Goal: Information Seeking & Learning: Learn about a topic

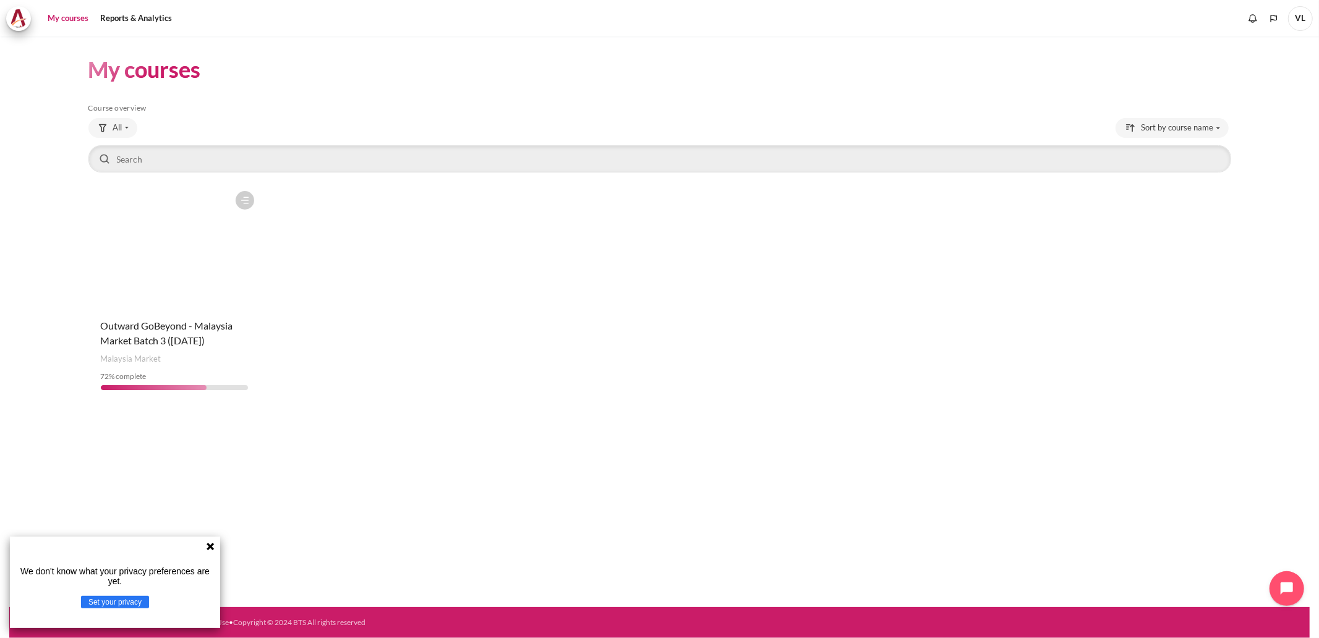
click at [189, 219] on figure "Content" at bounding box center [174, 247] width 172 height 124
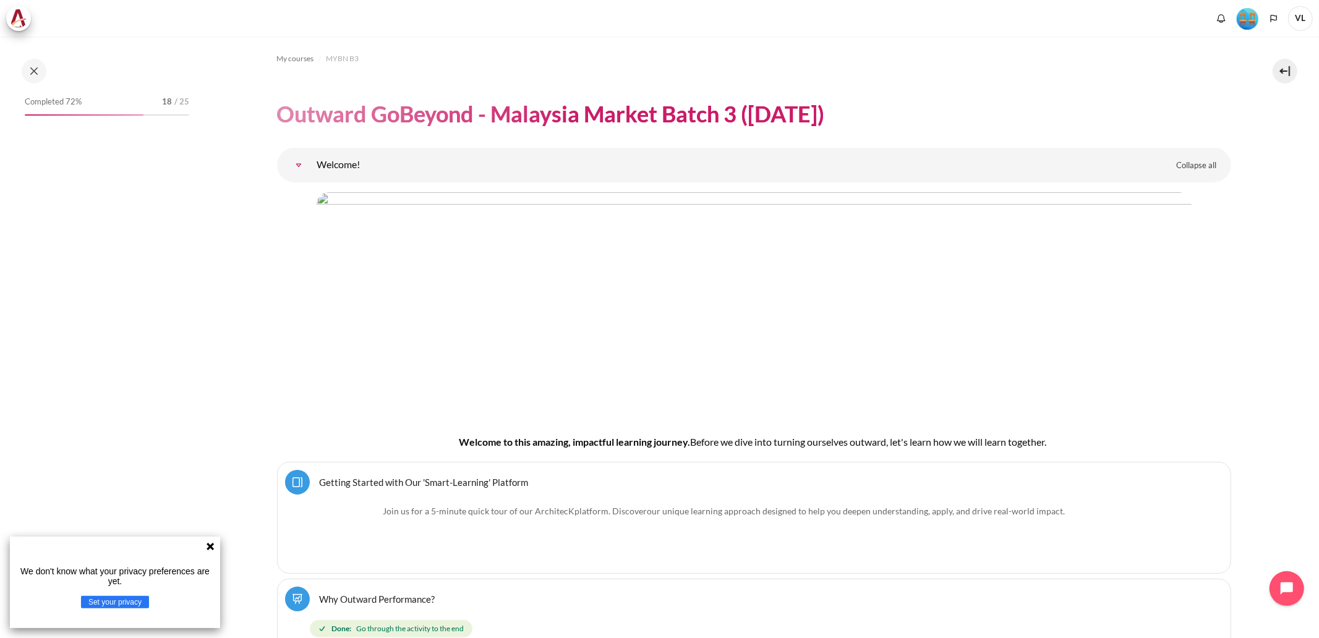
click at [211, 550] on icon at bounding box center [209, 546] width 7 height 7
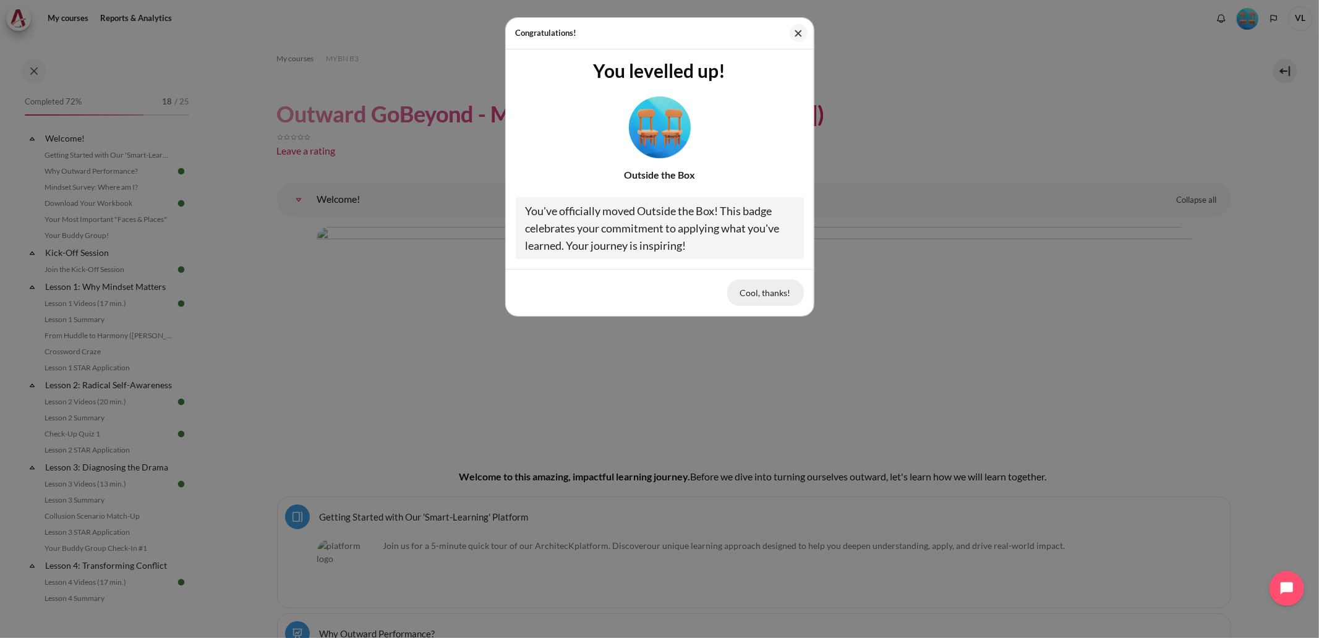
click at [755, 293] on button "Cool, thanks!" at bounding box center [765, 292] width 77 height 26
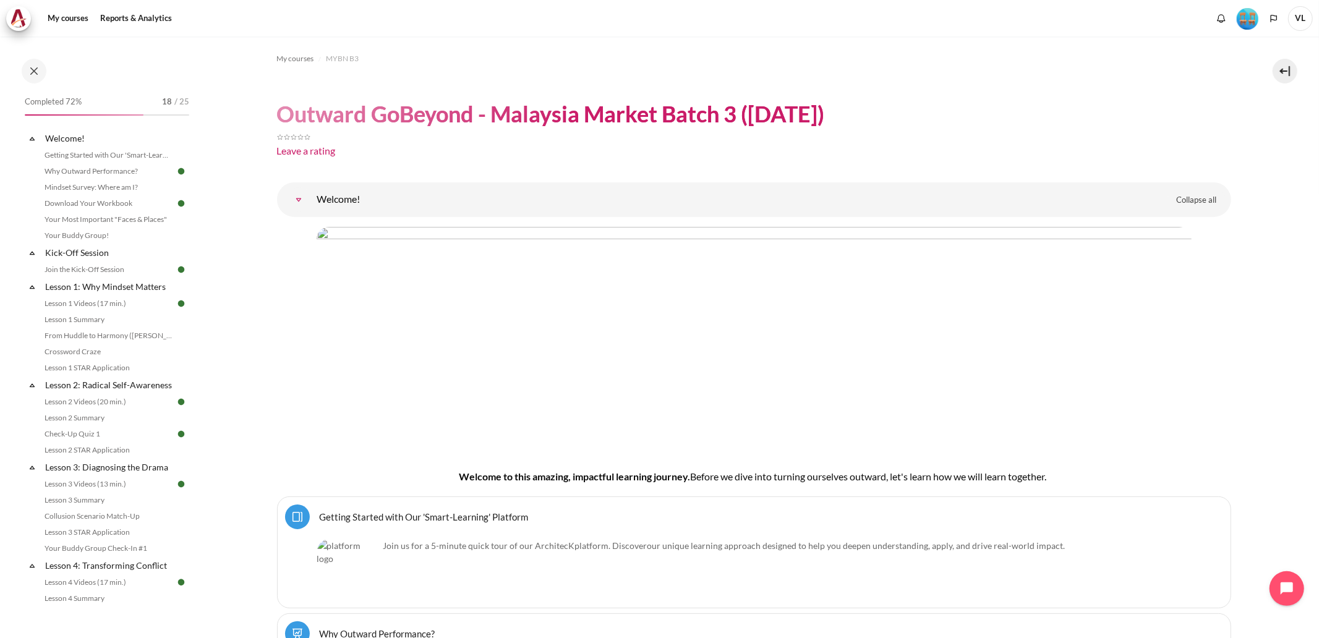
click at [1249, 17] on img "Level #4" at bounding box center [1247, 19] width 22 height 22
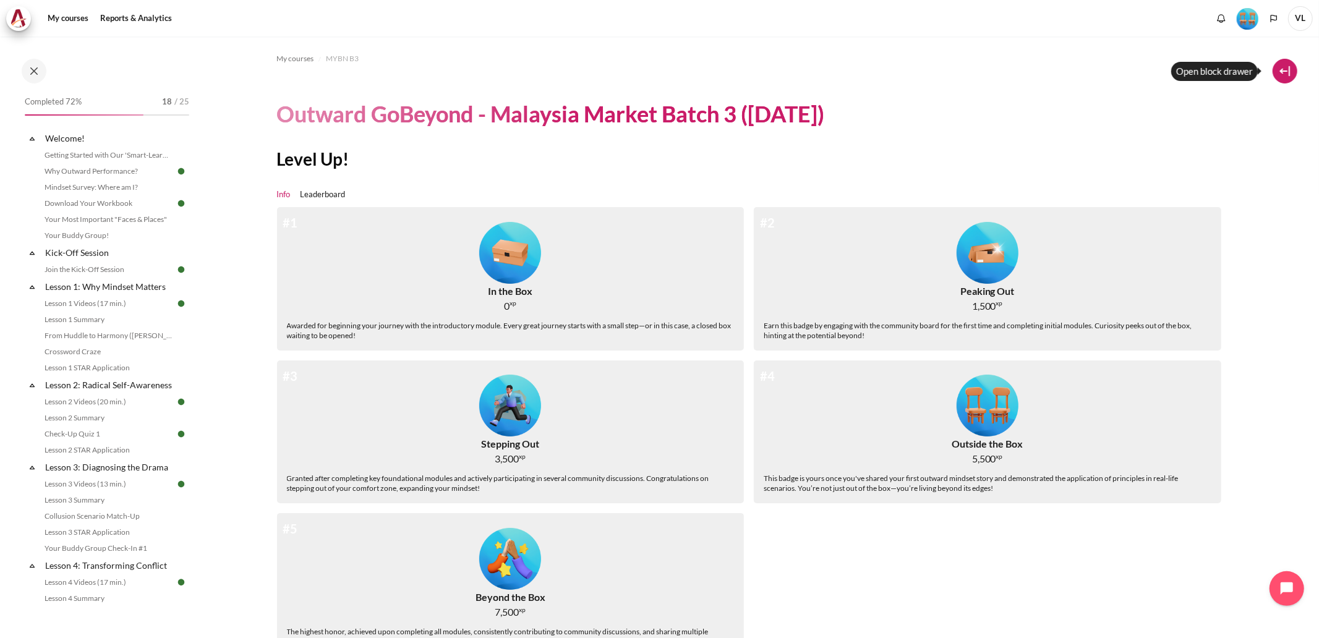
click at [1284, 73] on button at bounding box center [1284, 71] width 25 height 25
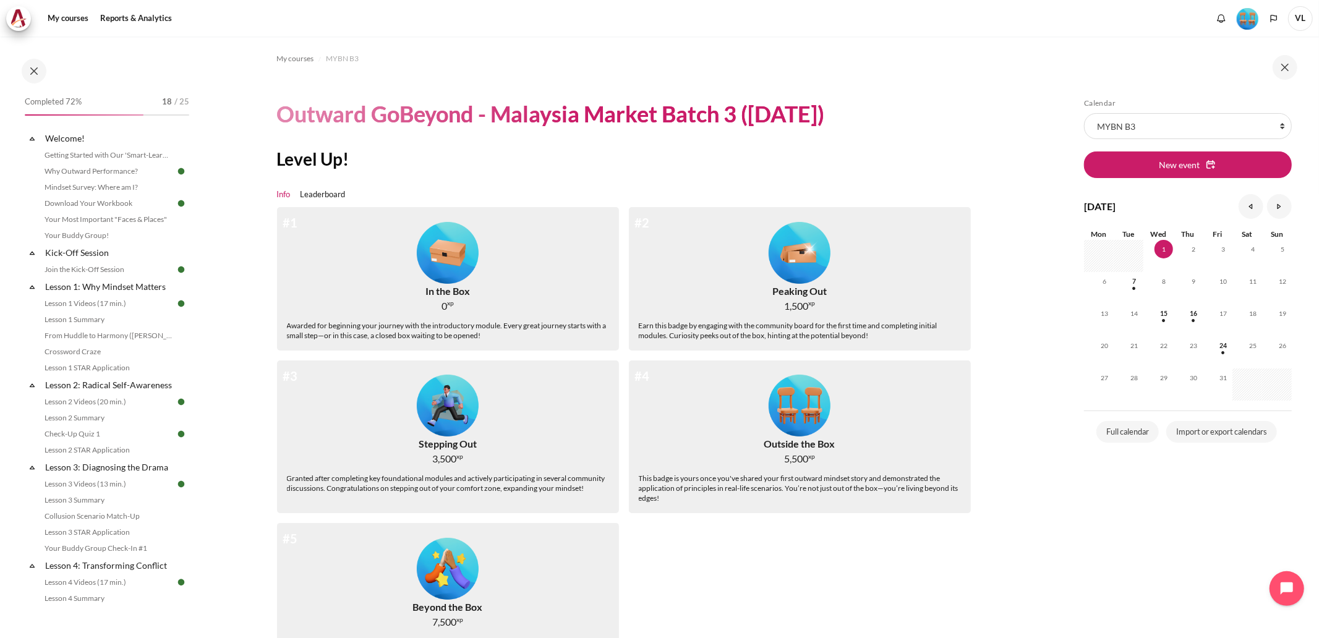
click at [1299, 15] on span "VL" at bounding box center [1300, 18] width 25 height 25
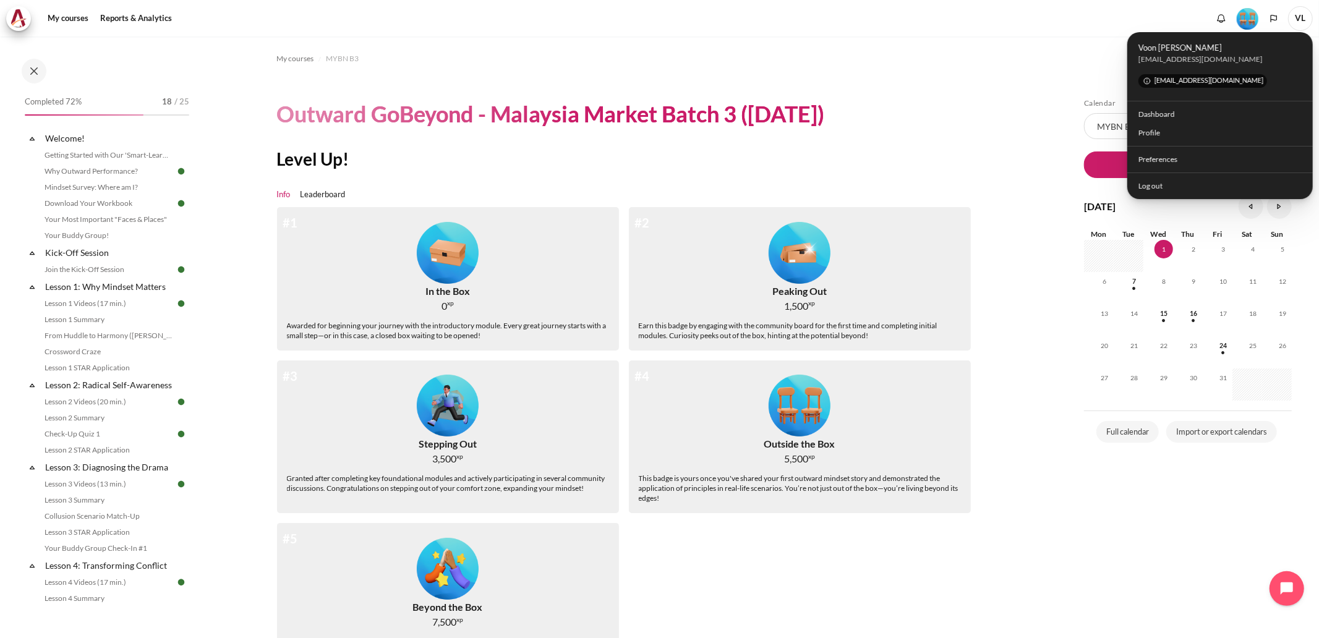
click at [935, 74] on div "My courses MYBN B3 Outward GoBeyond - Malaysia Market Batch 3 (Sep 2025) Level …" at bounding box center [629, 370] width 704 height 668
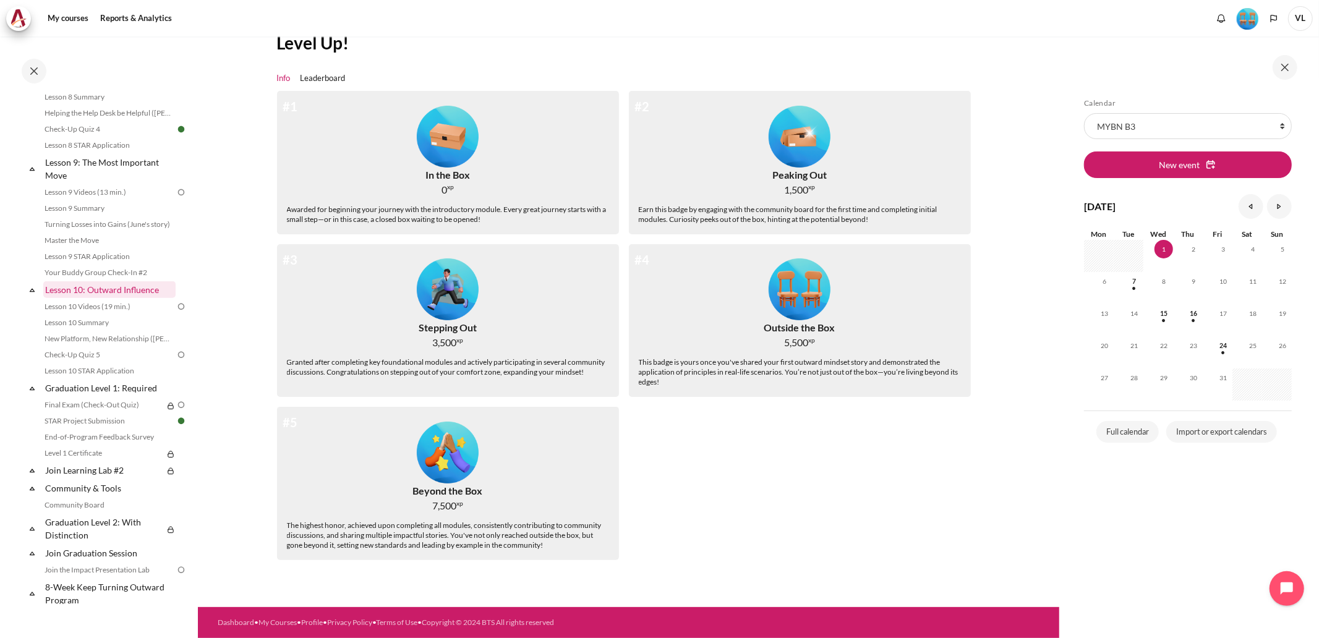
scroll to position [961, 0]
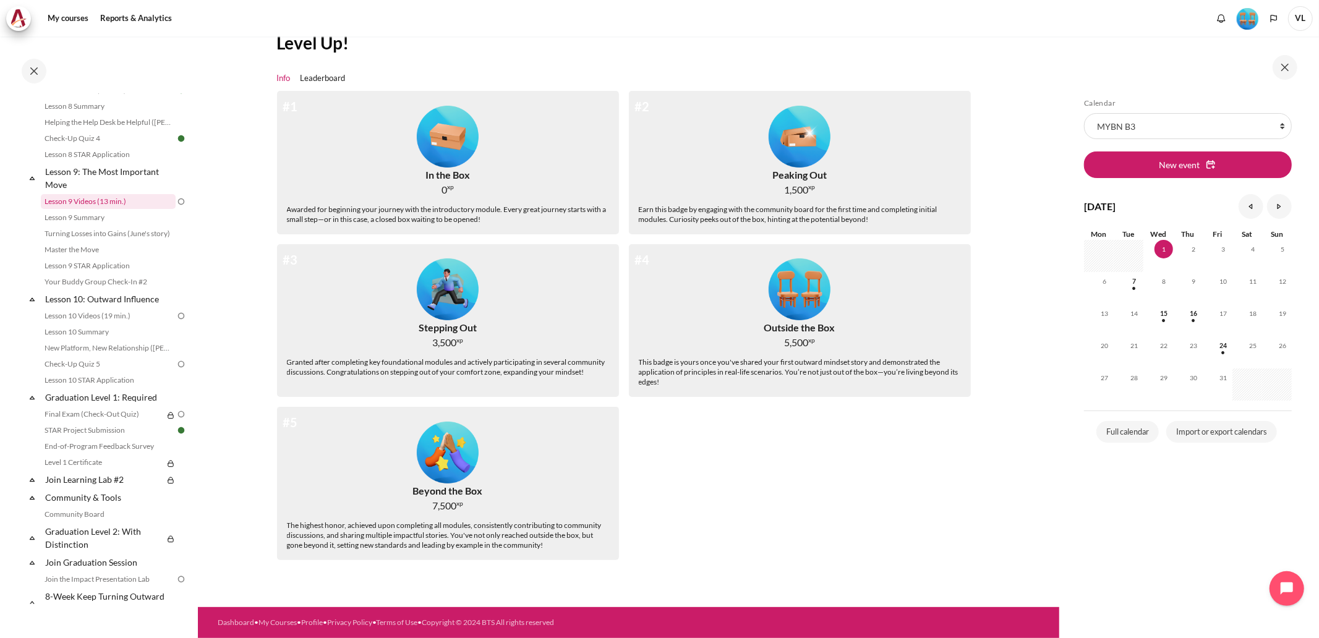
click at [82, 209] on link "Lesson 9 Videos (13 min.)" at bounding box center [108, 201] width 135 height 15
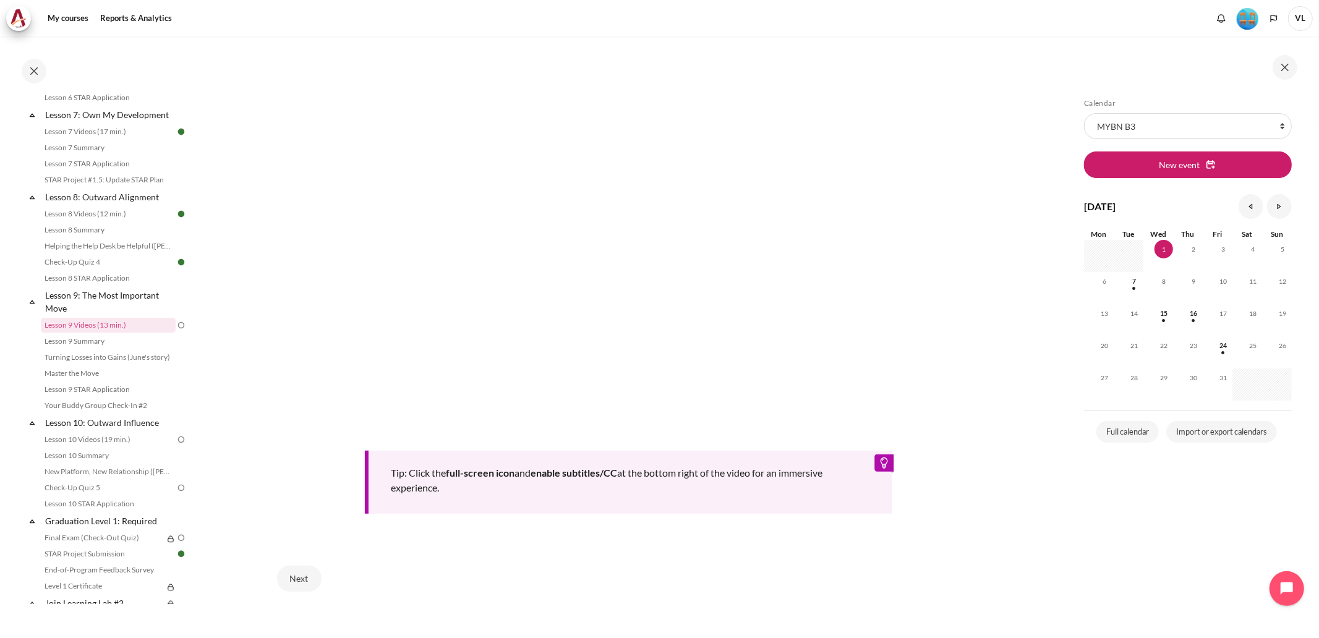
scroll to position [443, 0]
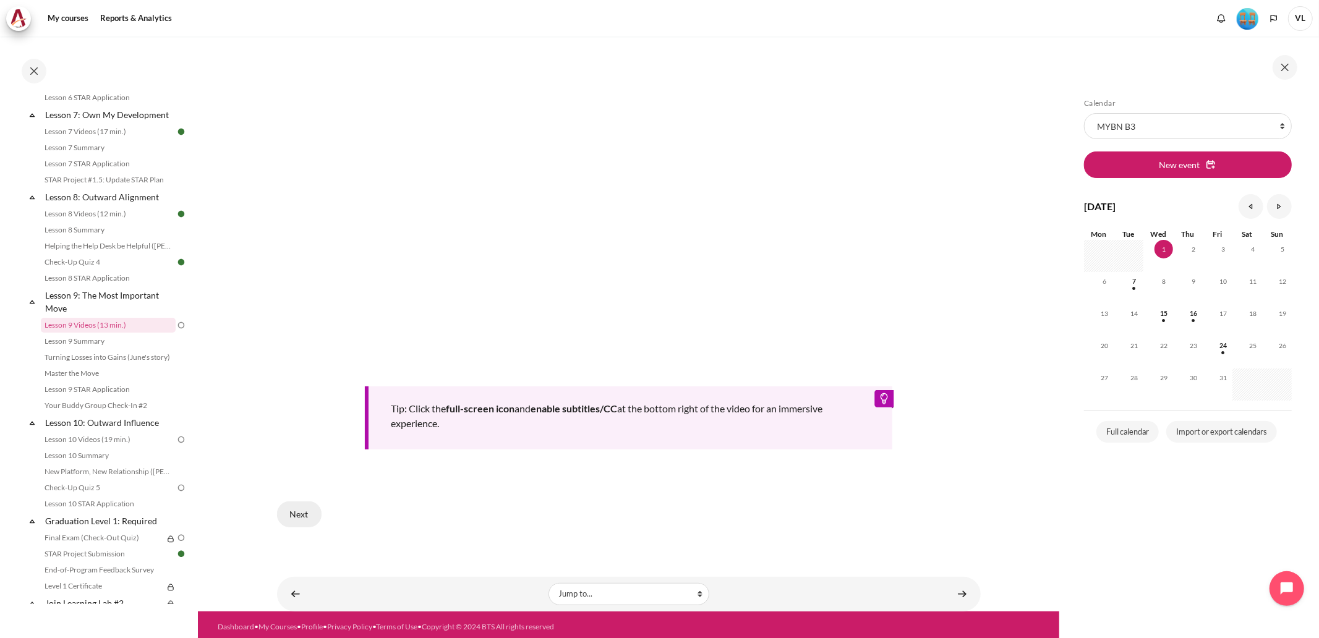
click at [300, 507] on button "Next" at bounding box center [299, 514] width 45 height 26
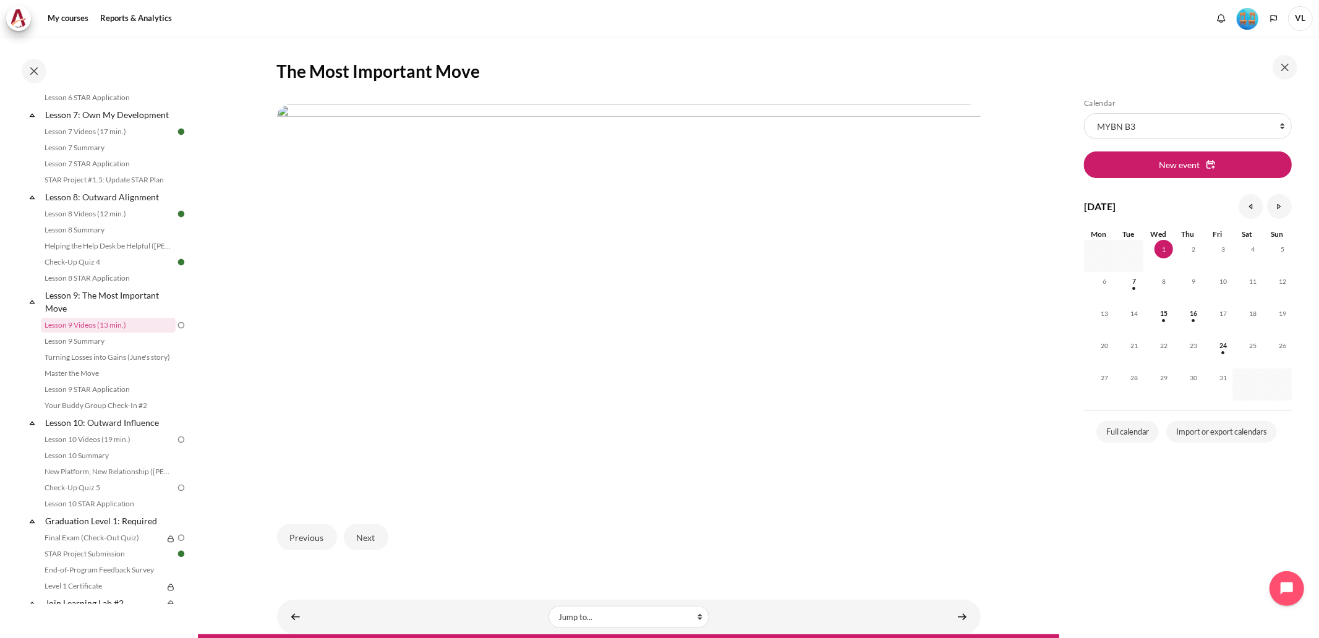
scroll to position [277, 0]
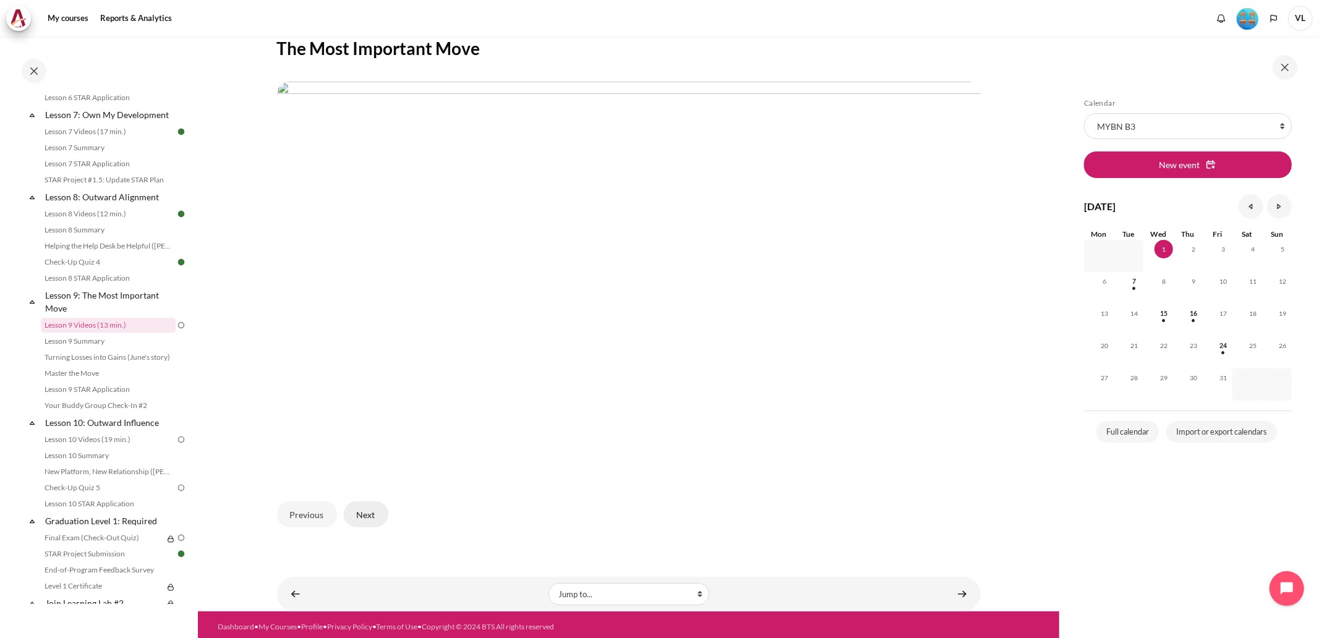
click at [366, 511] on button "Next" at bounding box center [366, 514] width 45 height 26
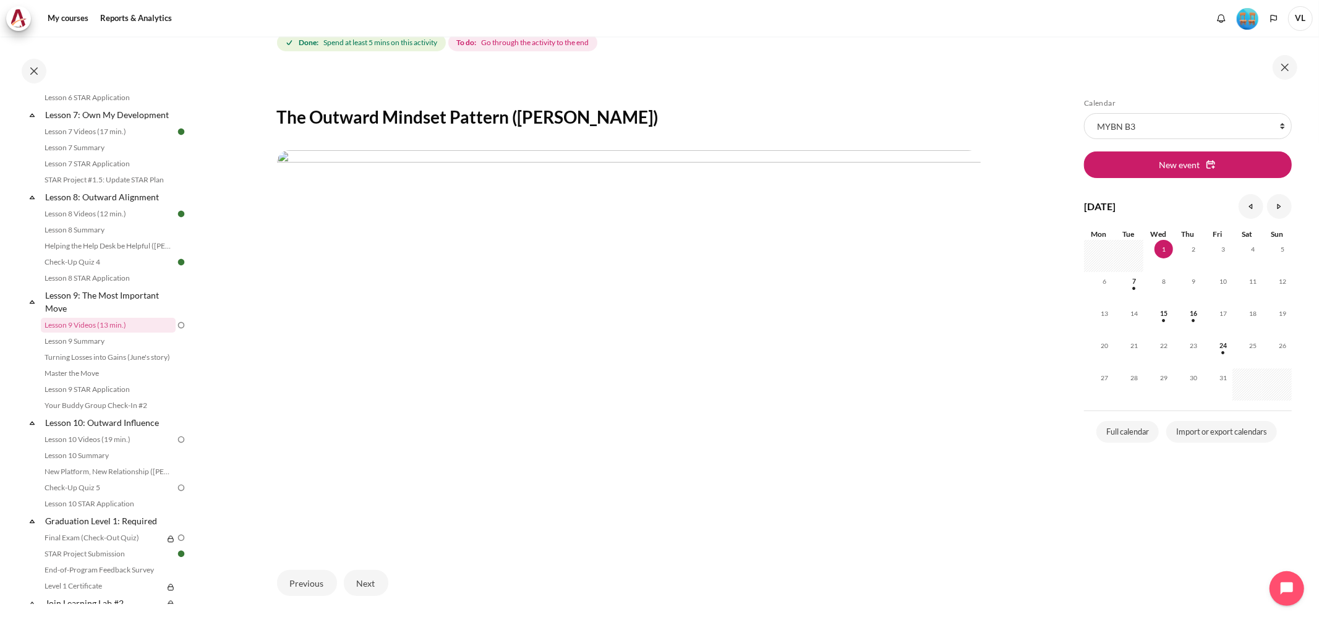
scroll to position [229, 0]
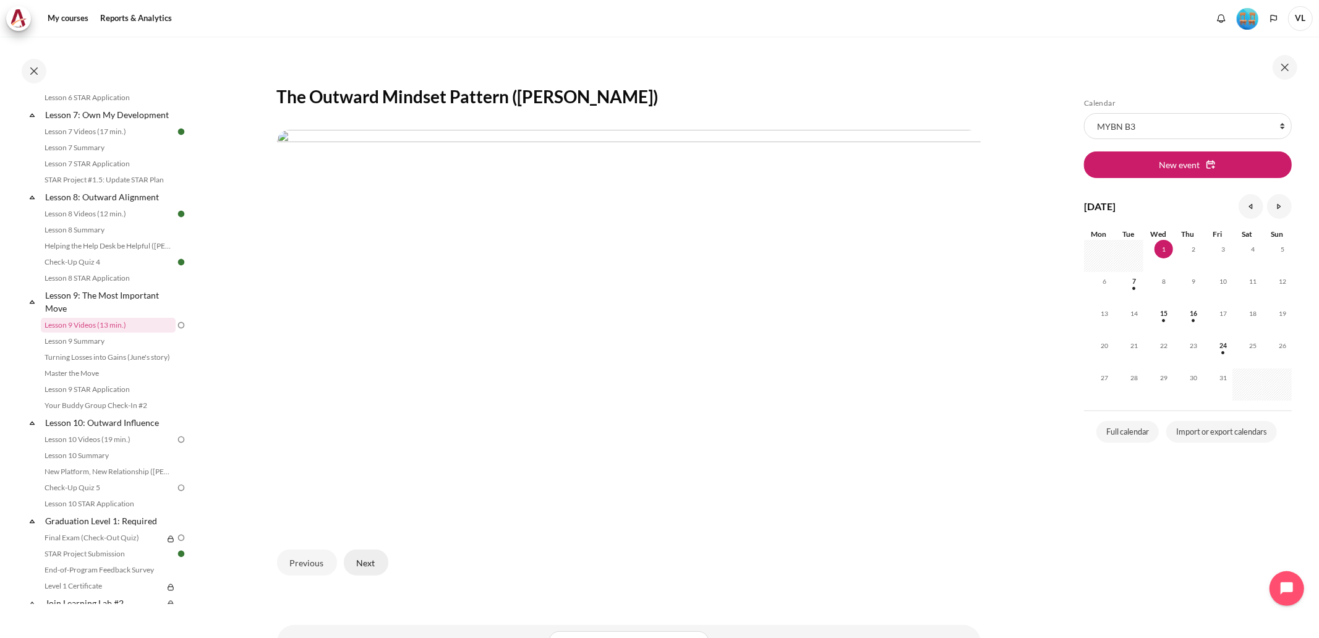
click at [367, 558] on button "Next" at bounding box center [366, 563] width 45 height 26
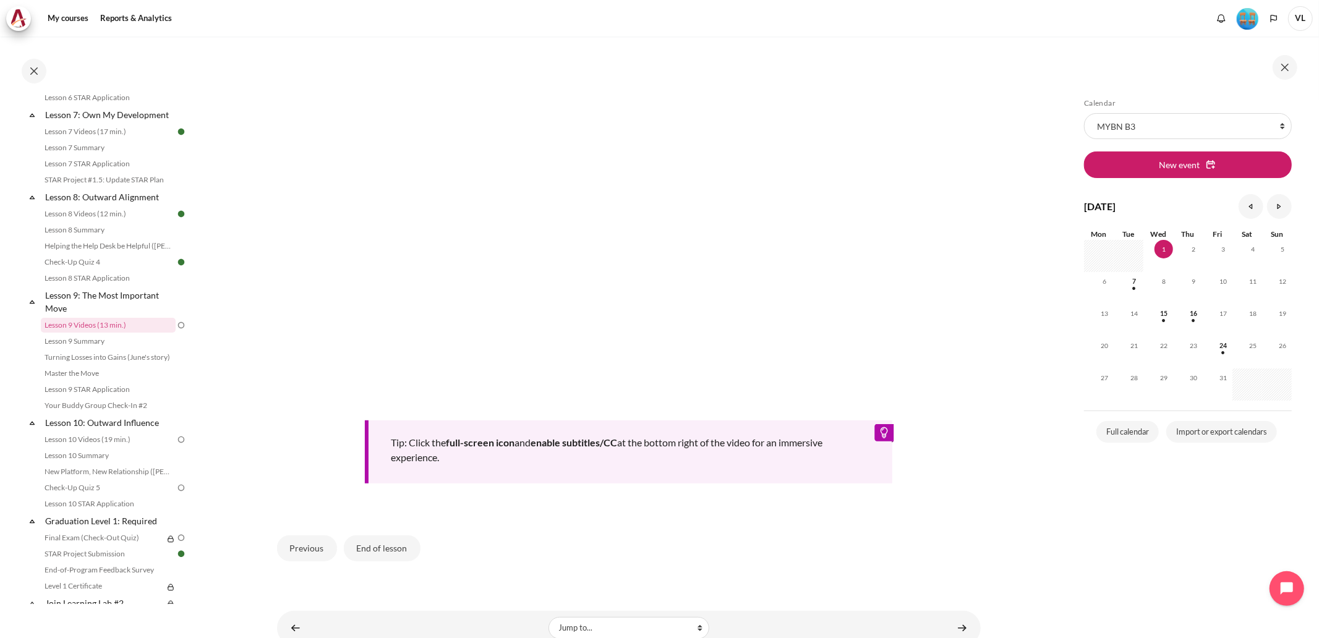
scroll to position [412, 0]
click at [380, 543] on button "End of lesson" at bounding box center [382, 545] width 77 height 26
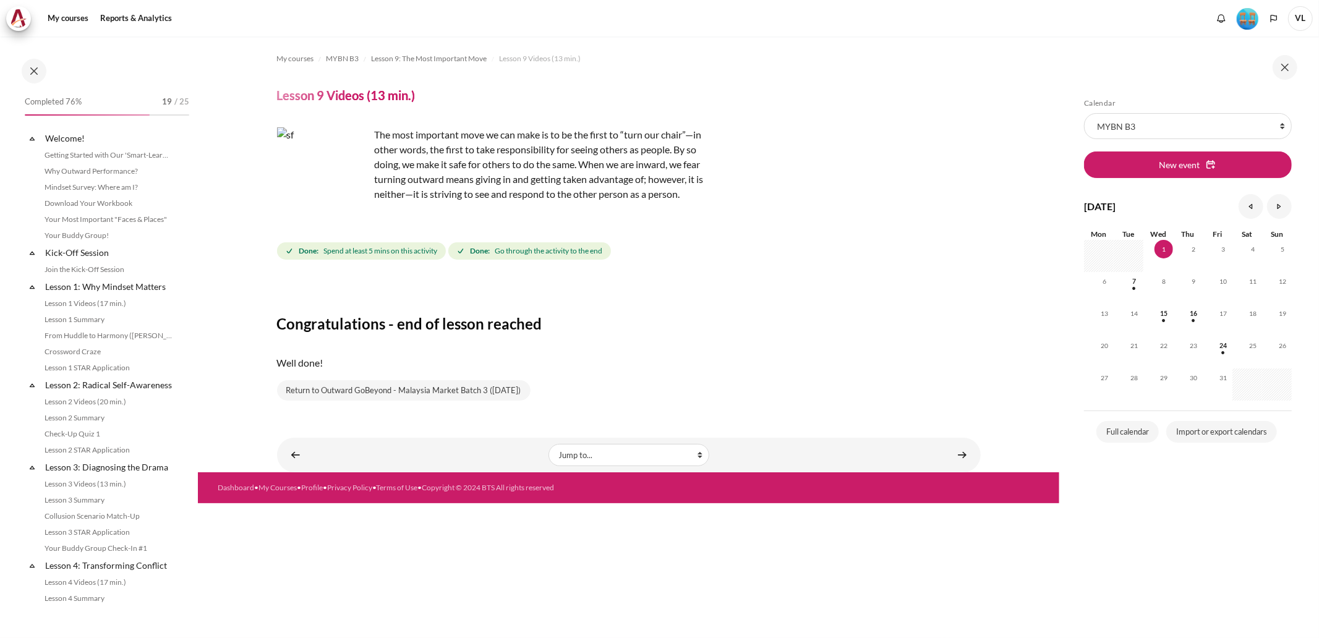
scroll to position [838, 0]
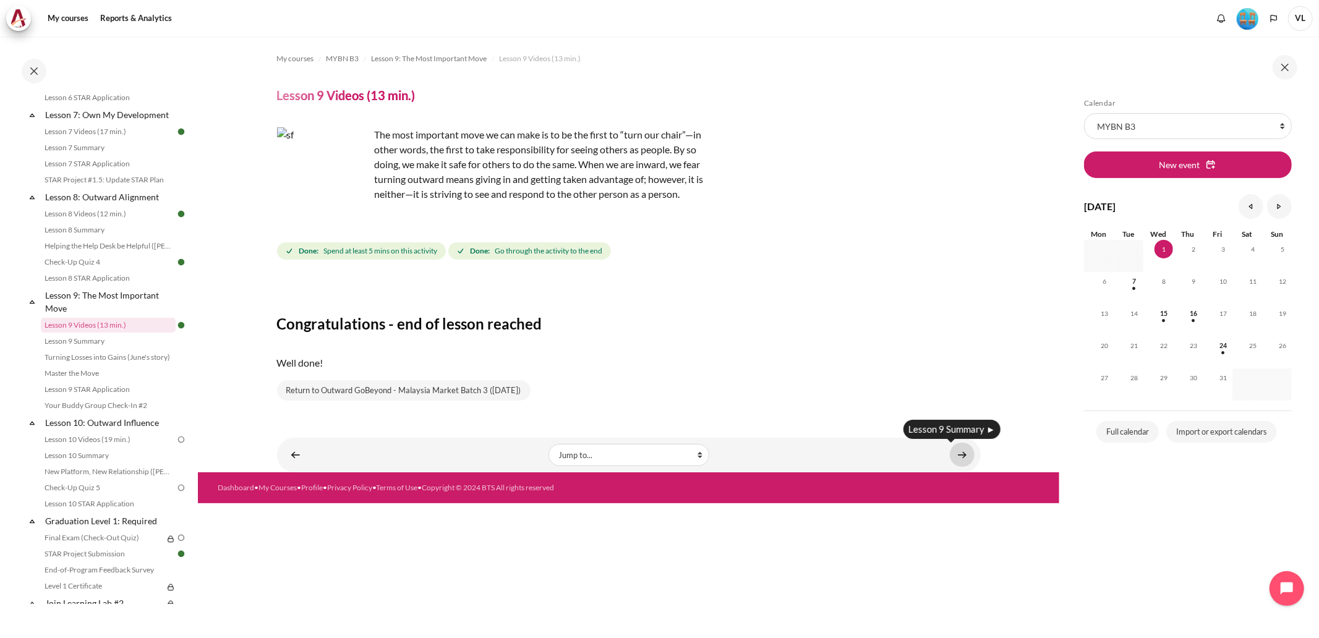
click at [963, 453] on link "Content" at bounding box center [962, 455] width 25 height 24
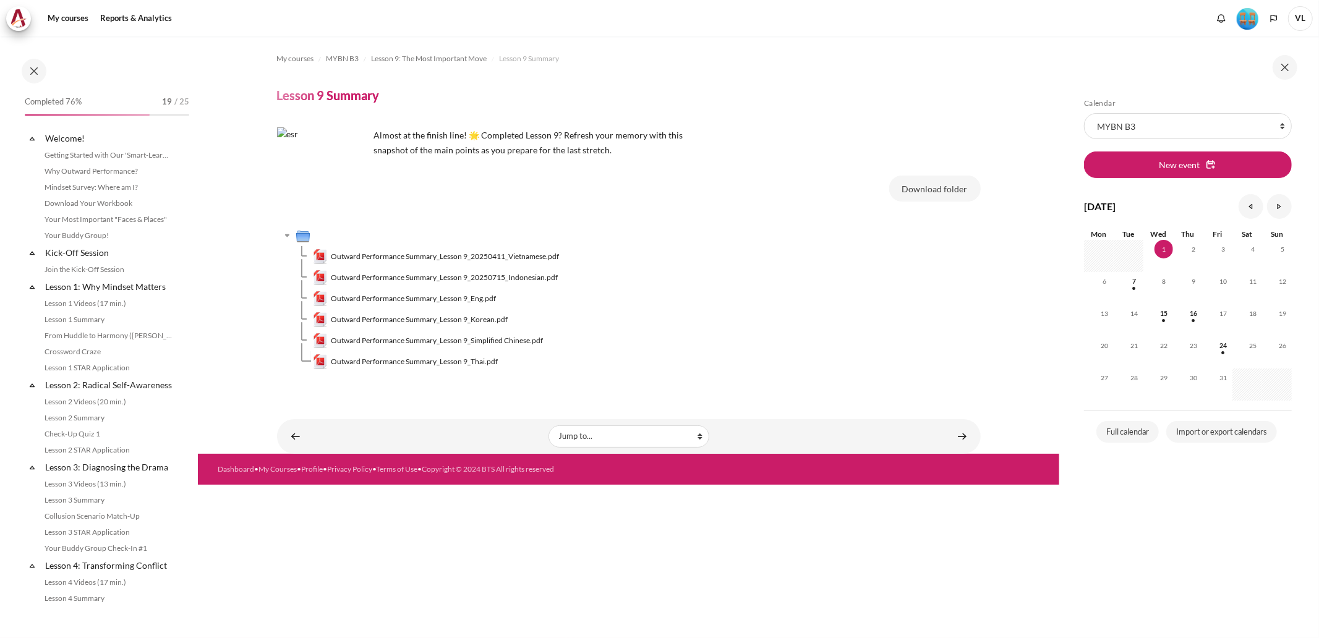
scroll to position [854, 0]
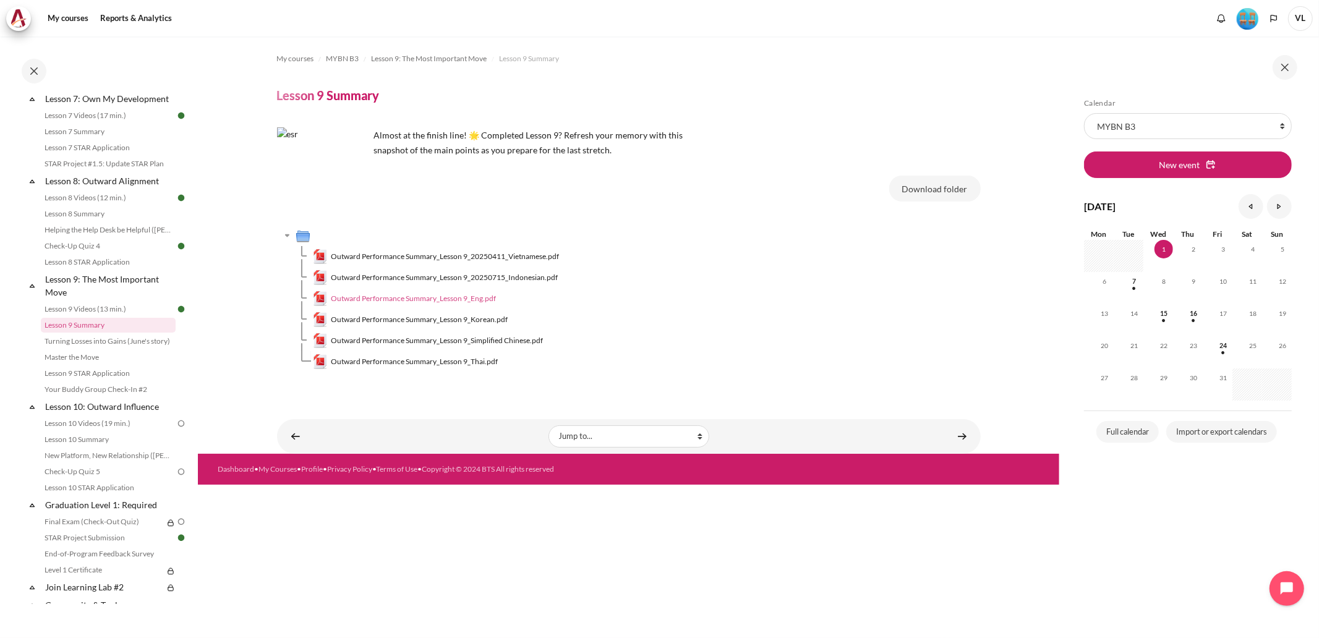
click at [478, 297] on span "Outward Performance Summary_Lesson 9_Eng.pdf" at bounding box center [413, 298] width 165 height 11
click at [959, 433] on link "Content" at bounding box center [962, 436] width 25 height 24
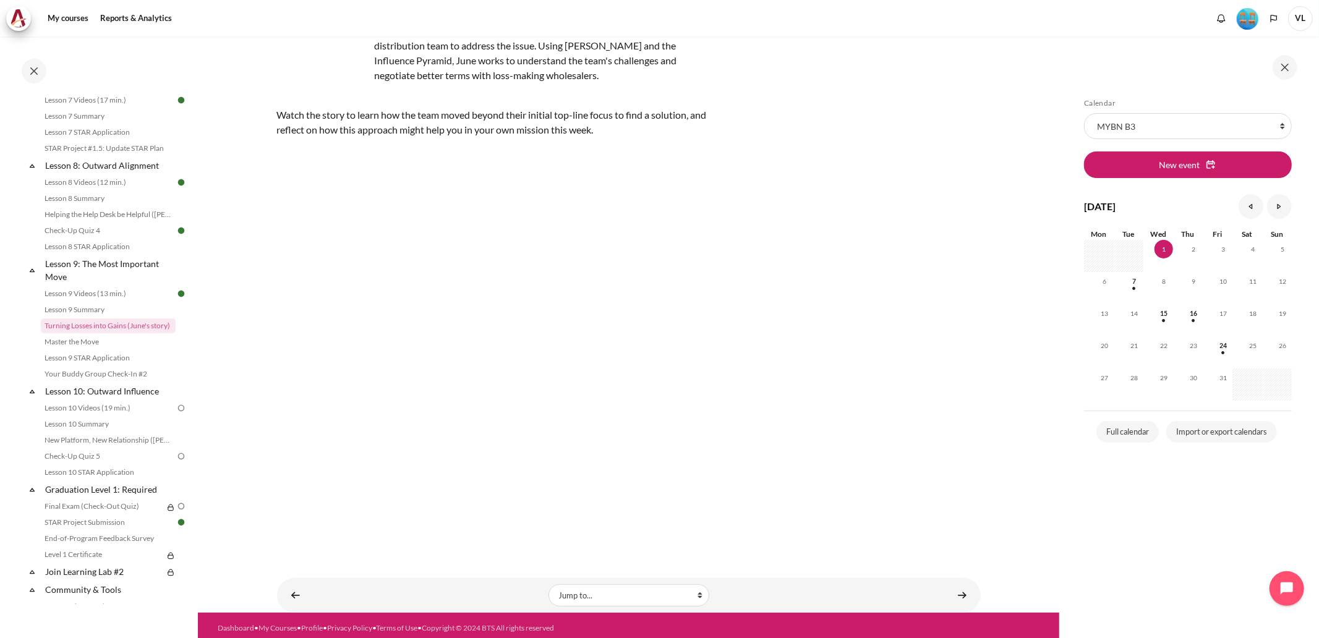
scroll to position [145, 0]
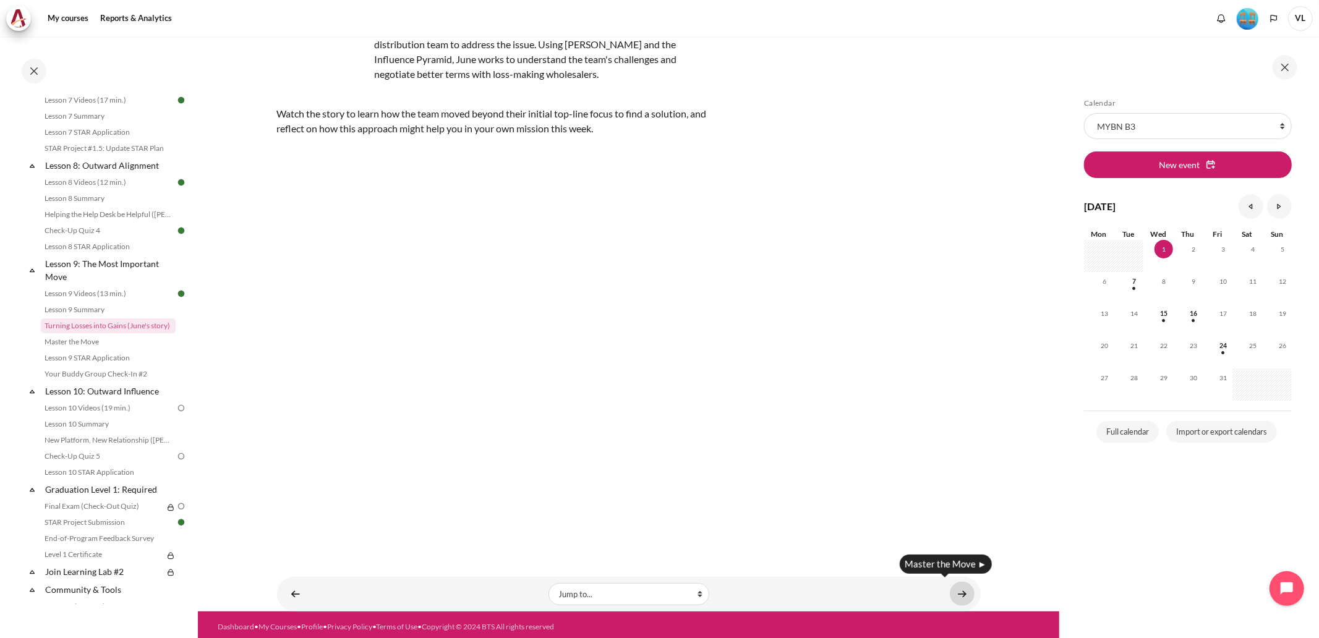
click at [950, 591] on link "Content" at bounding box center [962, 594] width 25 height 24
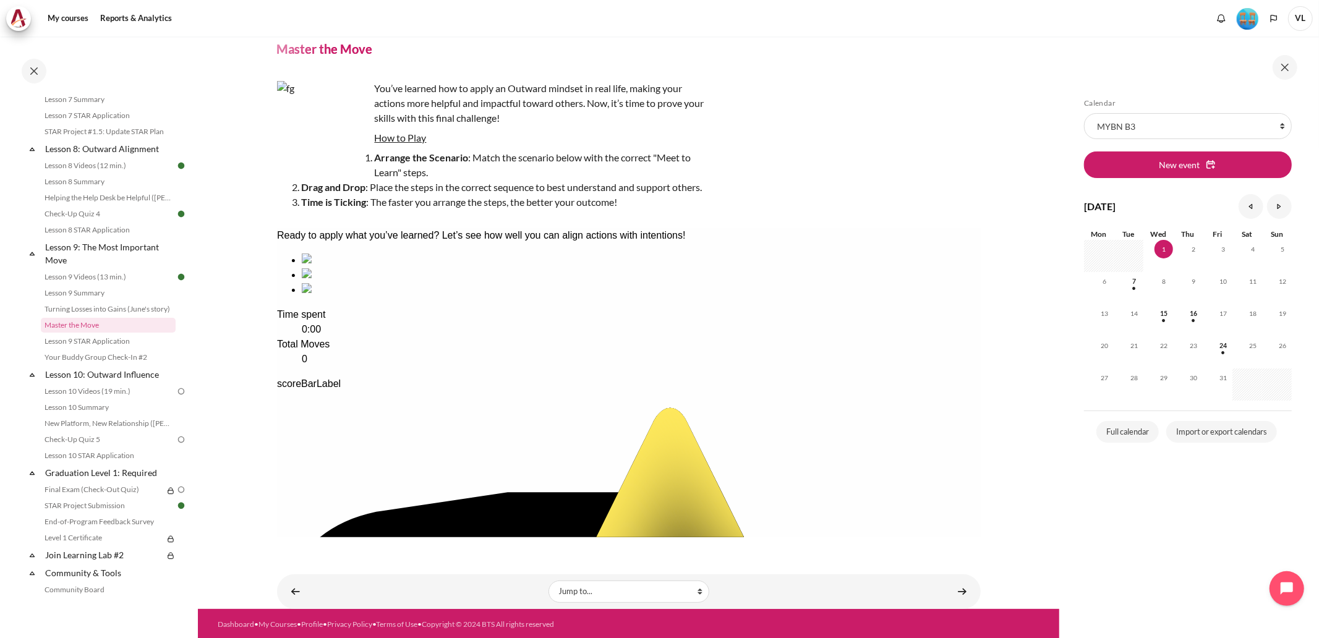
scroll to position [48, 0]
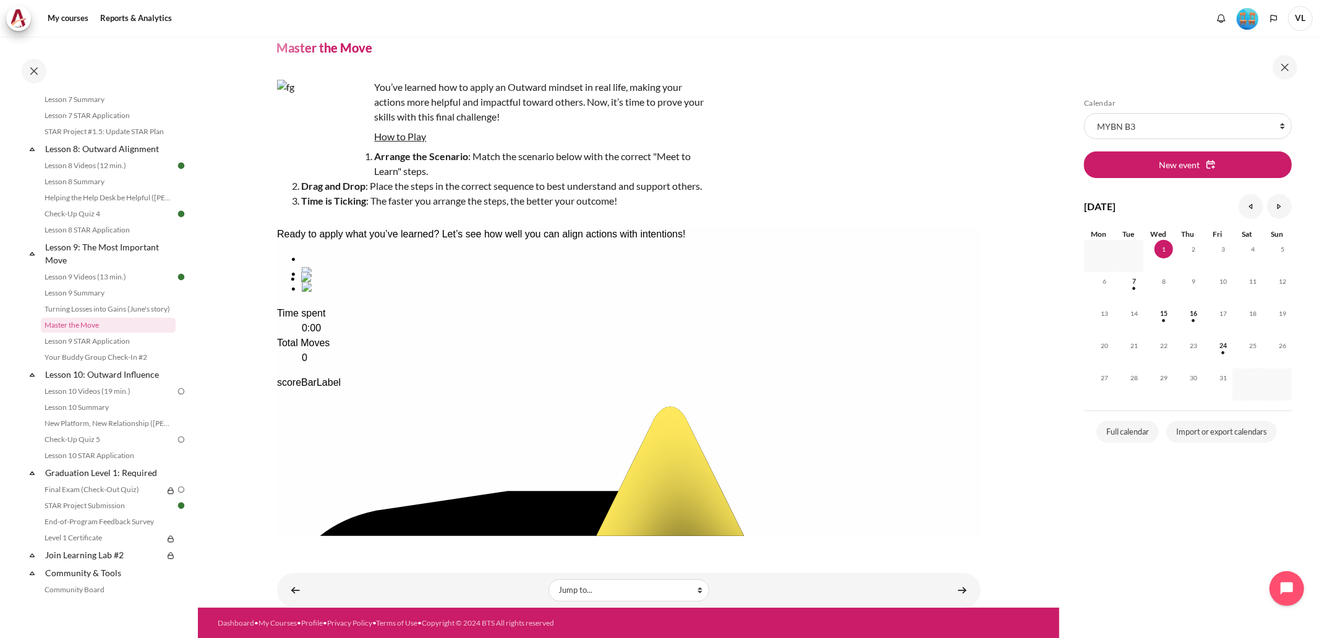
drag, startPoint x: 504, startPoint y: 344, endPoint x: 391, endPoint y: 341, distance: 112.5
drag, startPoint x: 618, startPoint y: 349, endPoint x: 504, endPoint y: 344, distance: 114.5
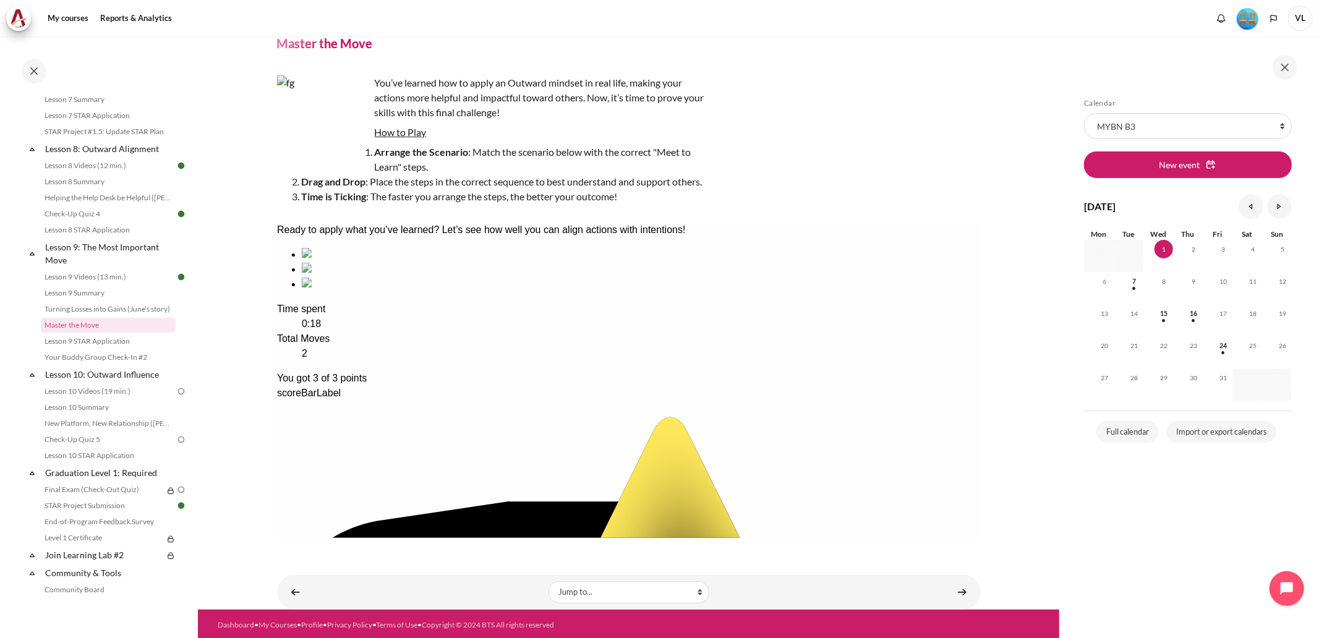
scroll to position [54, 0]
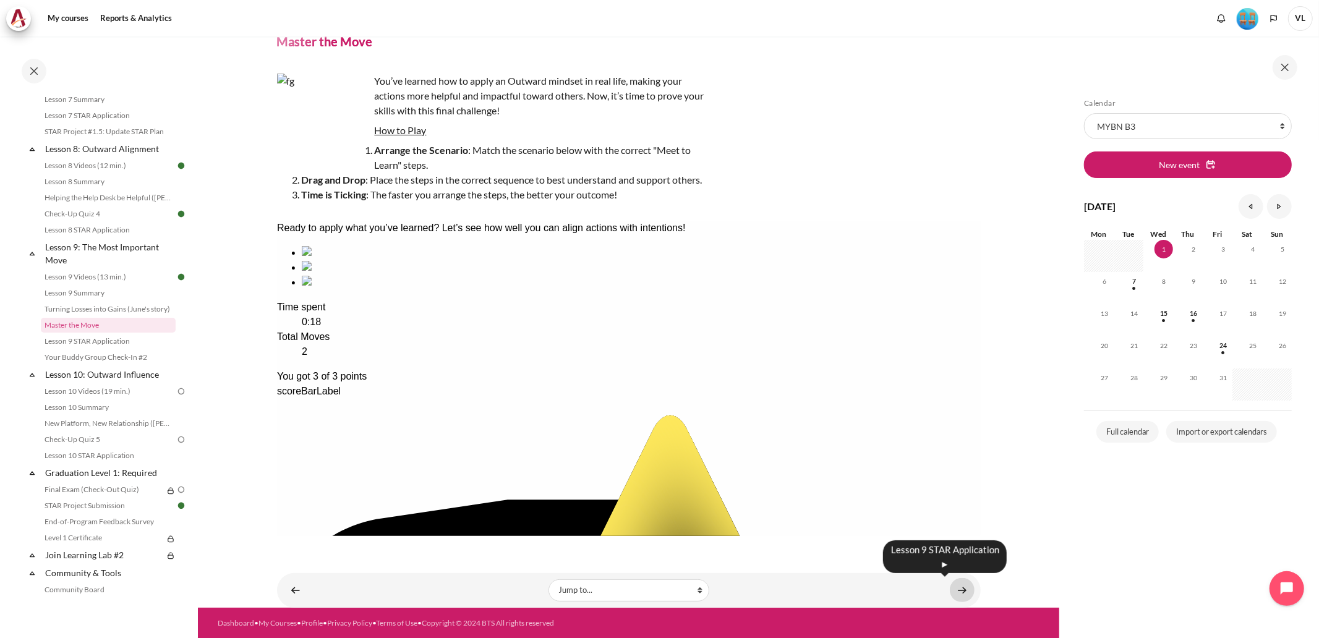
click at [954, 589] on link "Content" at bounding box center [962, 590] width 25 height 24
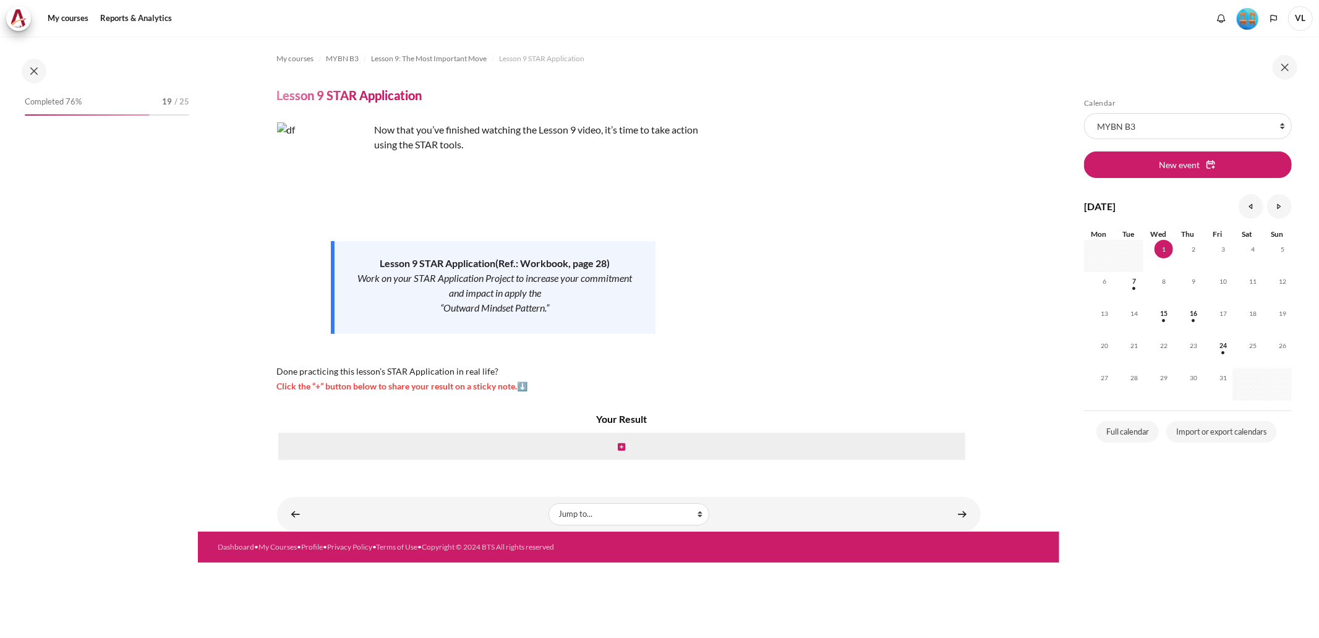
scroll to position [901, 0]
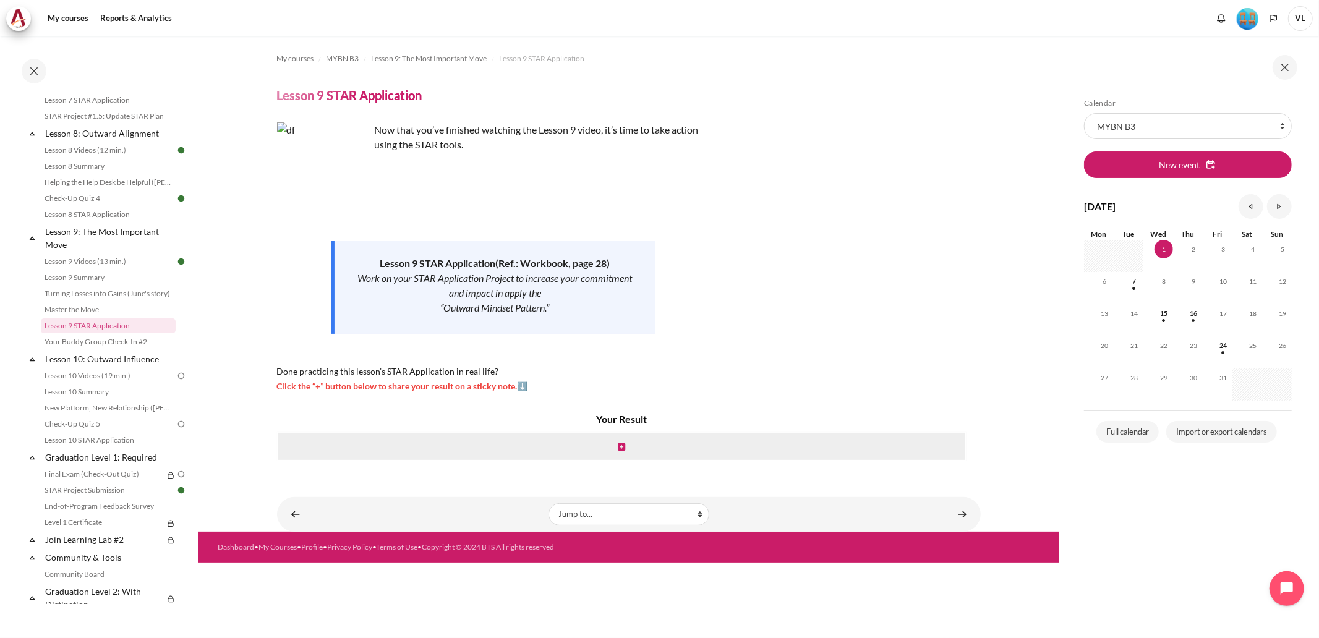
click at [583, 277] on div "Work on your STAR Application Project to increase your commitment and impact in…" at bounding box center [495, 293] width 276 height 45
click at [96, 498] on link "STAR Project Submission" at bounding box center [108, 490] width 135 height 15
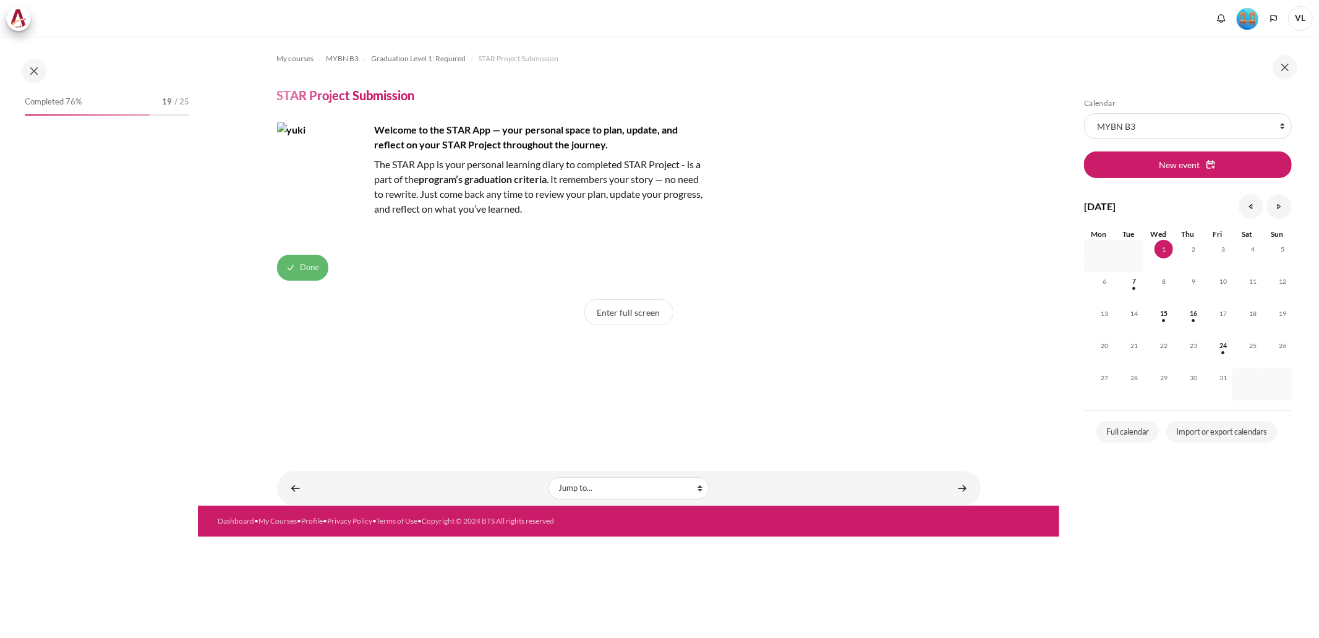
click at [306, 274] on button "Done" at bounding box center [302, 268] width 51 height 26
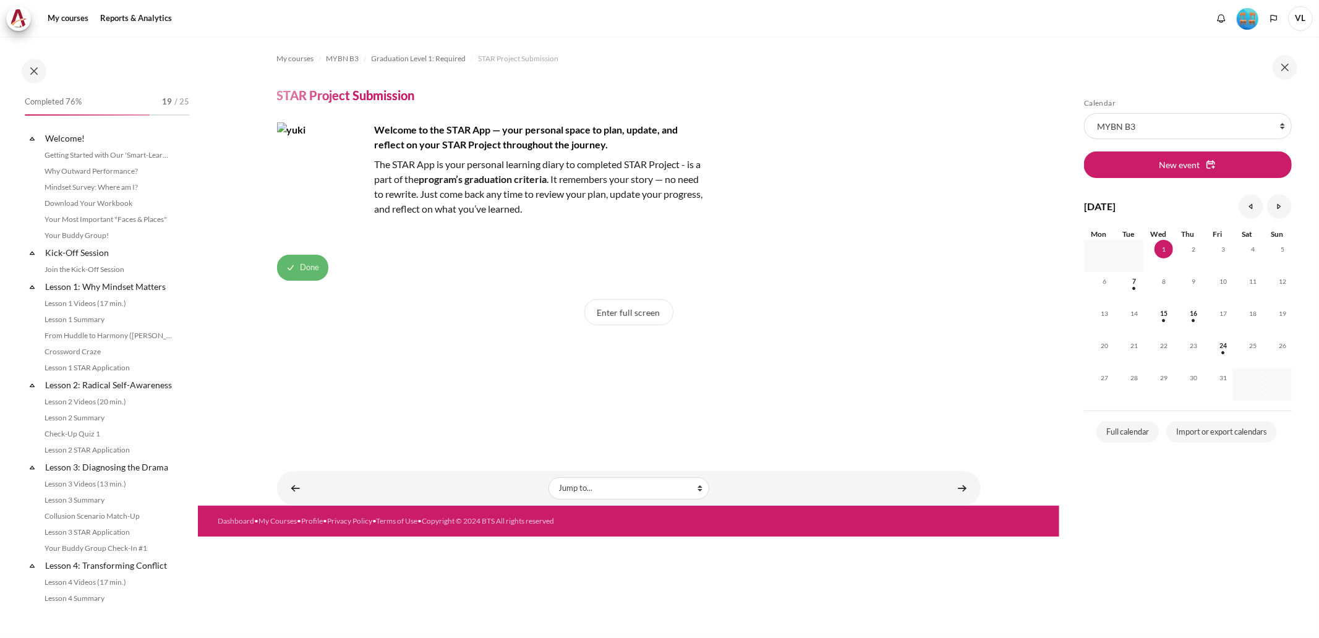
scroll to position [1066, 0]
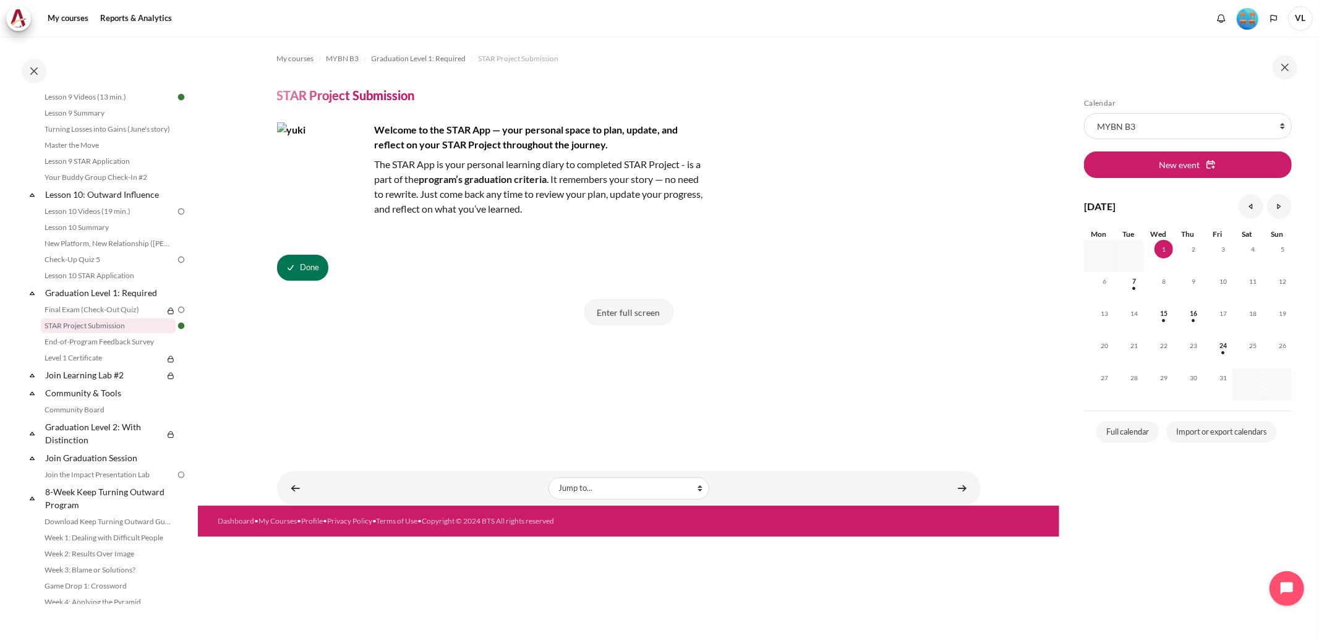
click at [653, 311] on button "Enter full screen" at bounding box center [628, 312] width 89 height 26
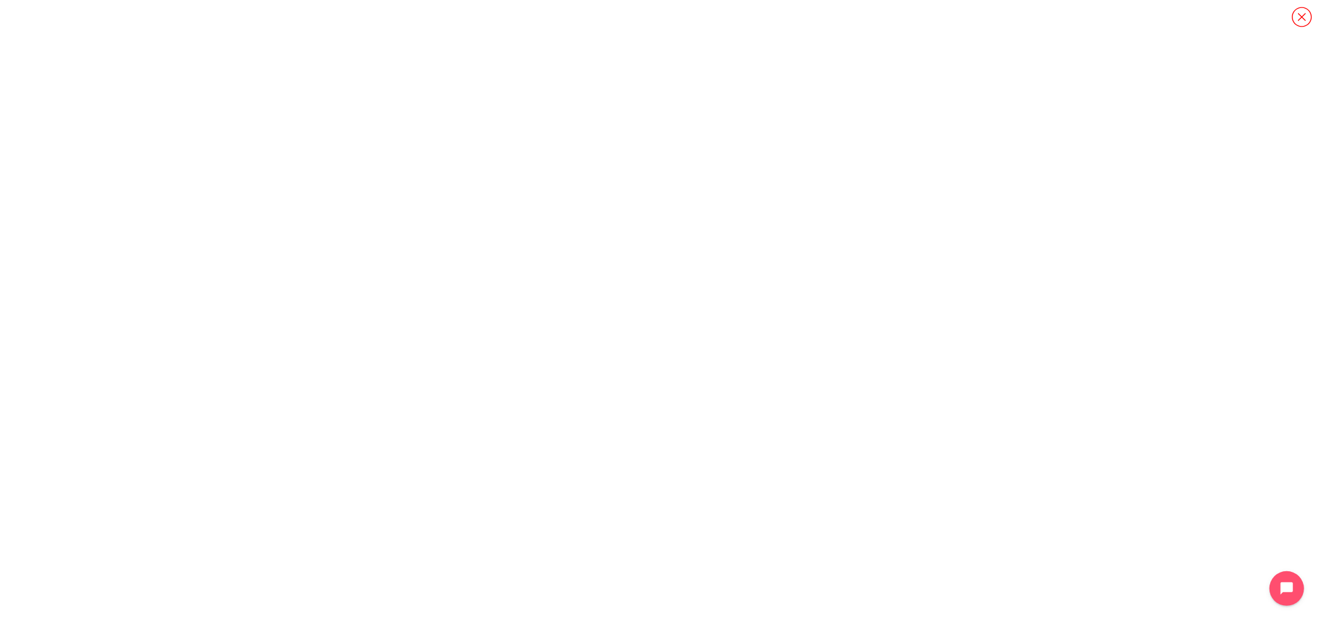
click at [1296, 19] on icon "Content" at bounding box center [1302, 17] width 22 height 22
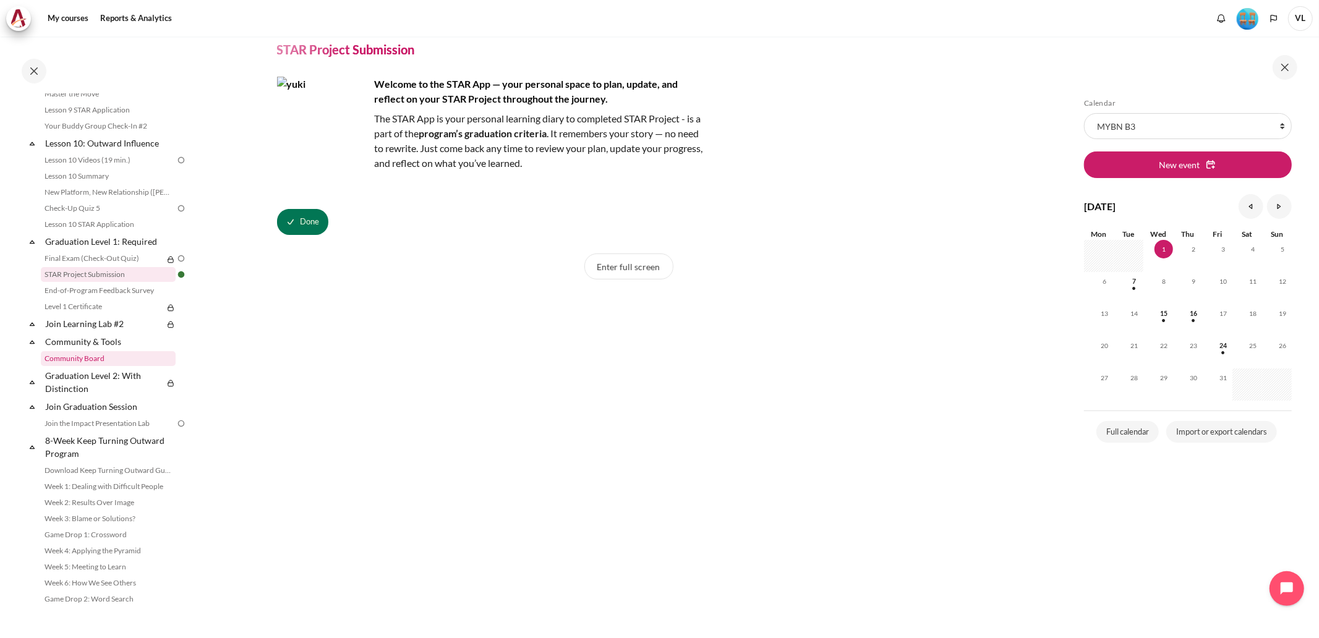
scroll to position [1175, 0]
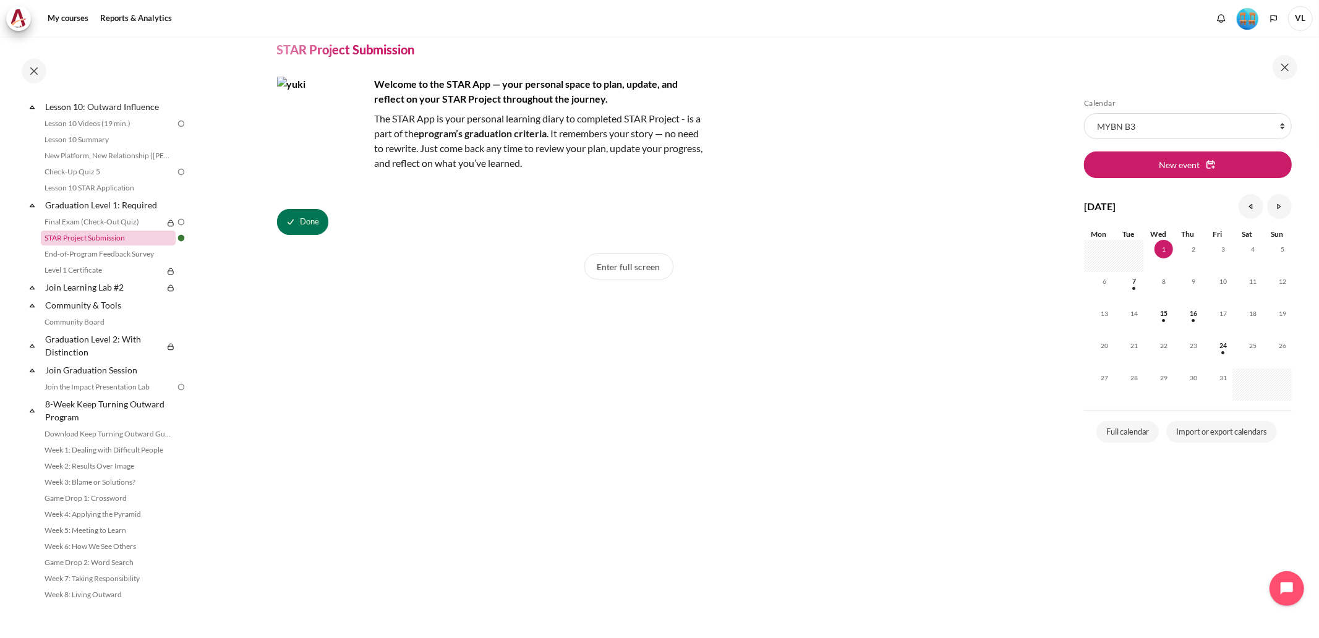
click at [71, 237] on link "STAR Project Submission" at bounding box center [108, 238] width 135 height 15
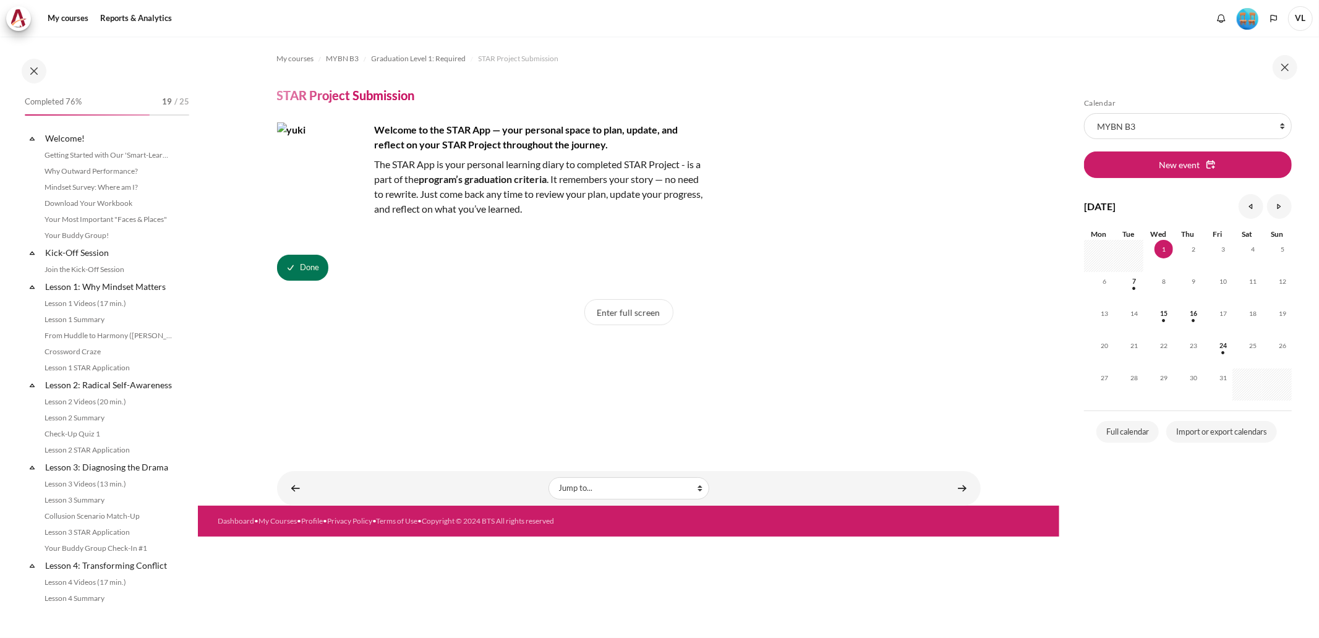
scroll to position [1066, 0]
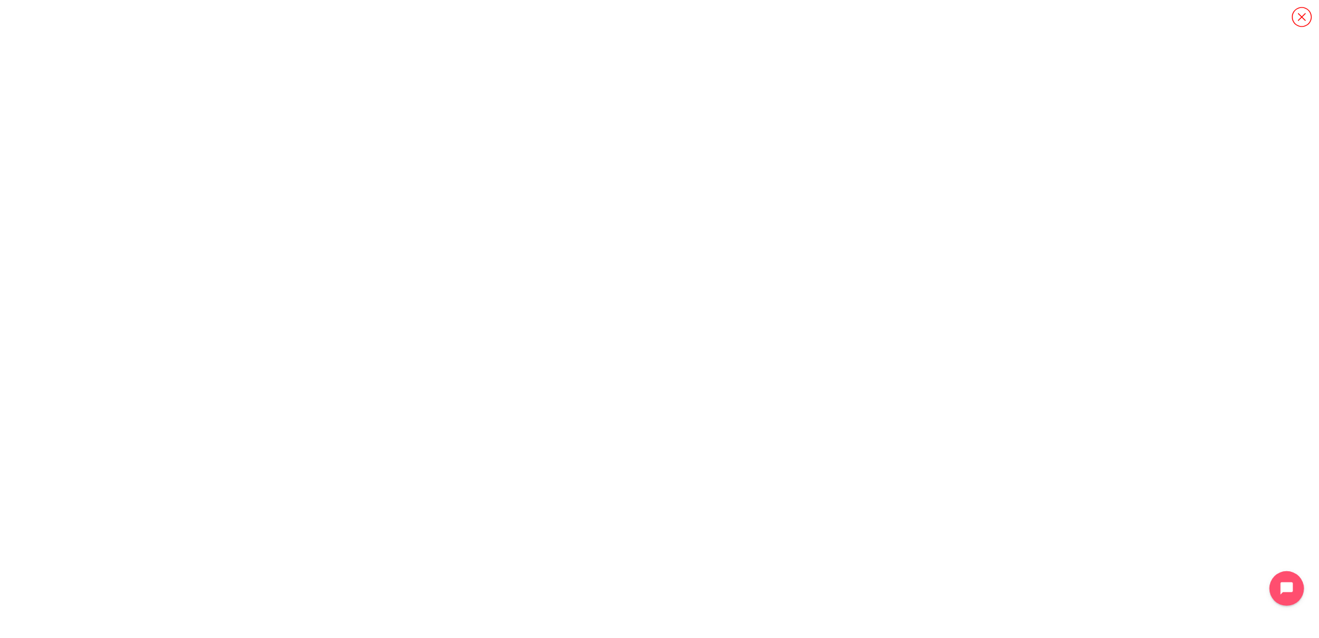
click at [1299, 10] on icon "Content" at bounding box center [1302, 17] width 22 height 22
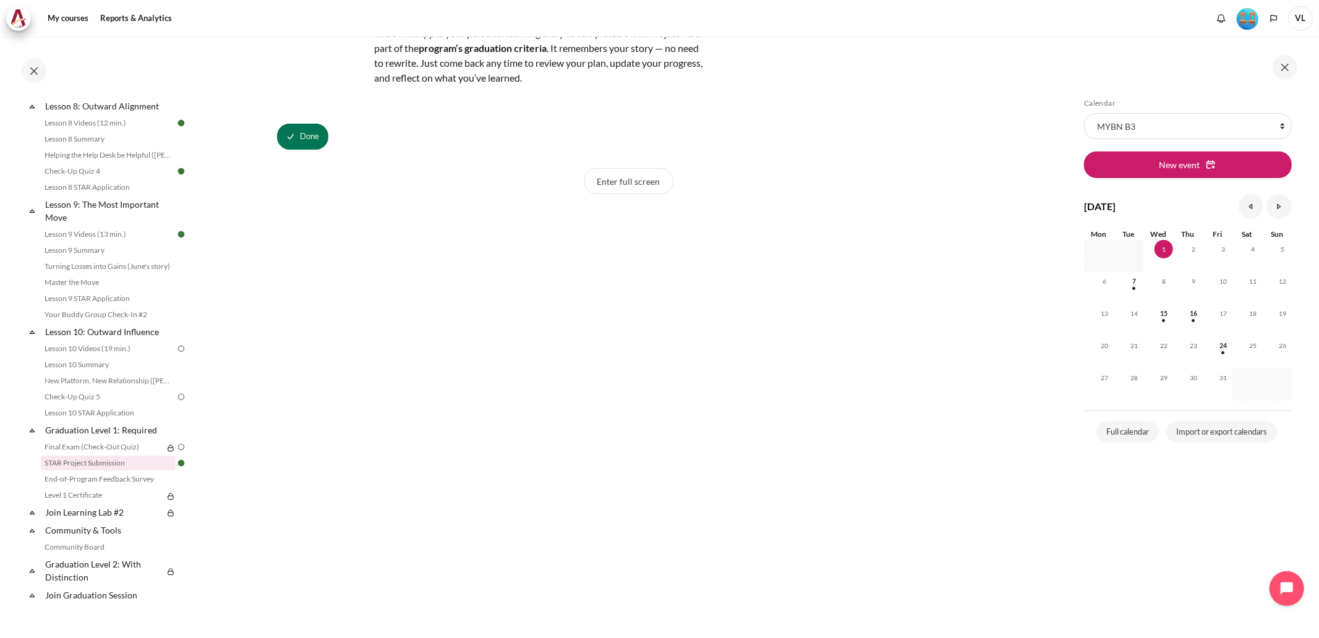
scroll to position [137, 0]
click at [94, 290] on link "Master the Move" at bounding box center [108, 282] width 135 height 15
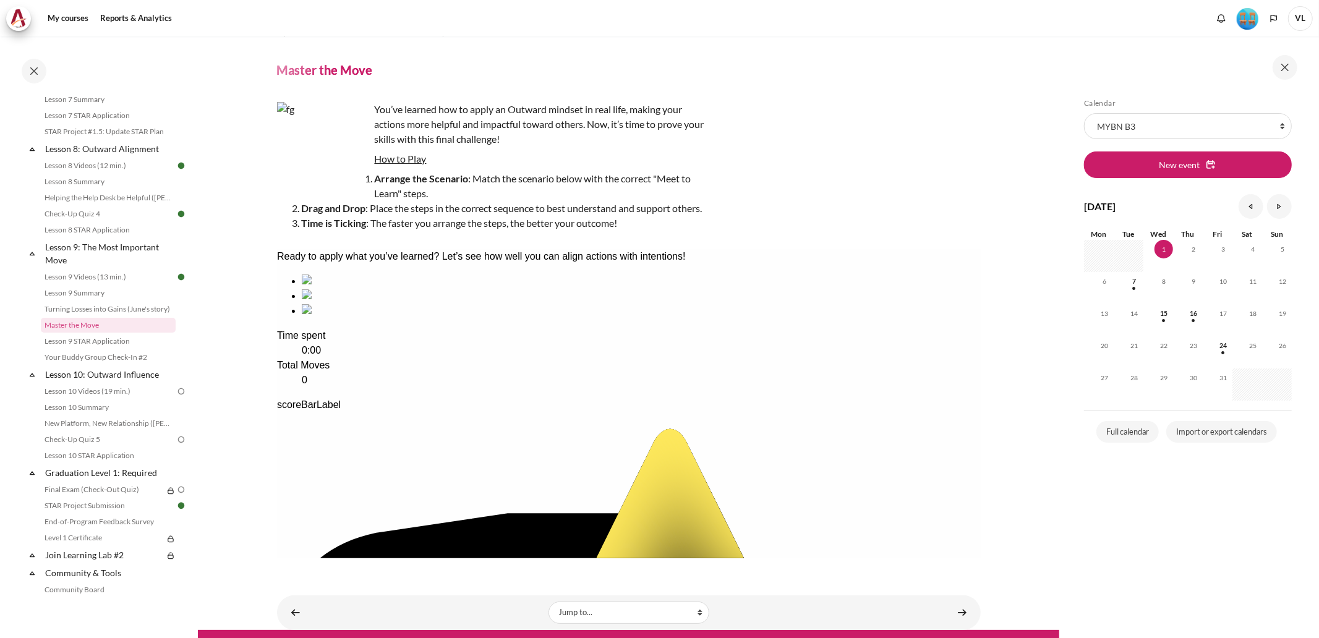
scroll to position [48, 0]
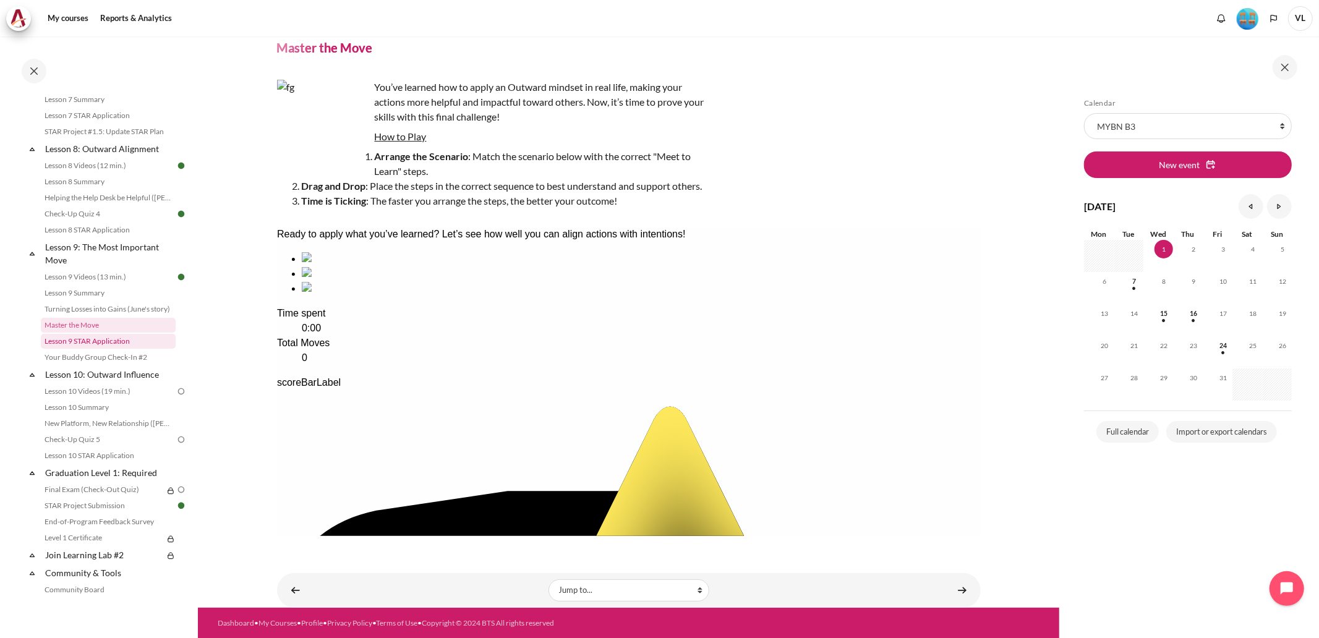
click at [107, 349] on link "Lesson 9 STAR Application" at bounding box center [108, 341] width 135 height 15
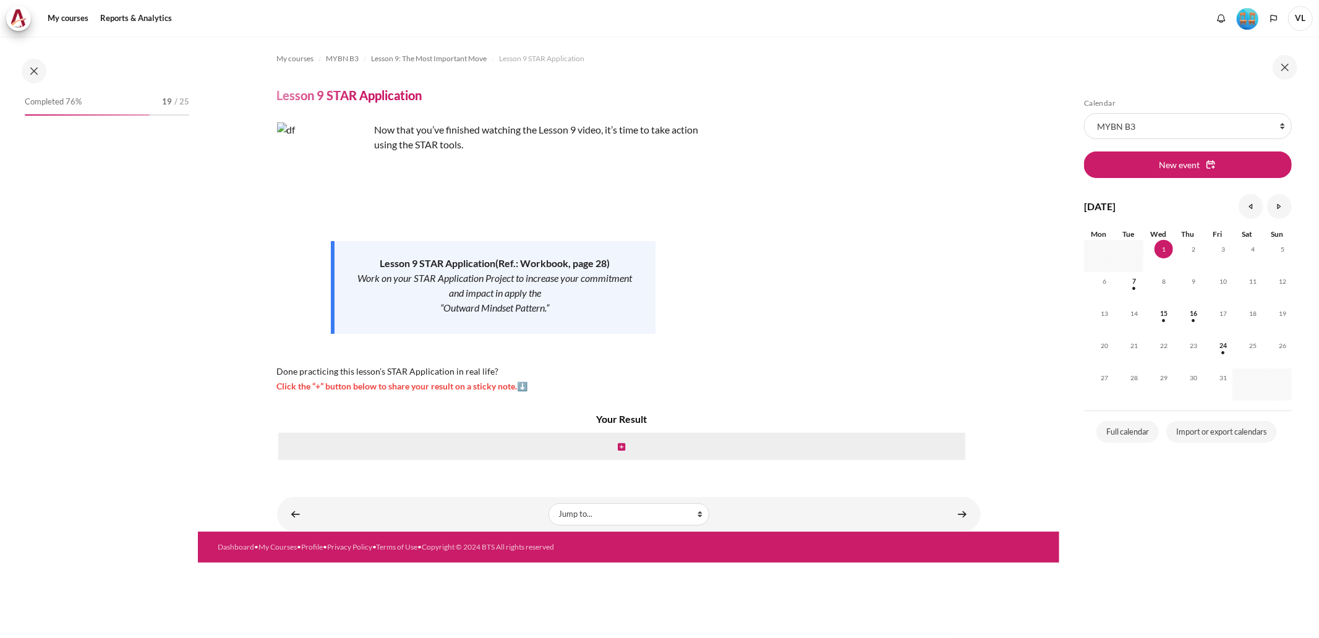
scroll to position [901, 0]
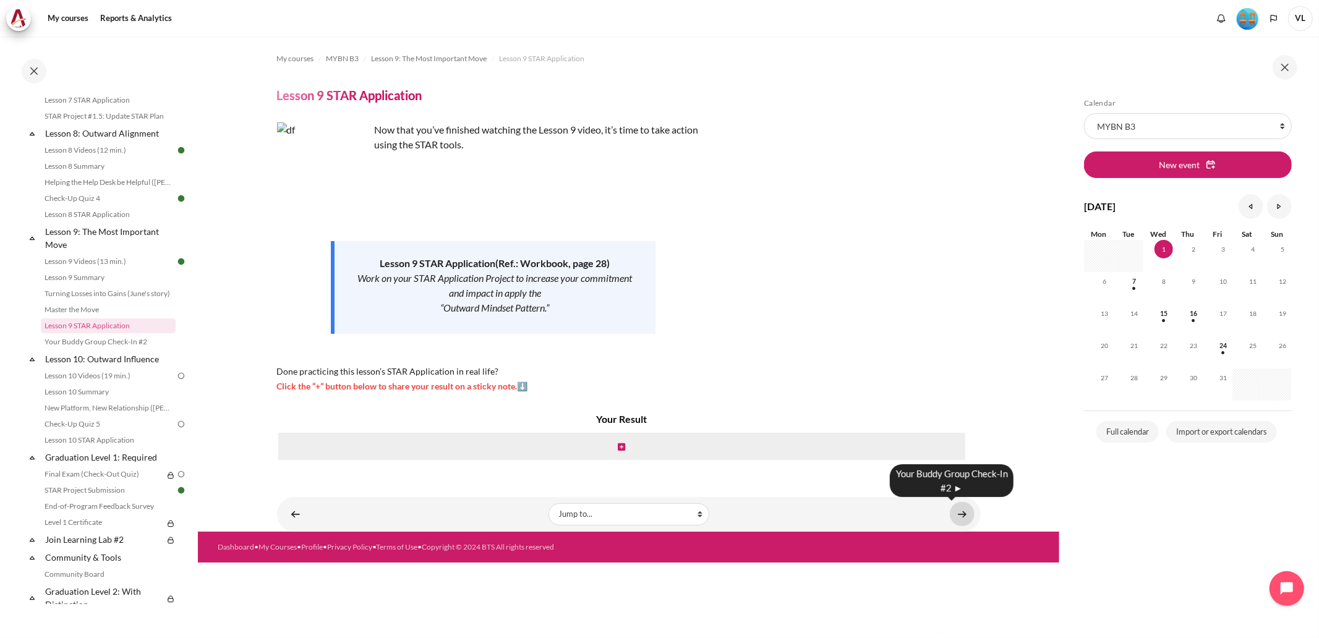
click at [967, 514] on link "Content" at bounding box center [962, 514] width 25 height 24
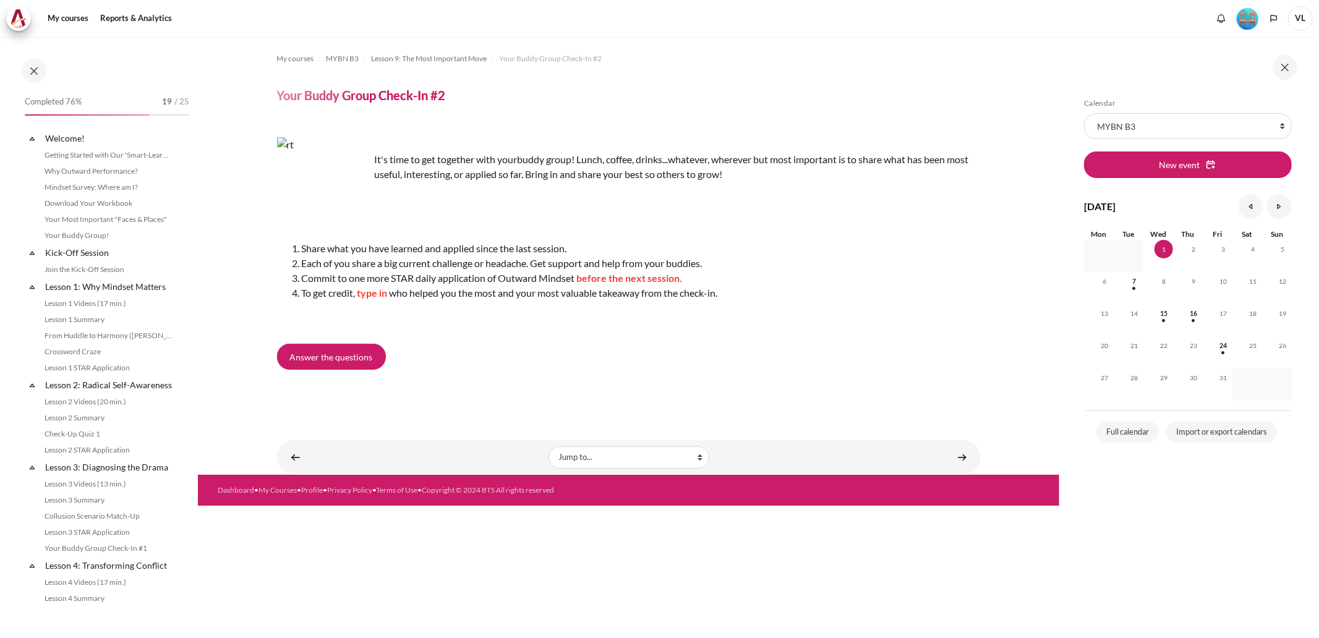
scroll to position [917, 0]
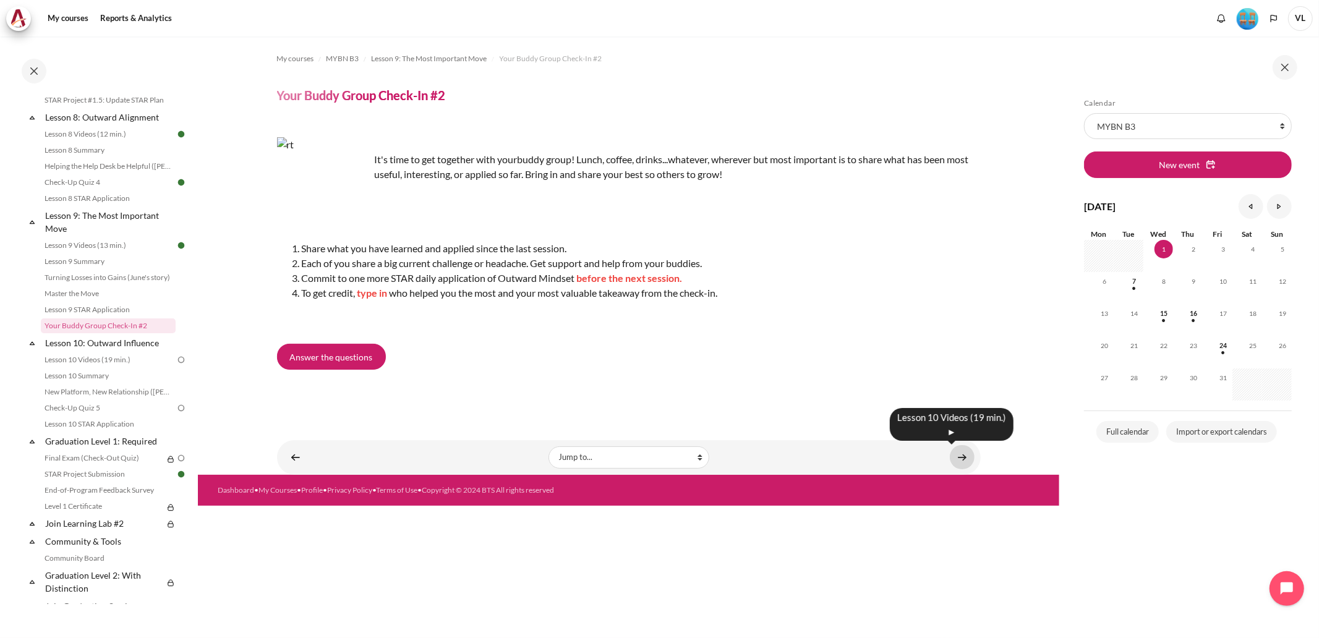
click at [959, 456] on link "Content" at bounding box center [962, 457] width 25 height 24
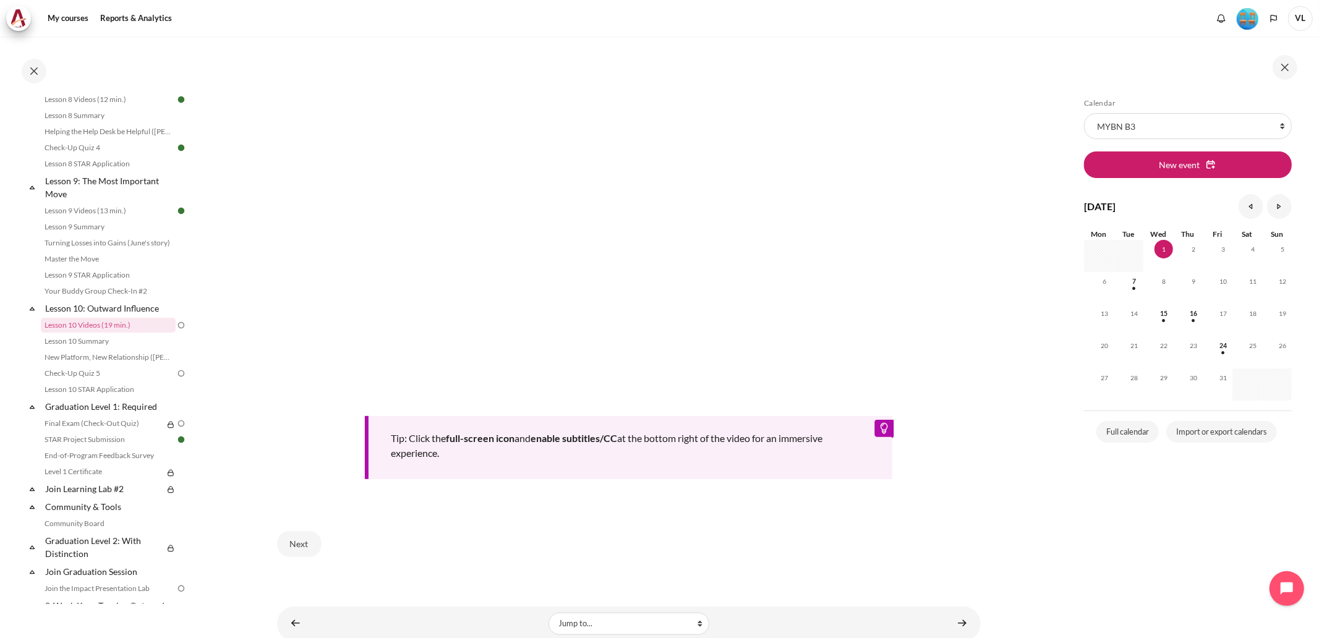
scroll to position [406, 0]
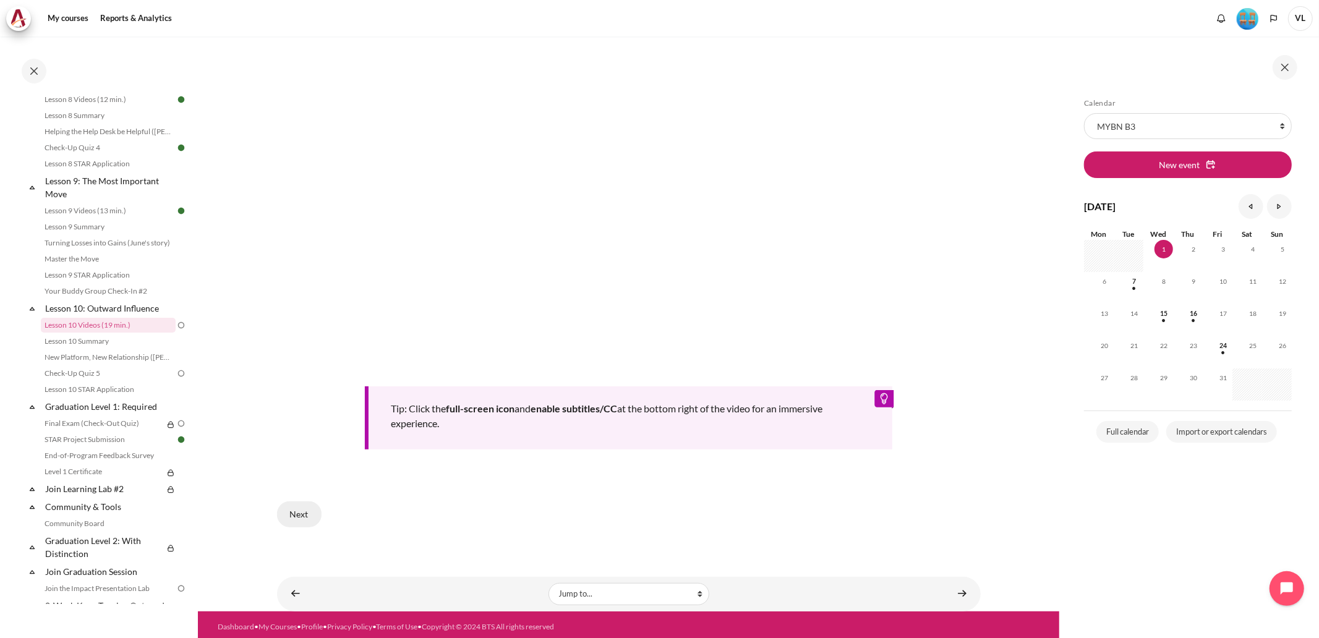
click at [304, 506] on button "Next" at bounding box center [299, 514] width 45 height 26
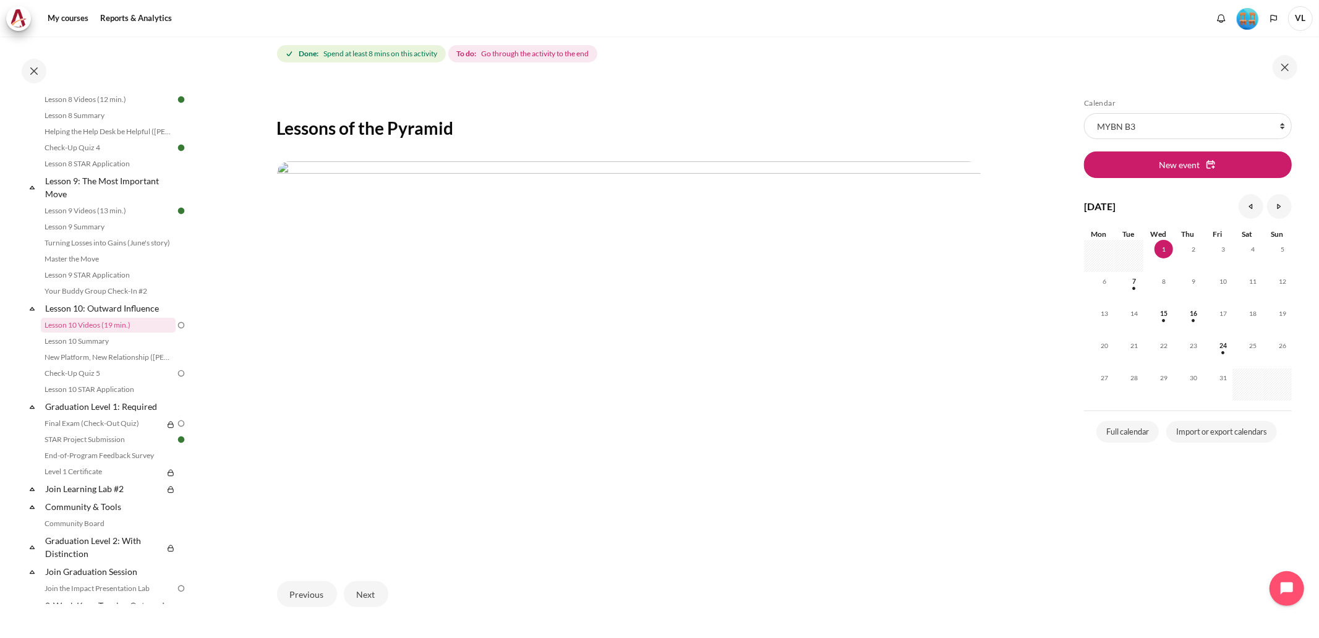
scroll to position [183, 0]
click at [368, 589] on button "Next" at bounding box center [366, 593] width 45 height 26
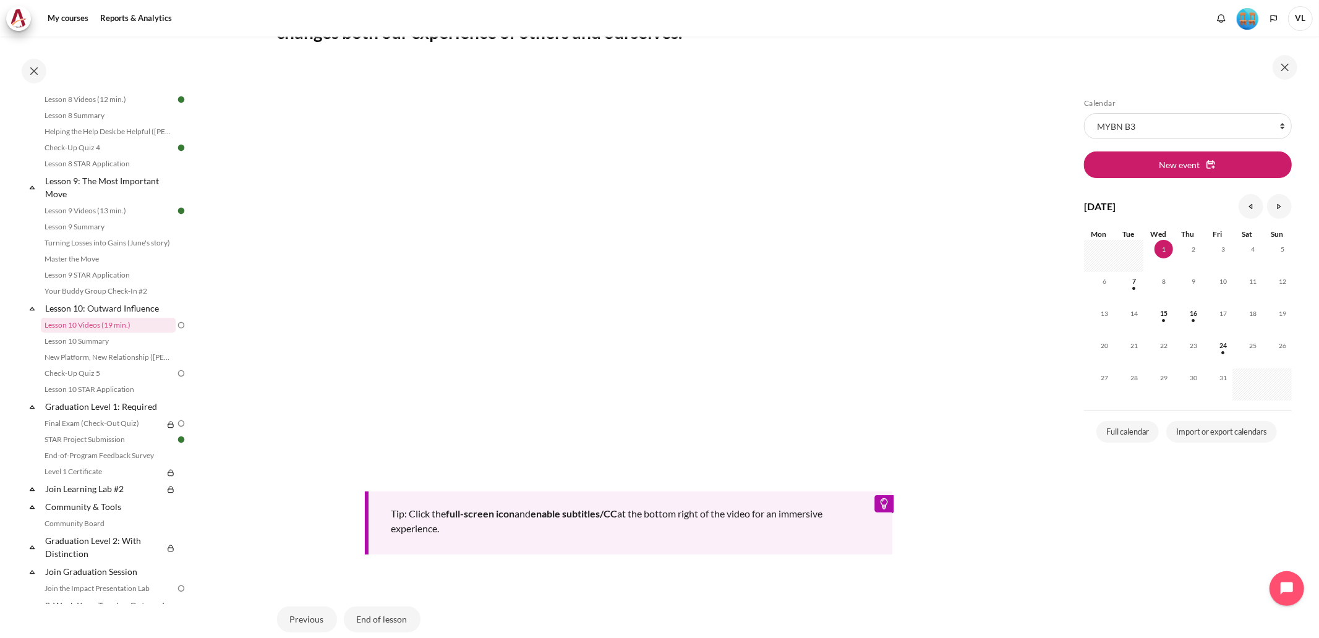
scroll to position [366, 0]
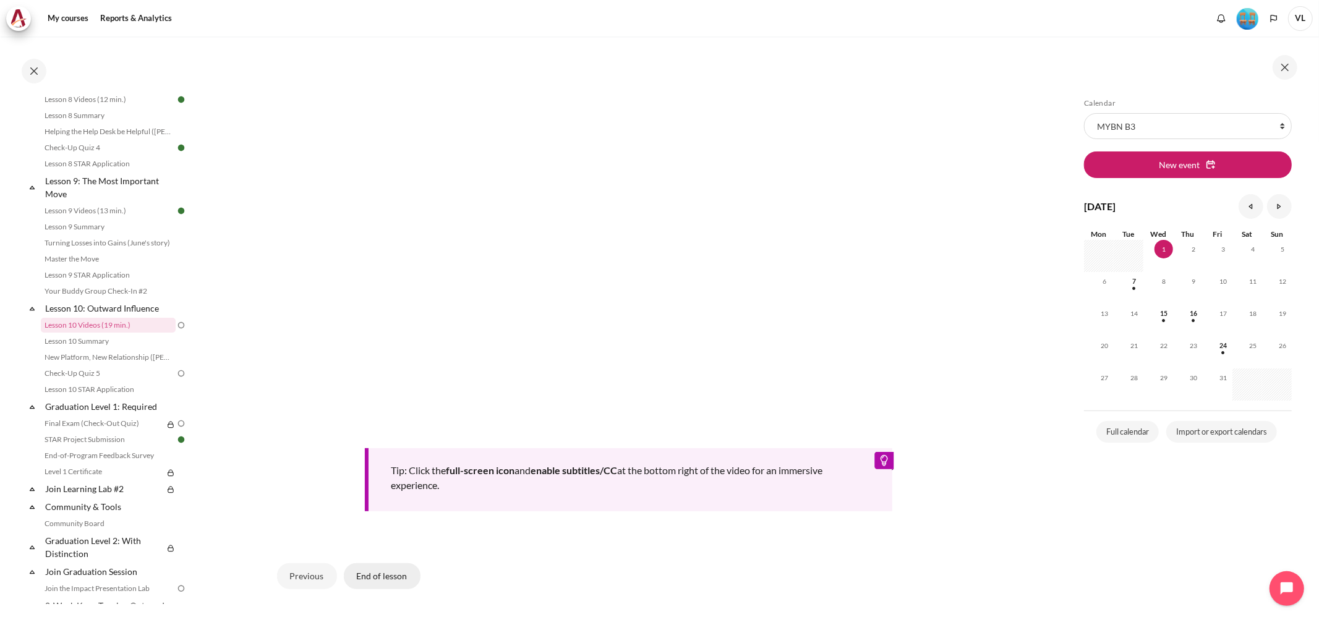
click at [383, 574] on button "End of lesson" at bounding box center [382, 576] width 77 height 26
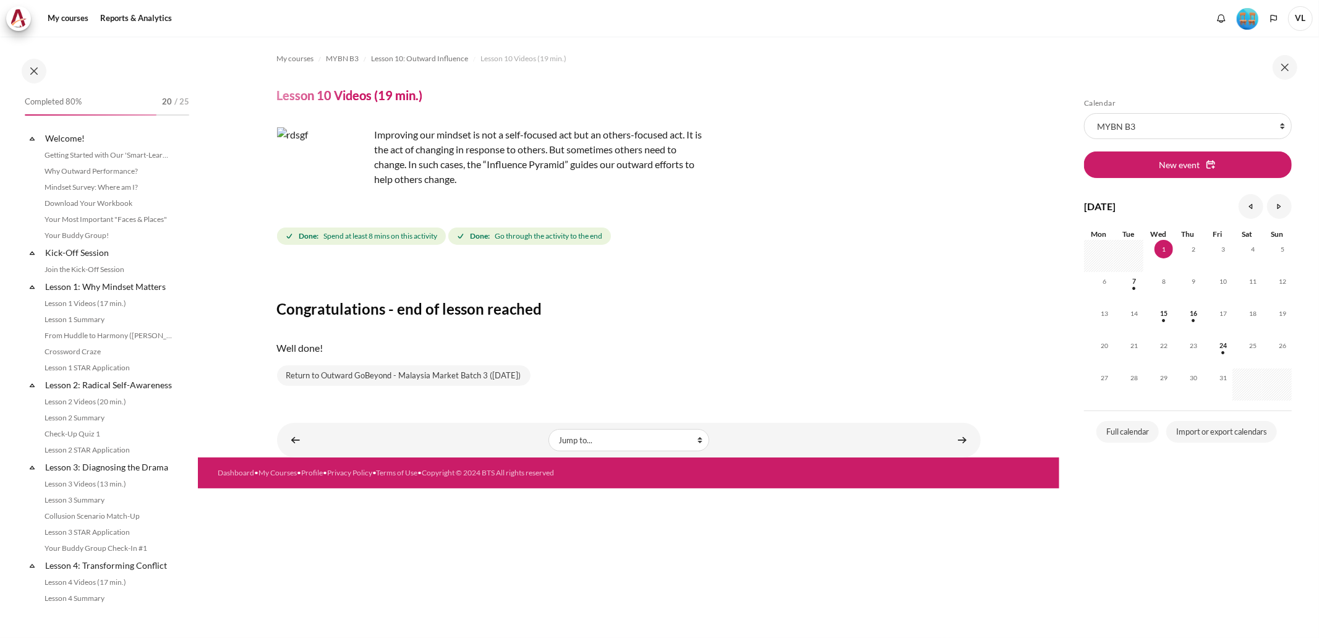
scroll to position [952, 0]
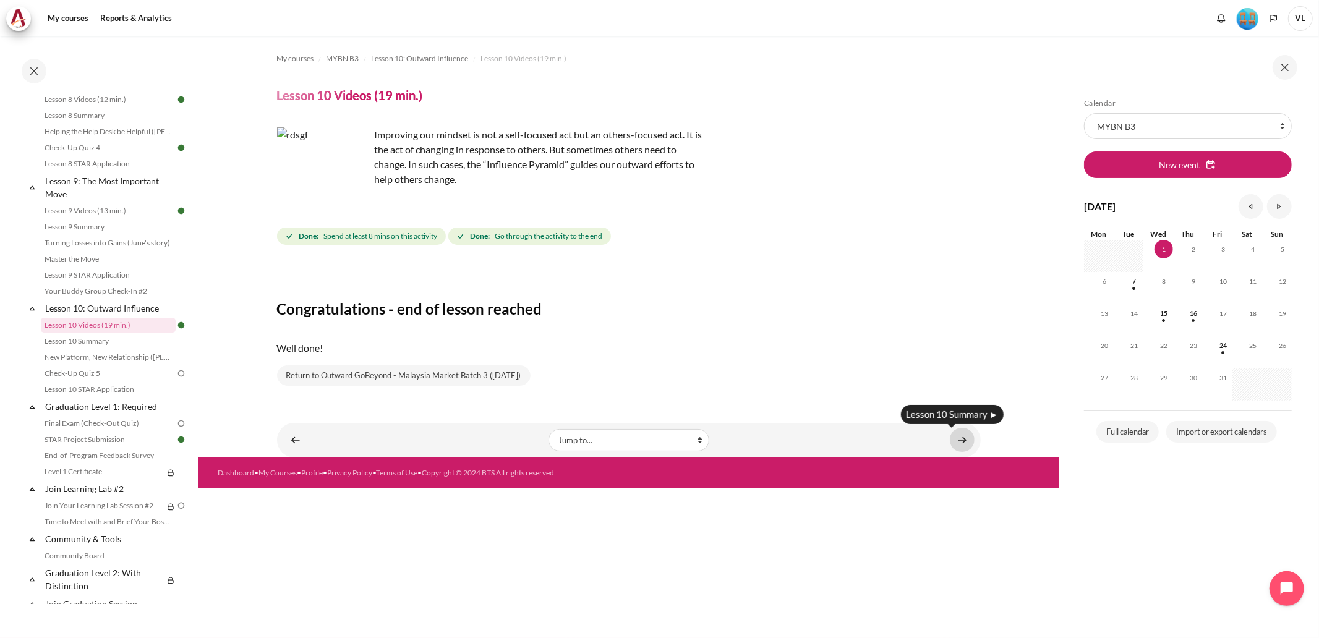
click at [958, 436] on link "Content" at bounding box center [962, 440] width 25 height 24
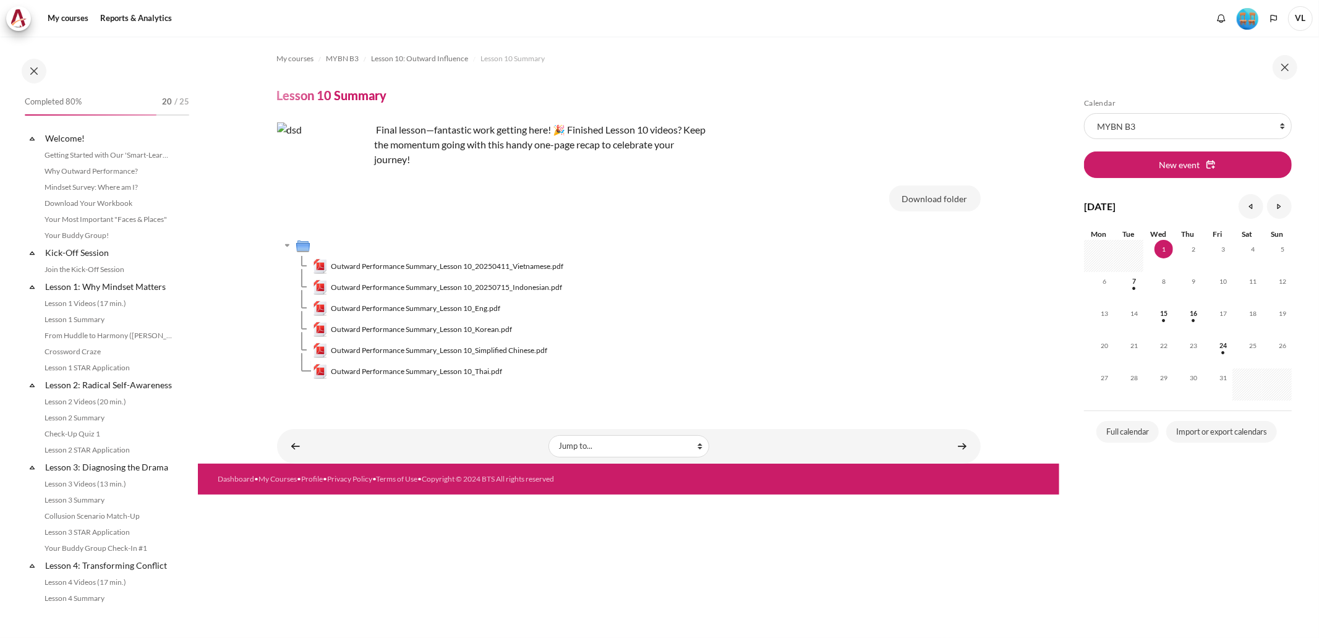
scroll to position [967, 0]
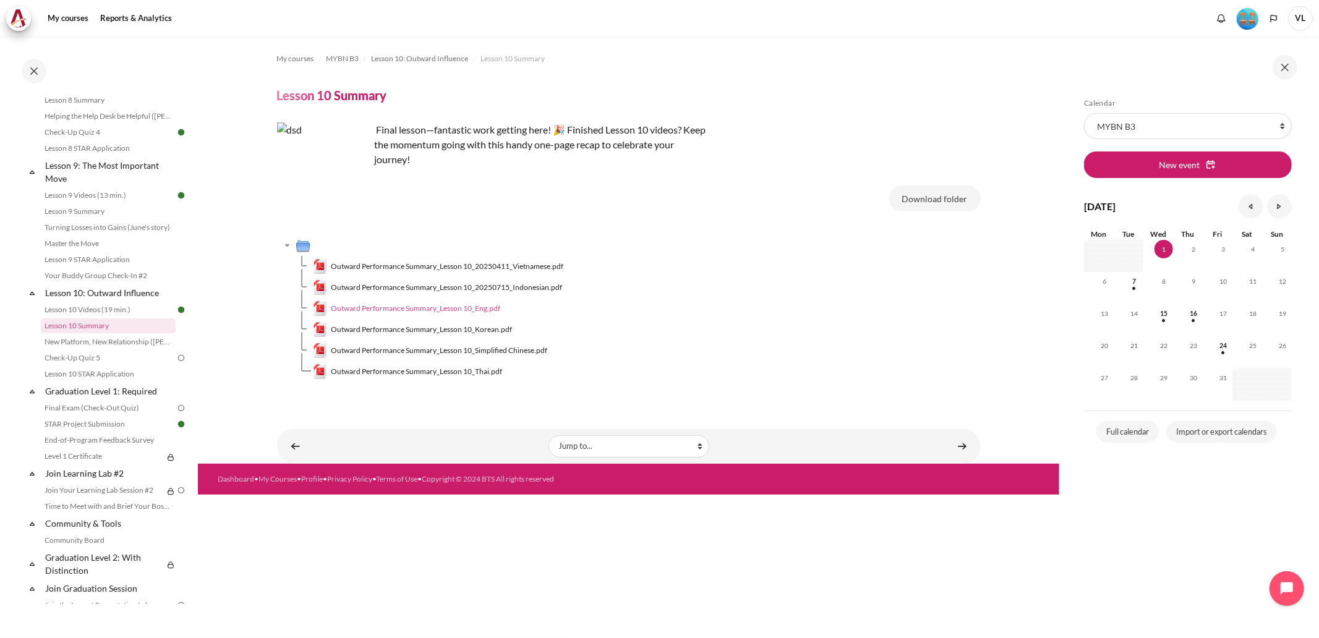
click at [472, 314] on link "Outward Performance Summary_Lesson 10_Eng.pdf" at bounding box center [407, 308] width 188 height 15
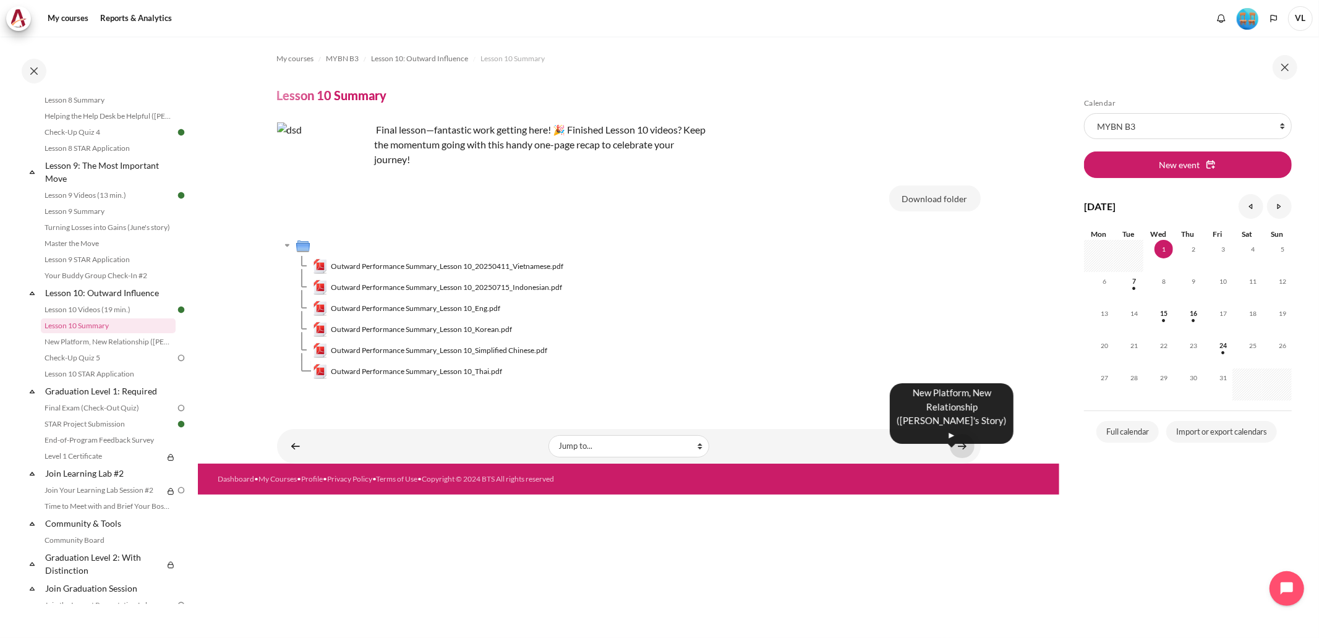
click at [963, 444] on link "Content" at bounding box center [962, 446] width 25 height 24
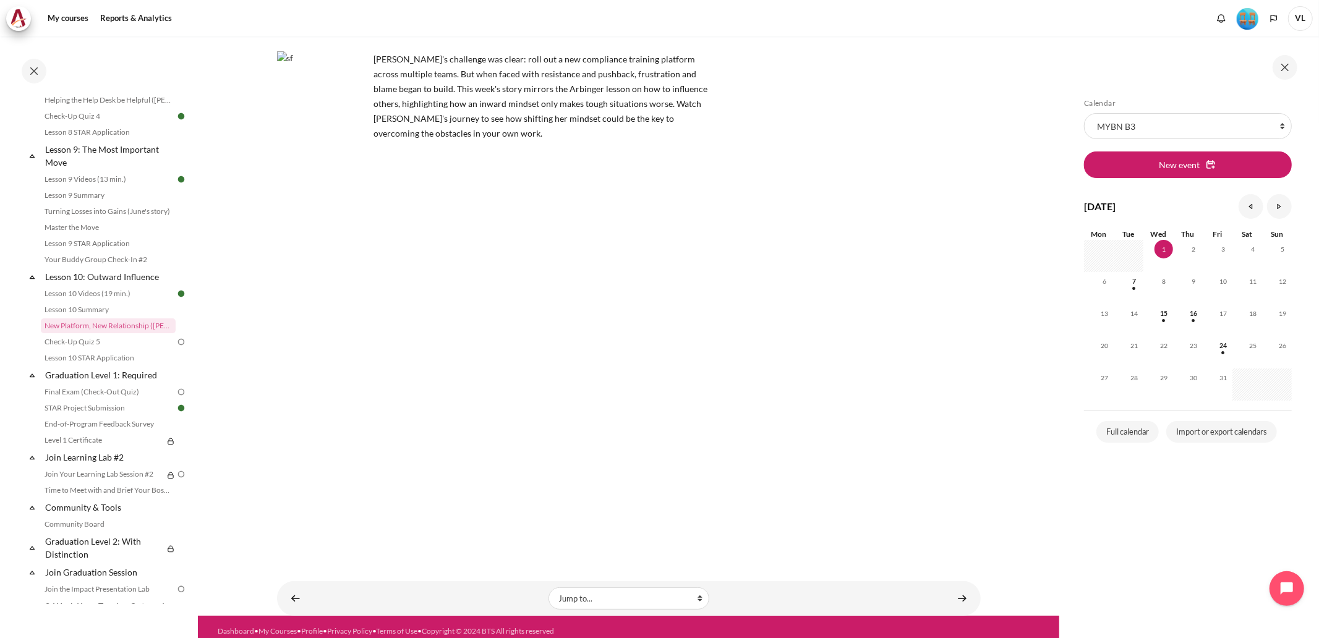
scroll to position [77, 0]
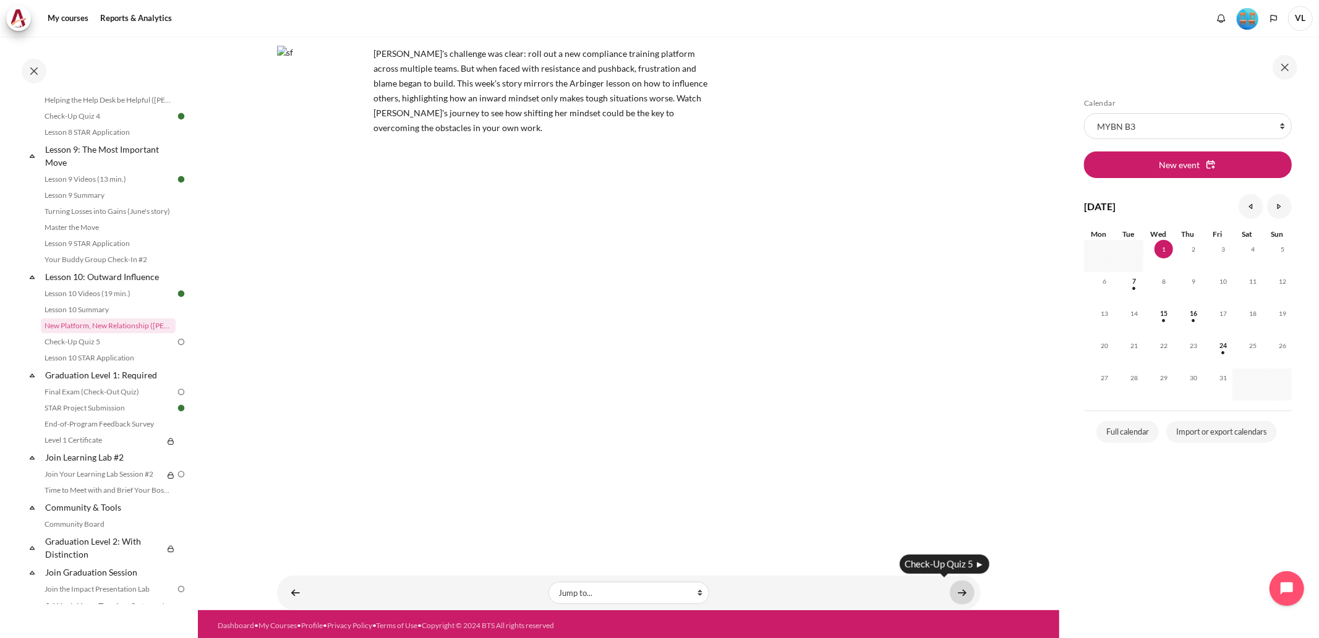
click at [955, 593] on link "Content" at bounding box center [962, 592] width 25 height 24
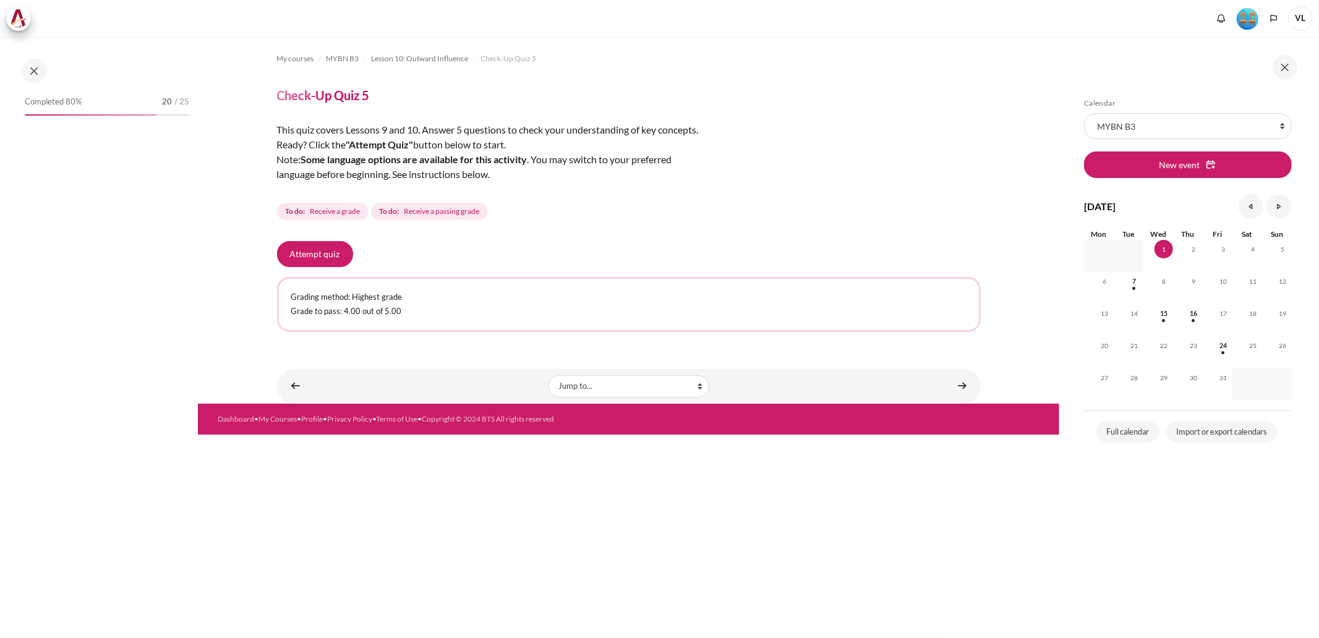
scroll to position [1000, 0]
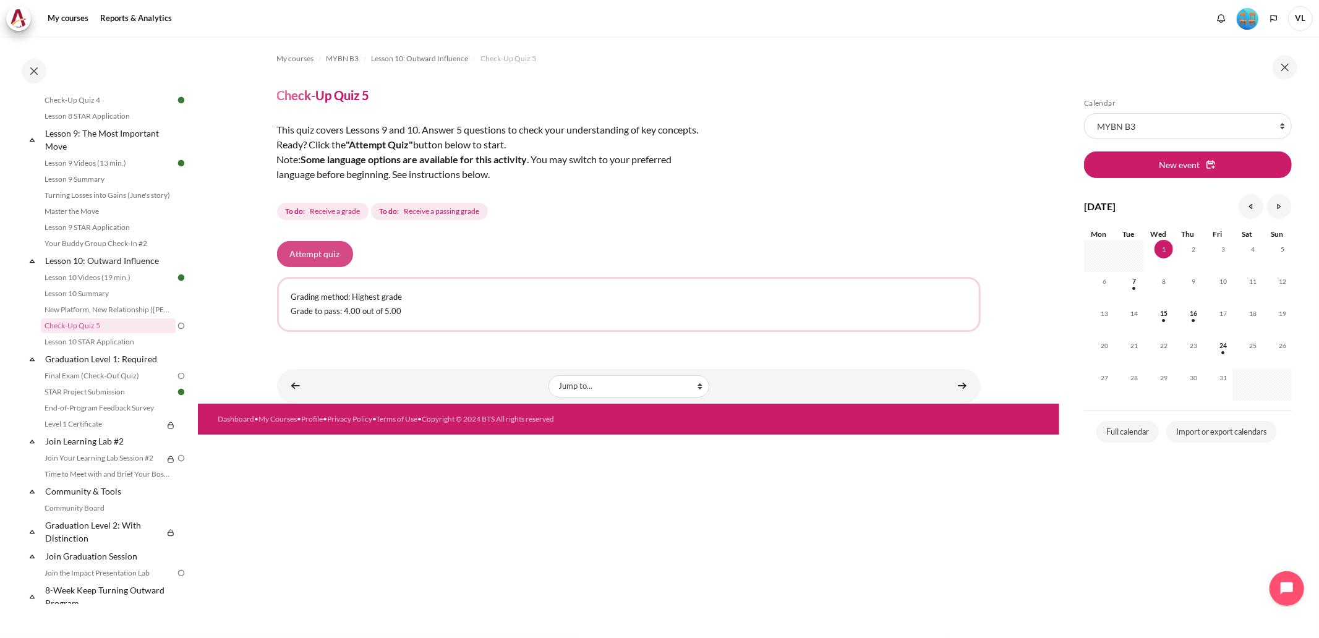
click at [315, 260] on button "Attempt quiz" at bounding box center [315, 254] width 76 height 26
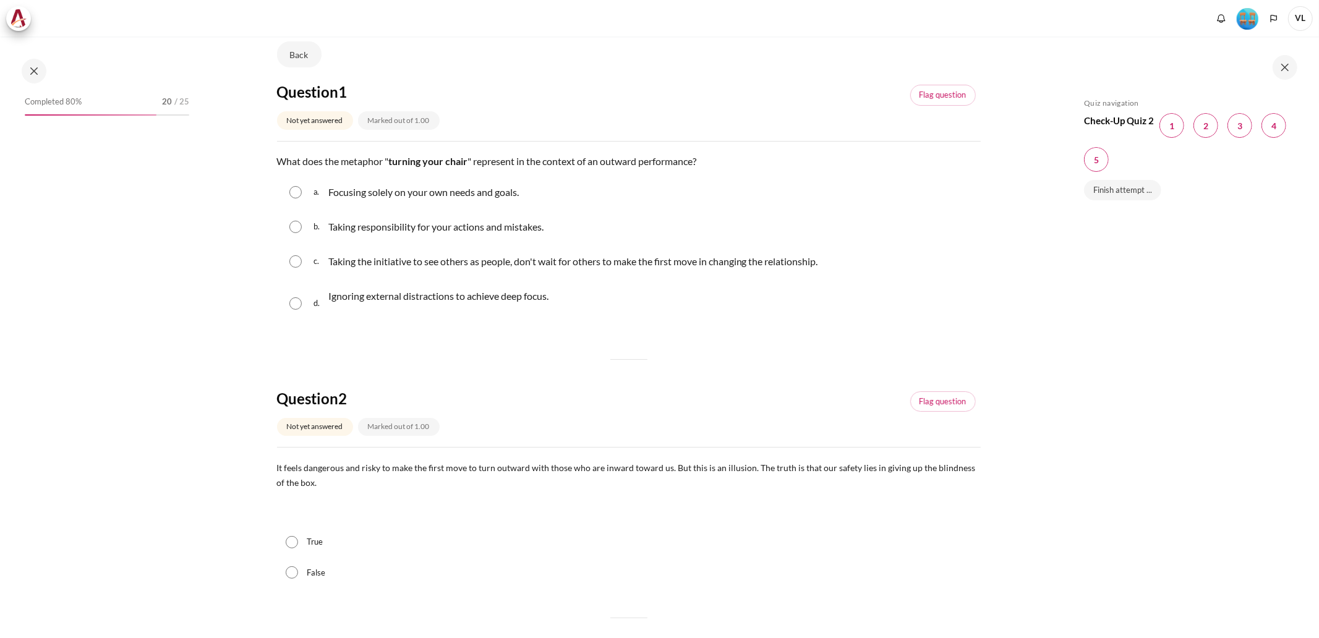
scroll to position [1000, 0]
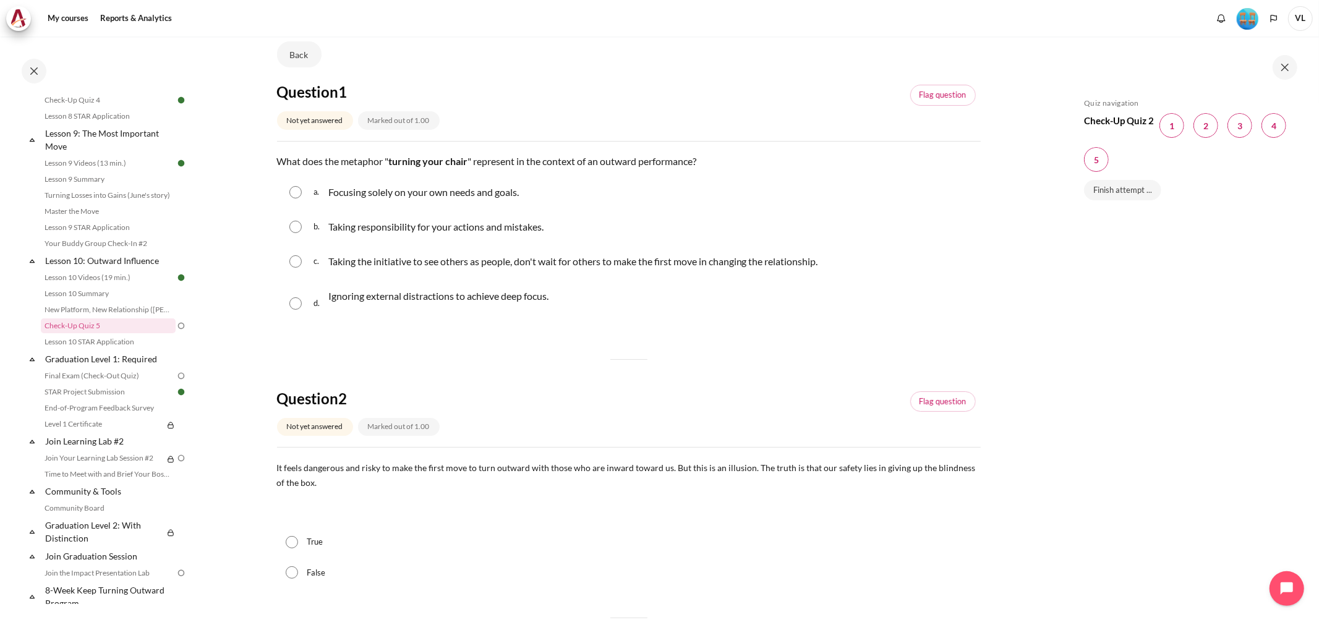
click at [299, 261] on input "Content" at bounding box center [295, 261] width 12 height 12
radio input "true"
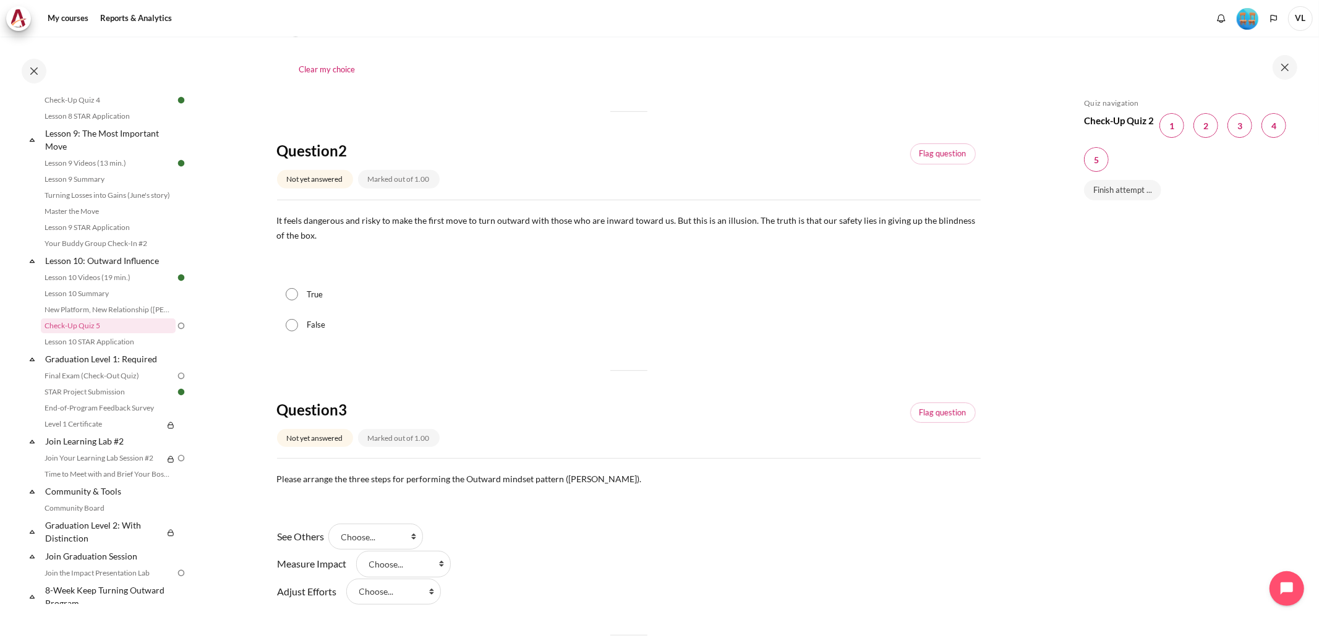
scroll to position [366, 0]
click at [289, 297] on input "True" at bounding box center [292, 292] width 12 height 12
radio input "true"
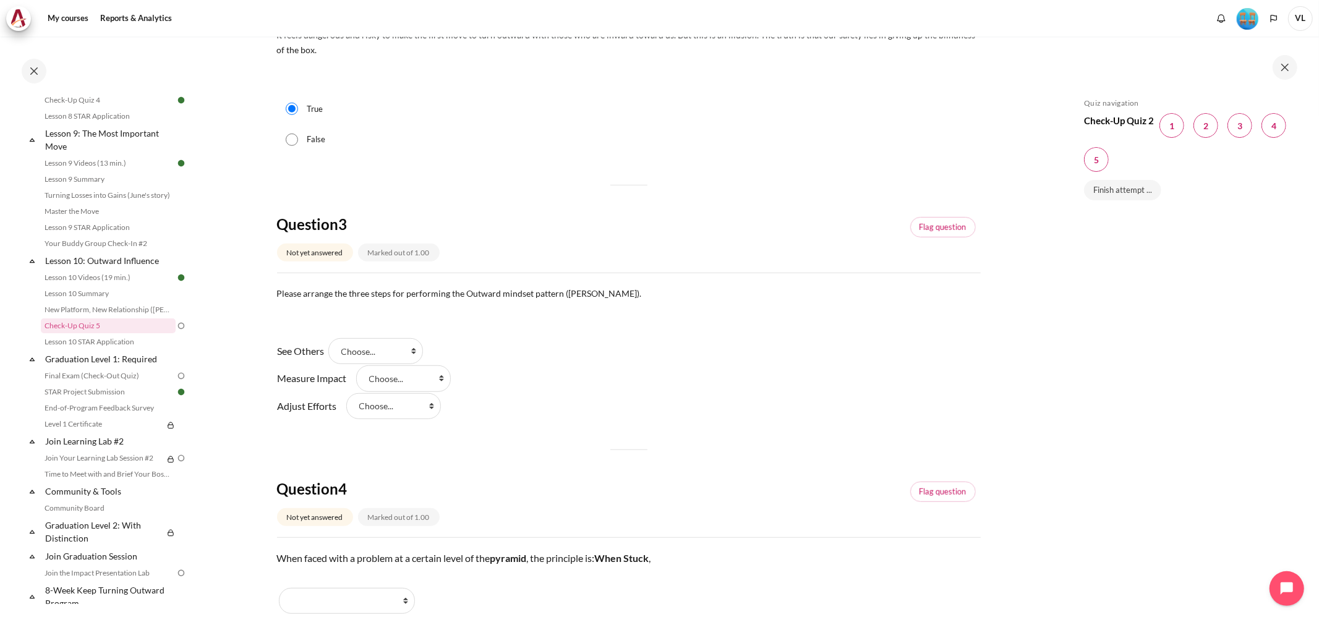
scroll to position [640, 0]
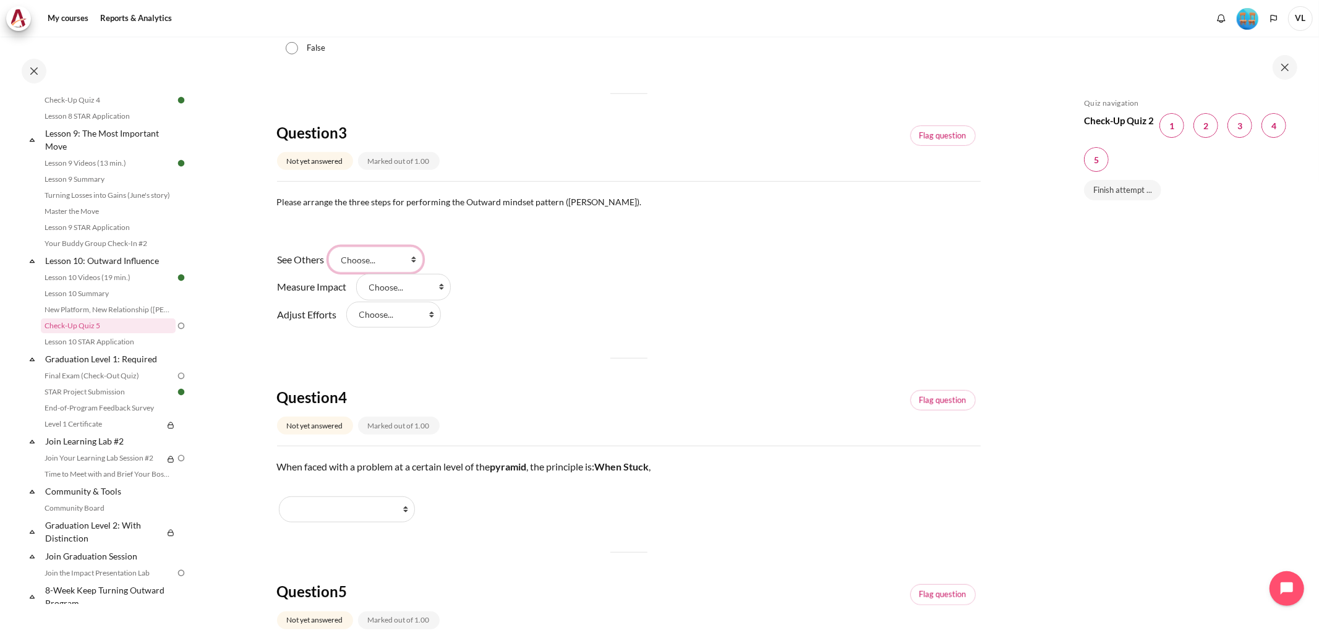
click at [419, 263] on select "Choose... Step 2 (步骤 2 ) Step 1 (步骤 1) Step 3 (步骤 3)" at bounding box center [375, 260] width 95 height 26
select select "2"
click at [336, 247] on select "Choose... Step 2 (步骤 2 ) Step 1 (步骤 1) Step 3 (步骤 3)" at bounding box center [375, 260] width 95 height 26
click at [433, 319] on select "Choose... Step 2 (步骤 2 ) Step 1 (步骤 1) Step 3 (步骤 3)" at bounding box center [393, 315] width 95 height 26
select select "1"
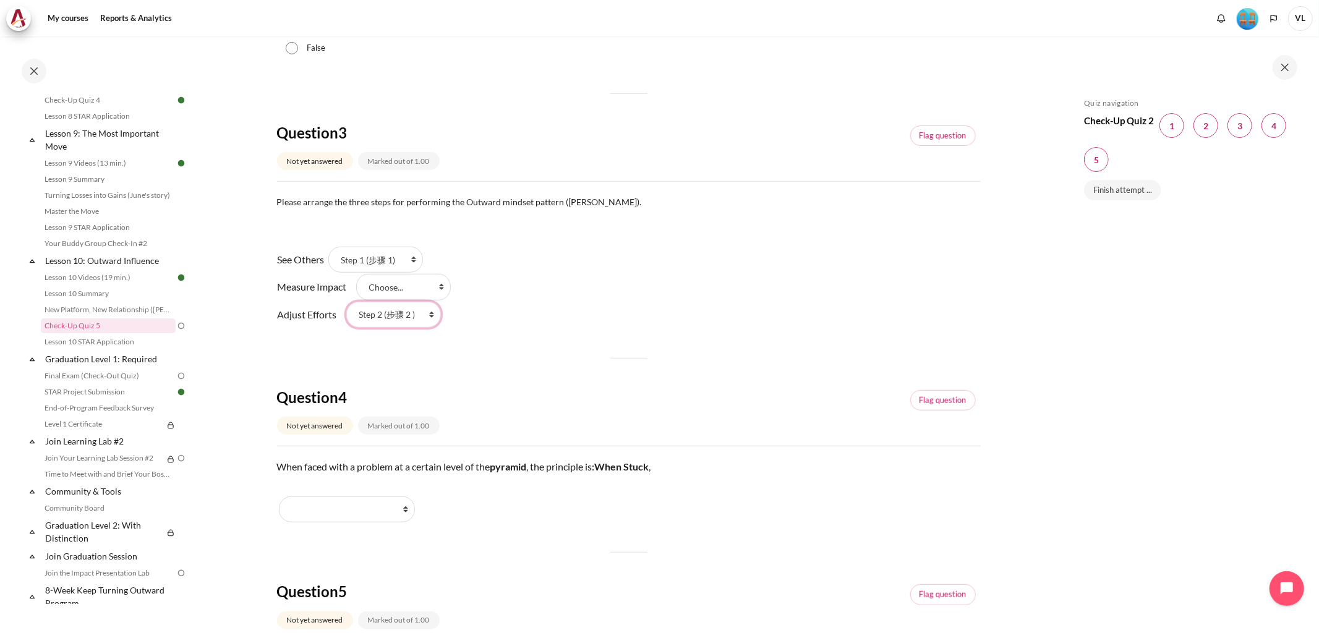
click at [346, 302] on select "Choose... Step 2 (步骤 2 ) Step 1 (步骤 1) Step 3 (步骤 3)" at bounding box center [393, 315] width 95 height 26
click at [444, 288] on select "Choose... Step 2 (步骤 2 ) Step 1 (步骤 1) Step 3 (步骤 3)" at bounding box center [403, 287] width 95 height 26
select select "3"
click at [356, 274] on select "Choose... Step 2 (步骤 2 ) Step 1 (步骤 1) Step 3 (步骤 3)" at bounding box center [403, 287] width 95 height 26
click at [550, 294] on div "See Others Answer 1 Question 3 Choose... Step 2 (步骤 2 ) Step 1 (步骤 1) Step 3 (步…" at bounding box center [629, 287] width 704 height 82
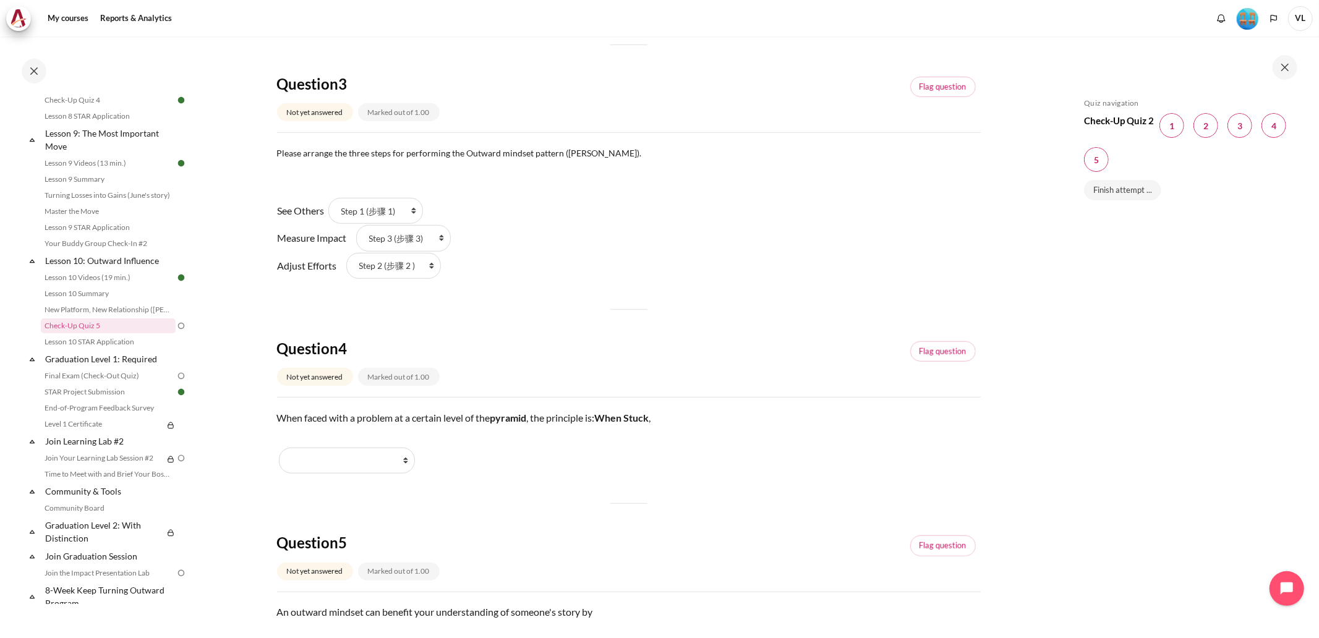
scroll to position [778, 0]
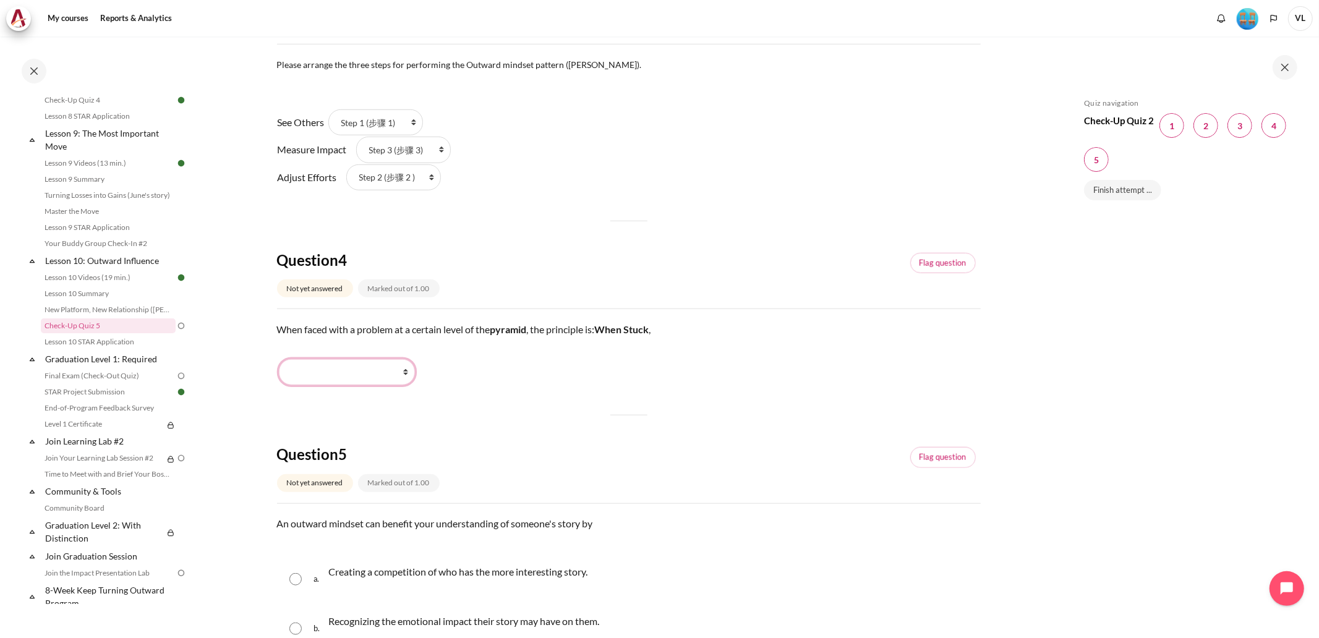
click at [403, 371] on select "Stay Put (保持原位) Work Harder (更加努力) Go Lower (向下走) Go Higher (向上走)" at bounding box center [347, 372] width 136 height 26
select select "3"
click at [279, 360] on select "Stay Put (保持原位) Work Harder (更加努力) Go Lower (向下走) Go Higher (向上走)" at bounding box center [347, 372] width 136 height 26
click at [529, 413] on div "Question 1 Not yet answered Marked out of 1.00 Flag question Question text What…" at bounding box center [629, 96] width 704 height 1403
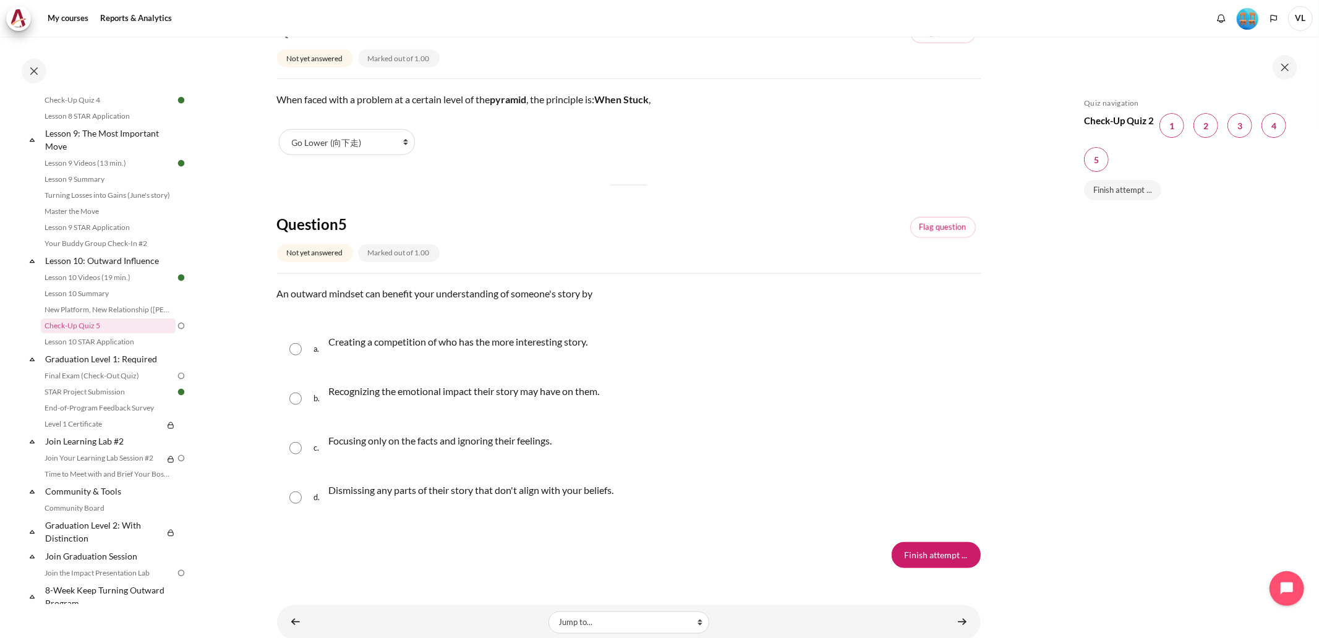
scroll to position [1041, 0]
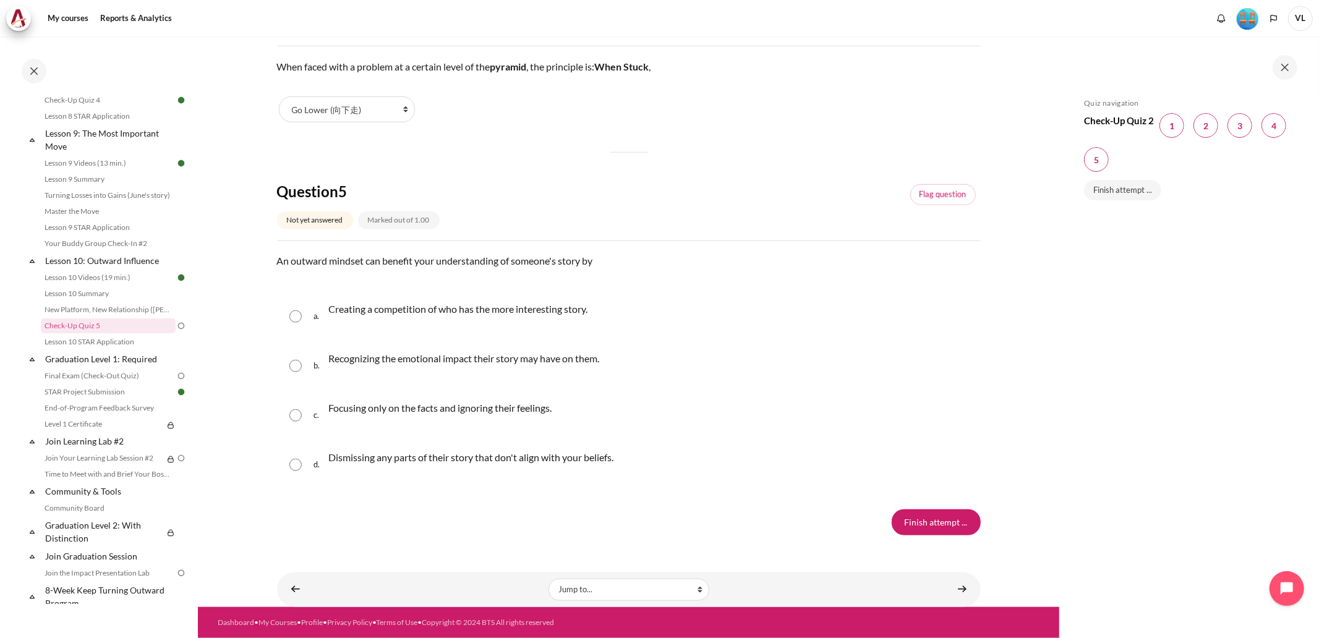
click at [296, 367] on input "Content" at bounding box center [295, 366] width 12 height 12
radio input "true"
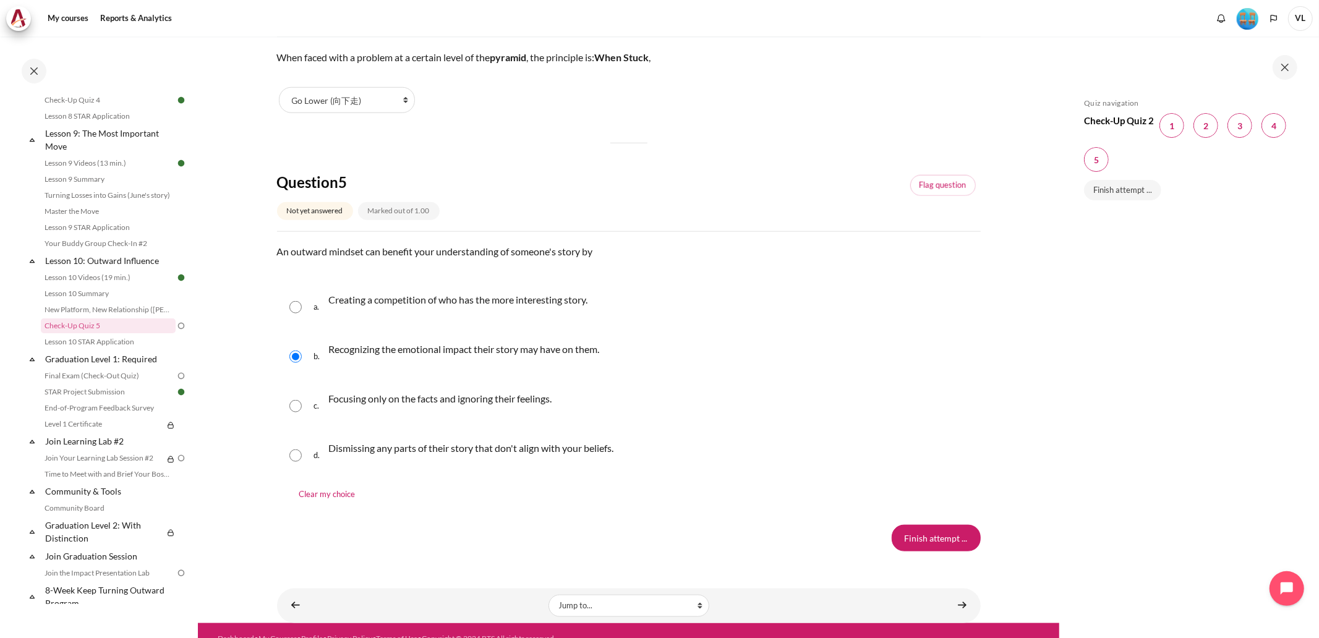
scroll to position [1066, 0]
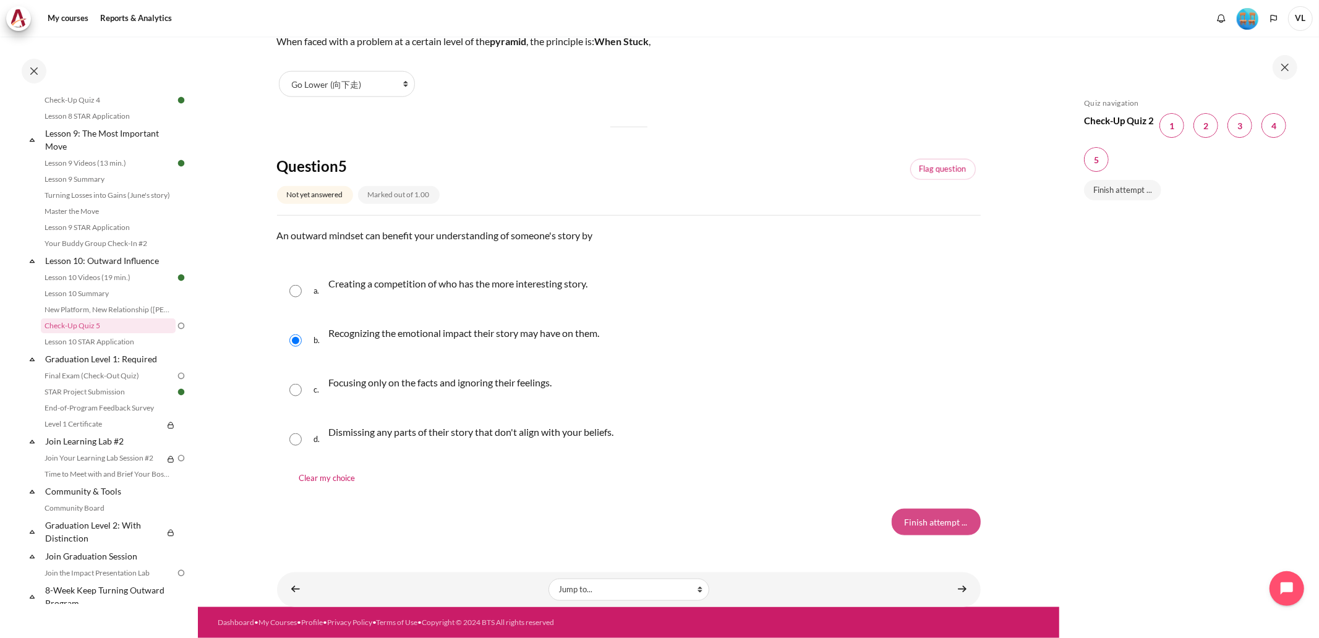
click at [922, 522] on input "Finish attempt ..." at bounding box center [935, 522] width 89 height 26
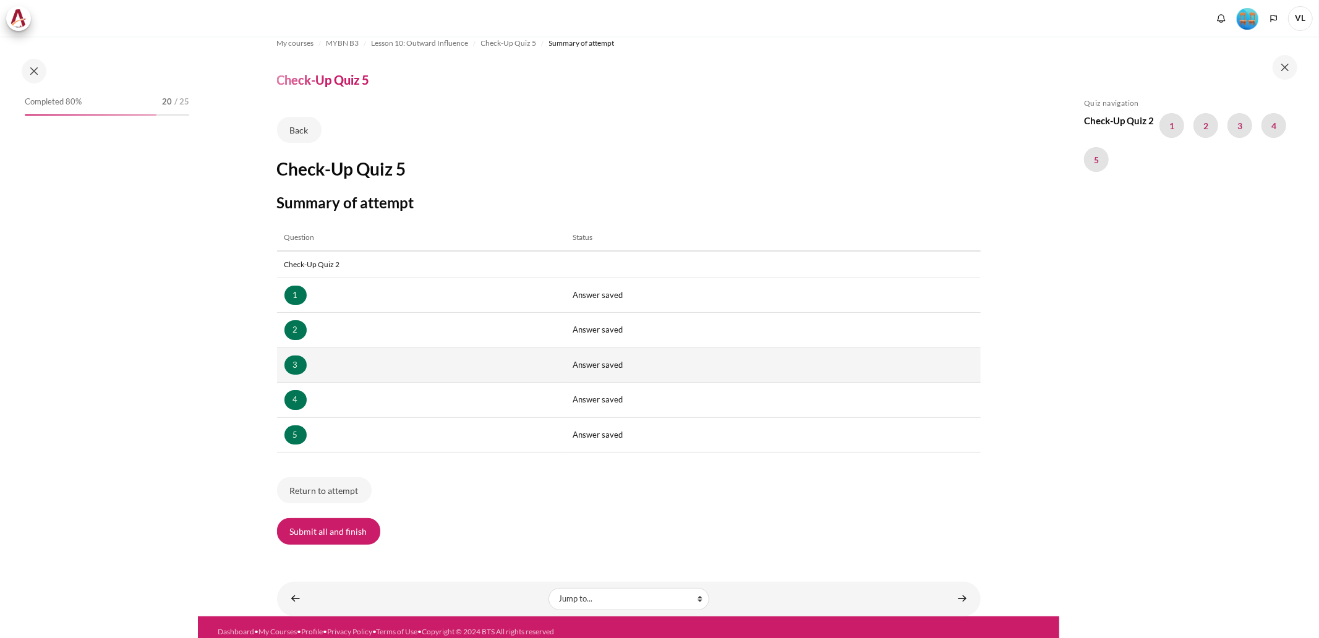
scroll to position [23, 0]
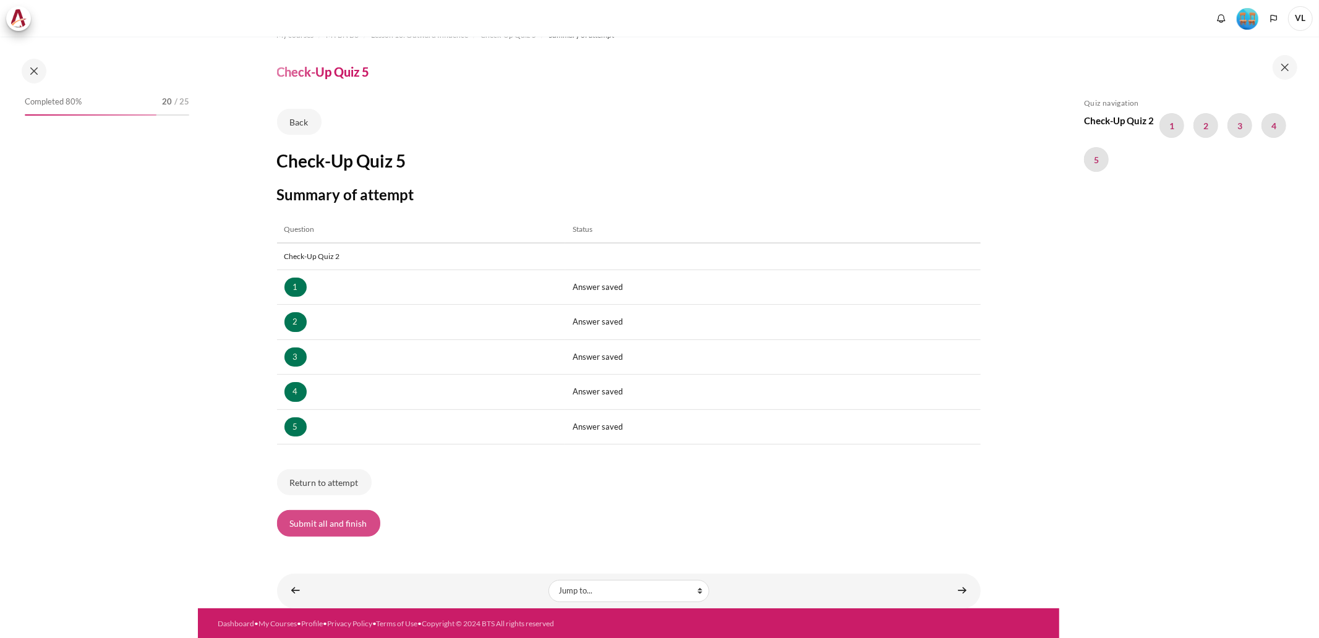
click at [331, 527] on button "Submit all and finish" at bounding box center [328, 523] width 103 height 26
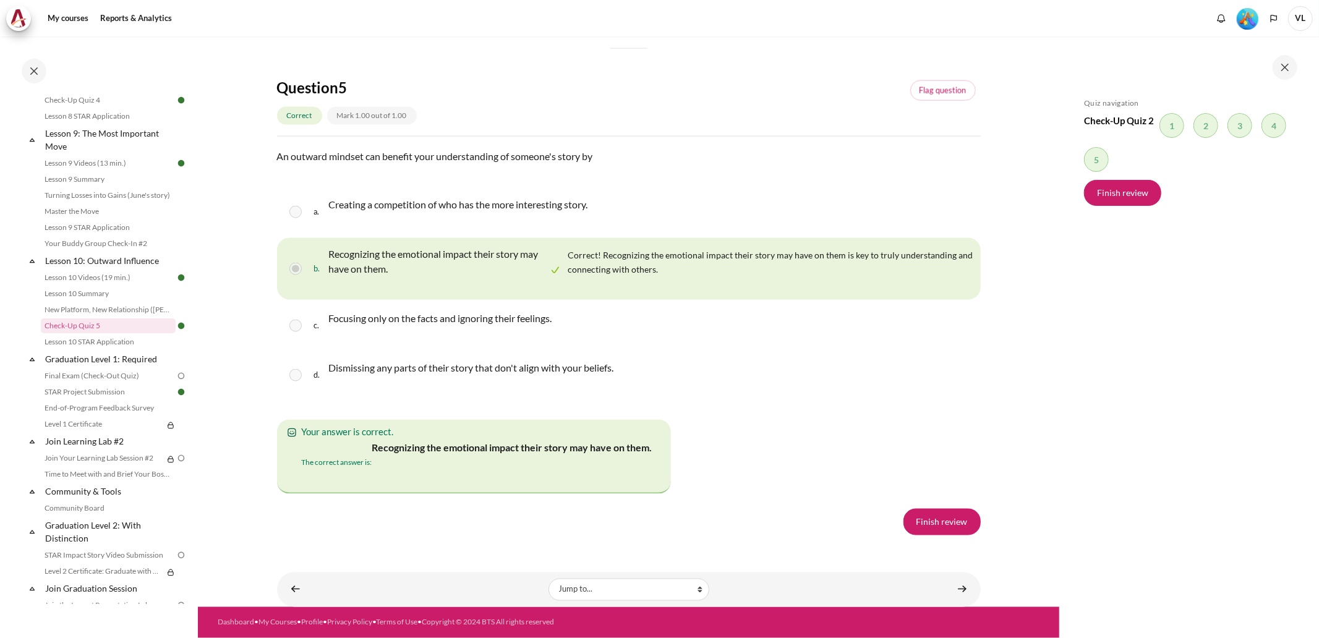
scroll to position [2244, 0]
click at [935, 521] on link "Finish review" at bounding box center [941, 522] width 77 height 26
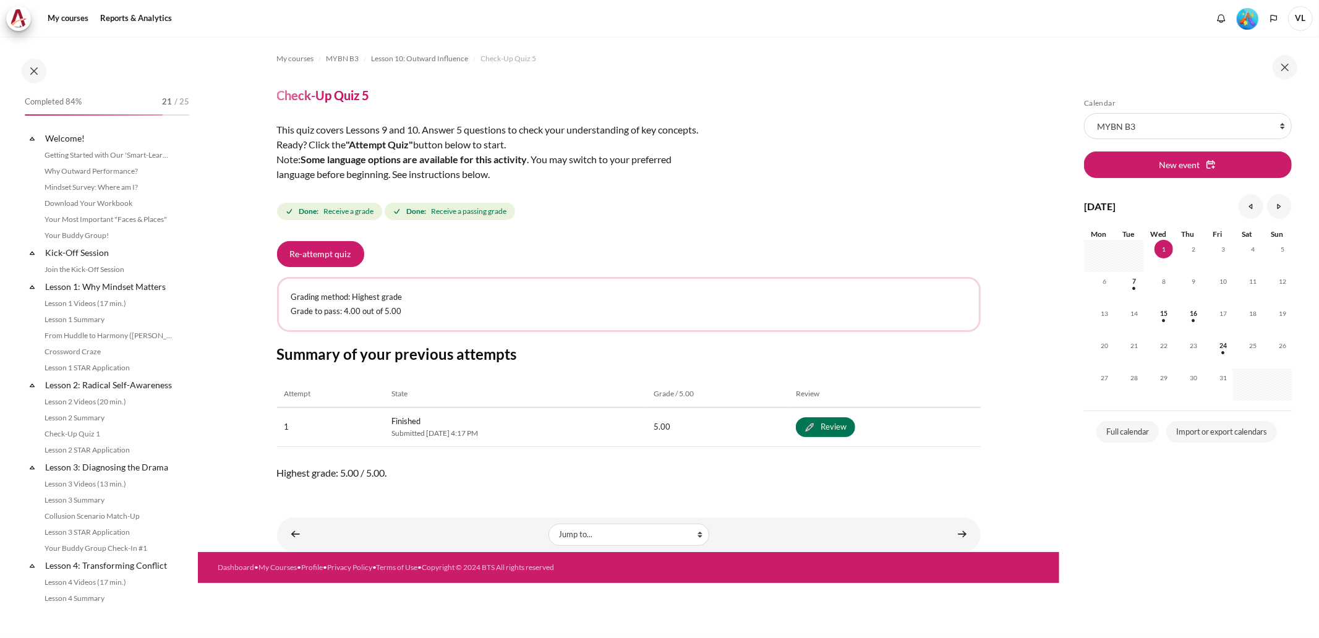
scroll to position [1000, 0]
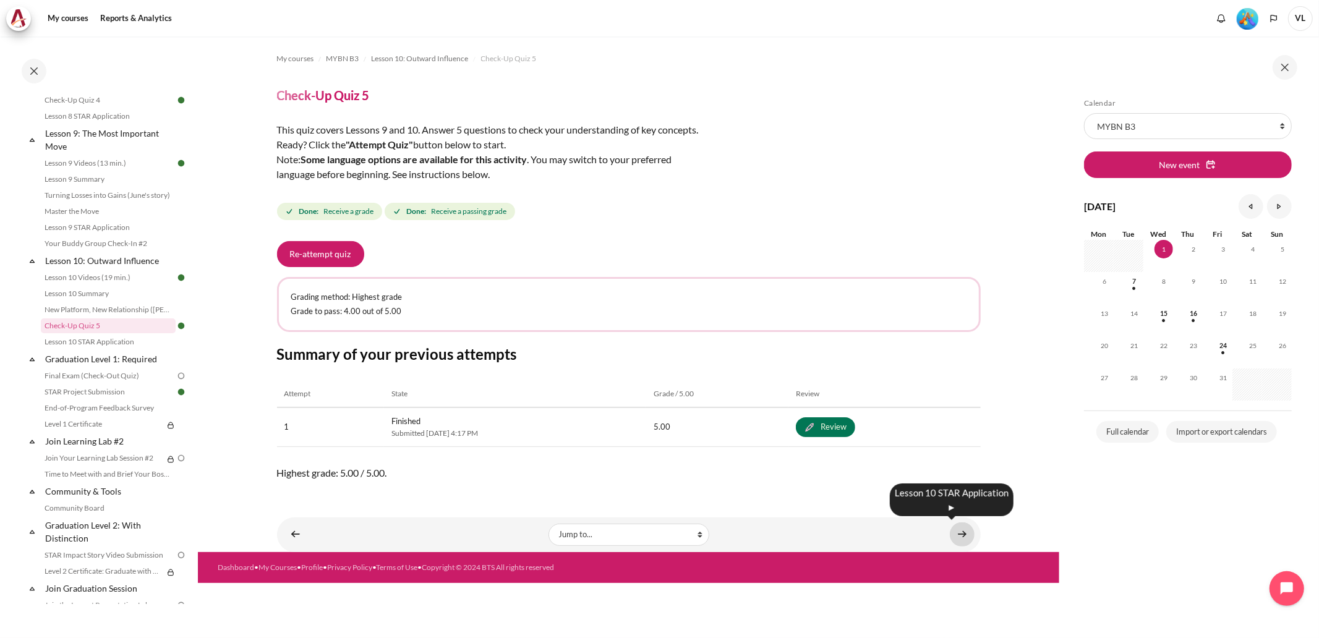
click at [959, 532] on link "Content" at bounding box center [962, 534] width 25 height 24
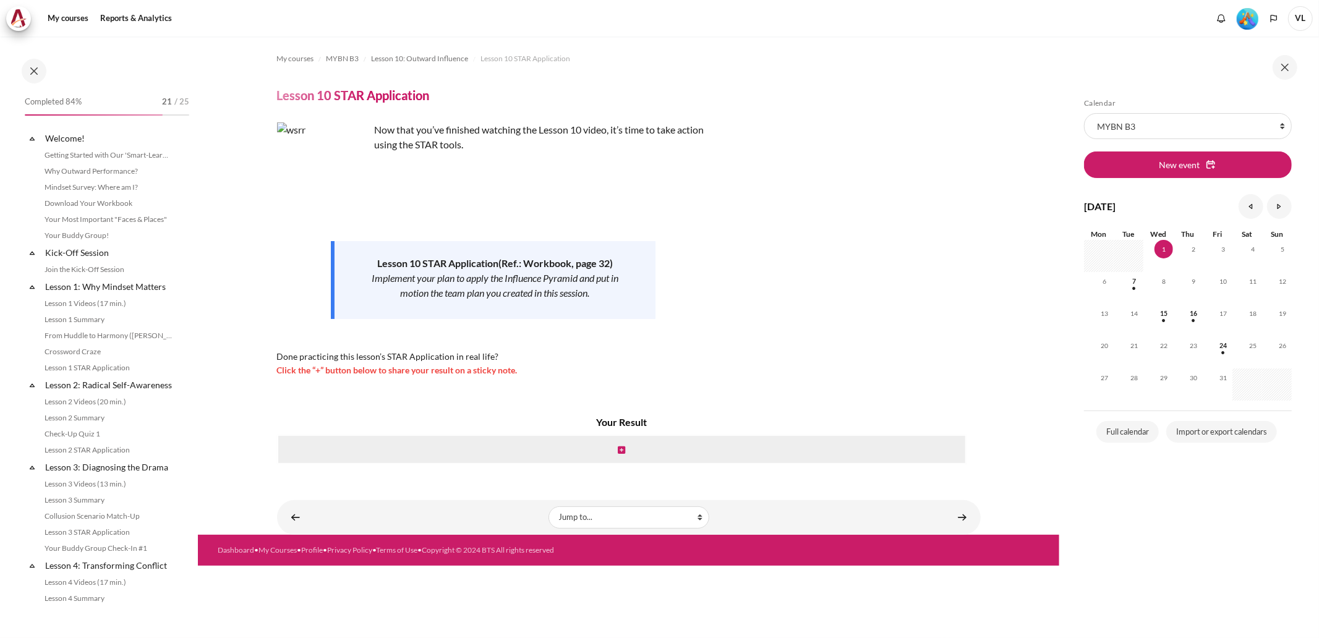
scroll to position [1016, 0]
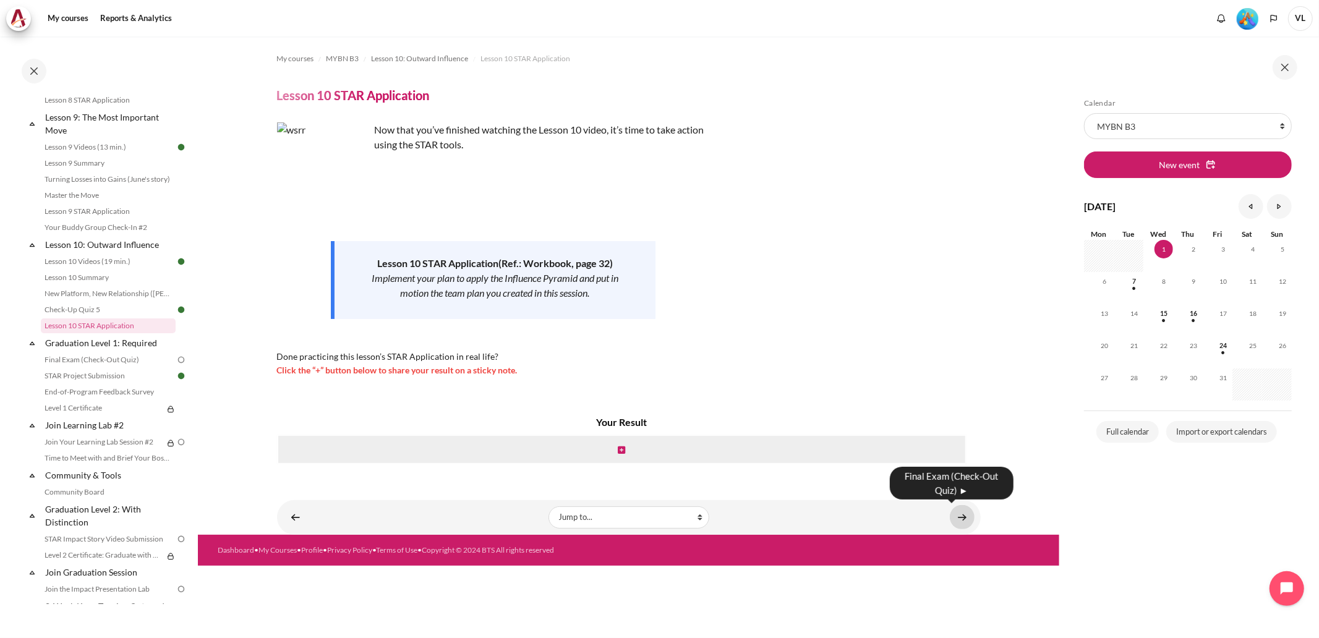
click at [961, 516] on link "Content" at bounding box center [962, 517] width 25 height 24
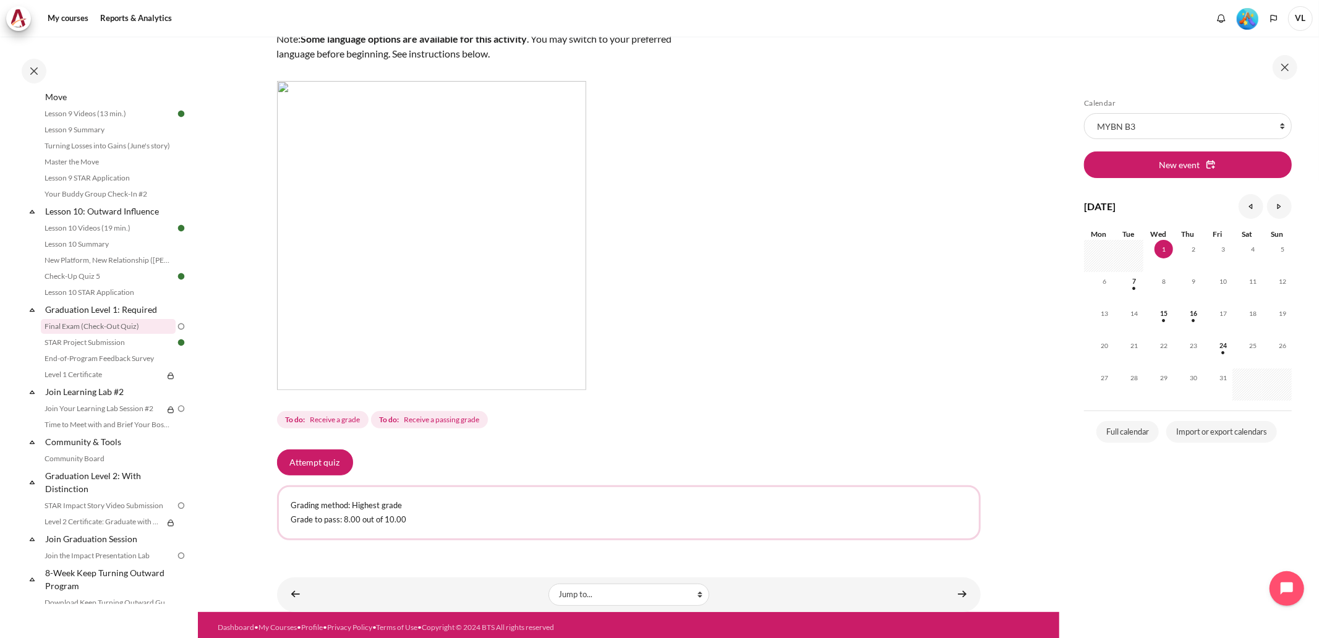
scroll to position [174, 0]
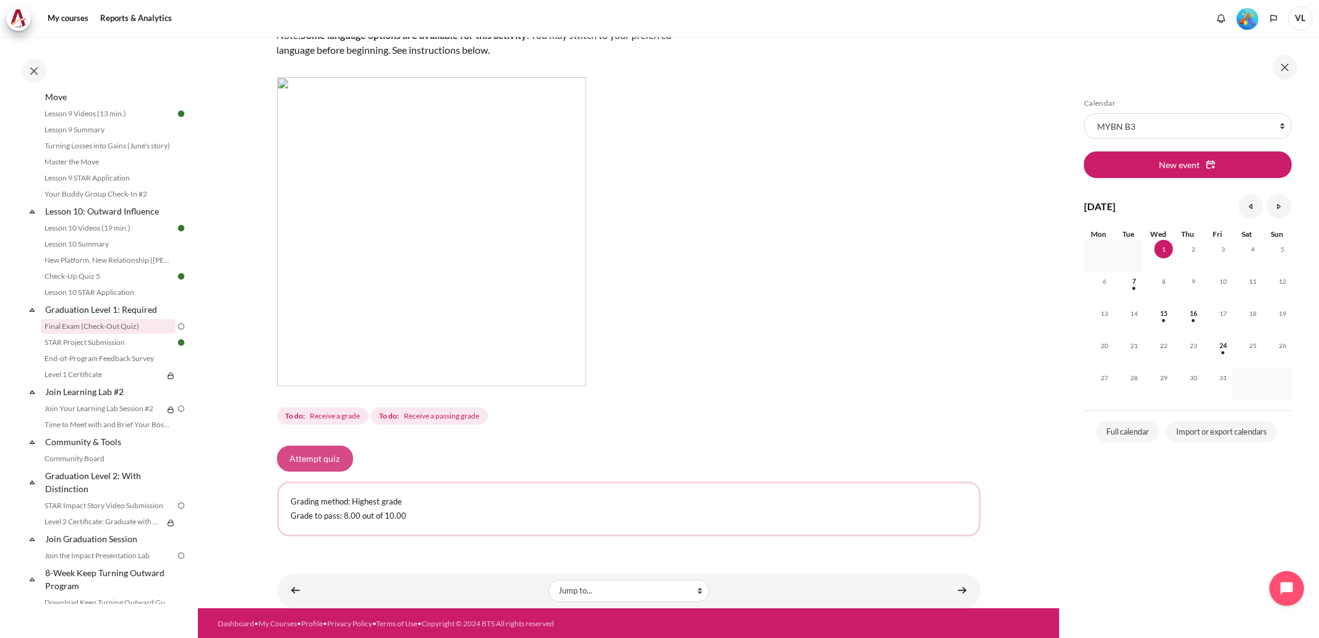
click at [312, 461] on button "Attempt quiz" at bounding box center [315, 459] width 76 height 26
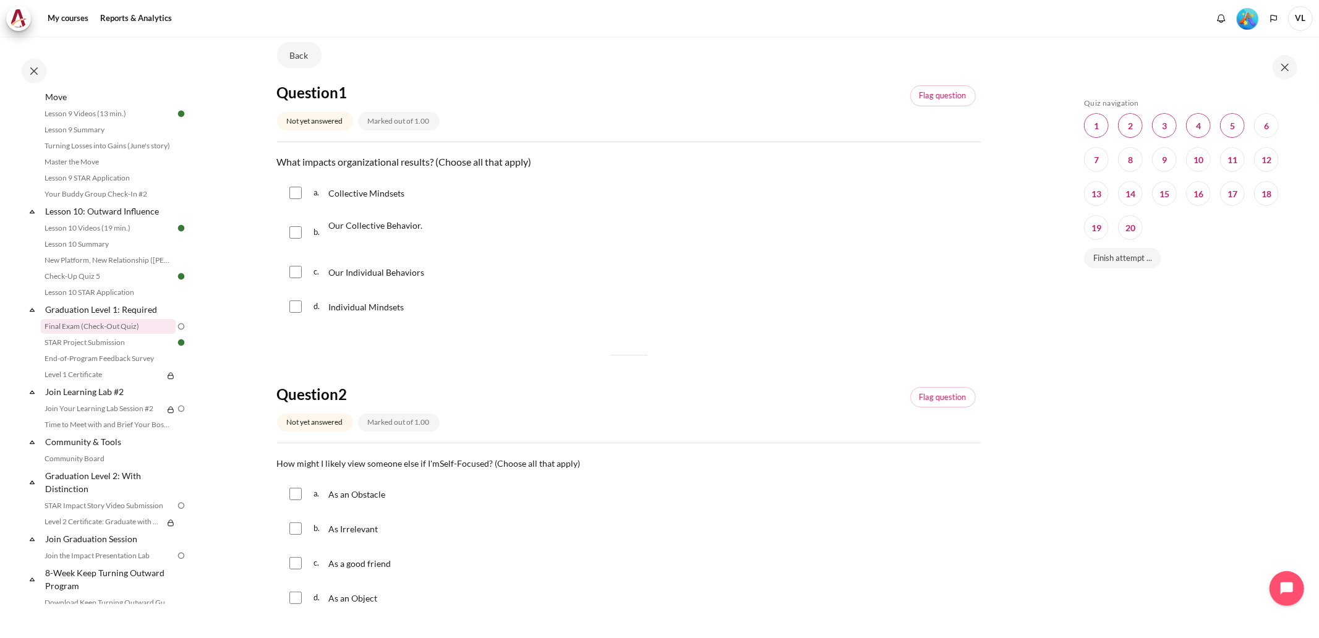
scroll to position [91, 0]
click at [289, 189] on input "Content" at bounding box center [295, 192] width 12 height 12
checkbox input "true"
click at [292, 235] on input "Content" at bounding box center [295, 232] width 12 height 12
checkbox input "true"
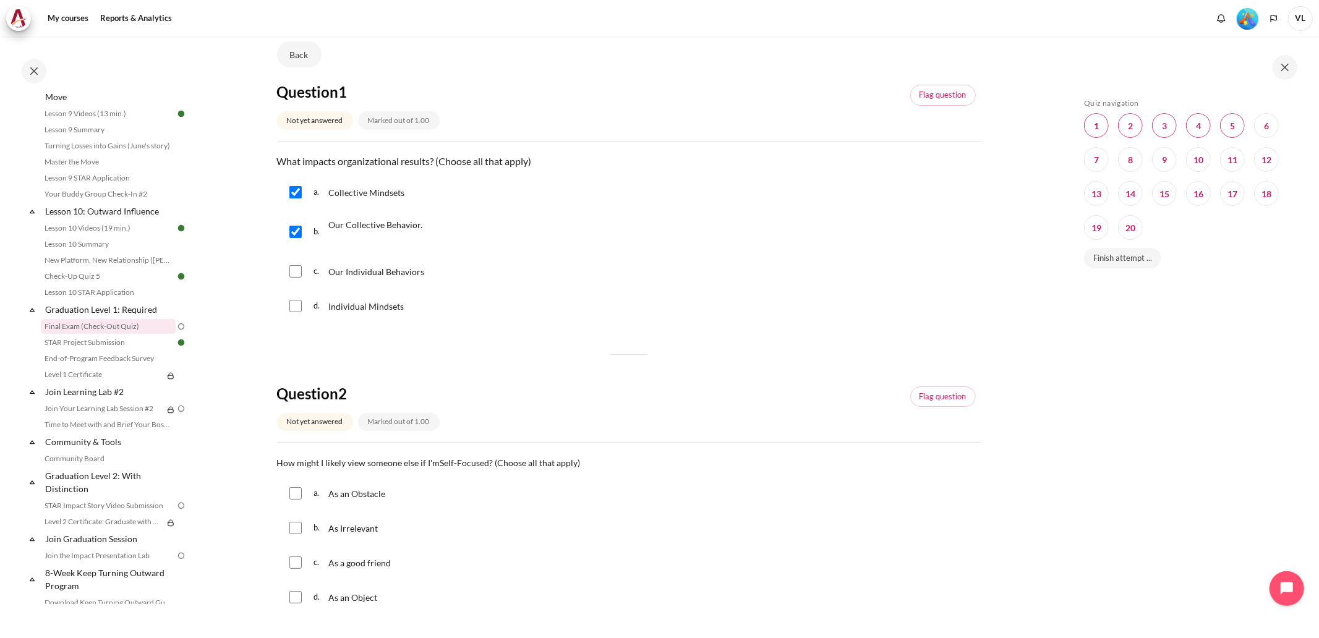
click at [299, 192] on input "Content" at bounding box center [295, 192] width 12 height 12
click at [297, 193] on input "Content" at bounding box center [295, 192] width 12 height 12
checkbox input "true"
click at [297, 276] on input "Content" at bounding box center [295, 271] width 12 height 12
checkbox input "true"
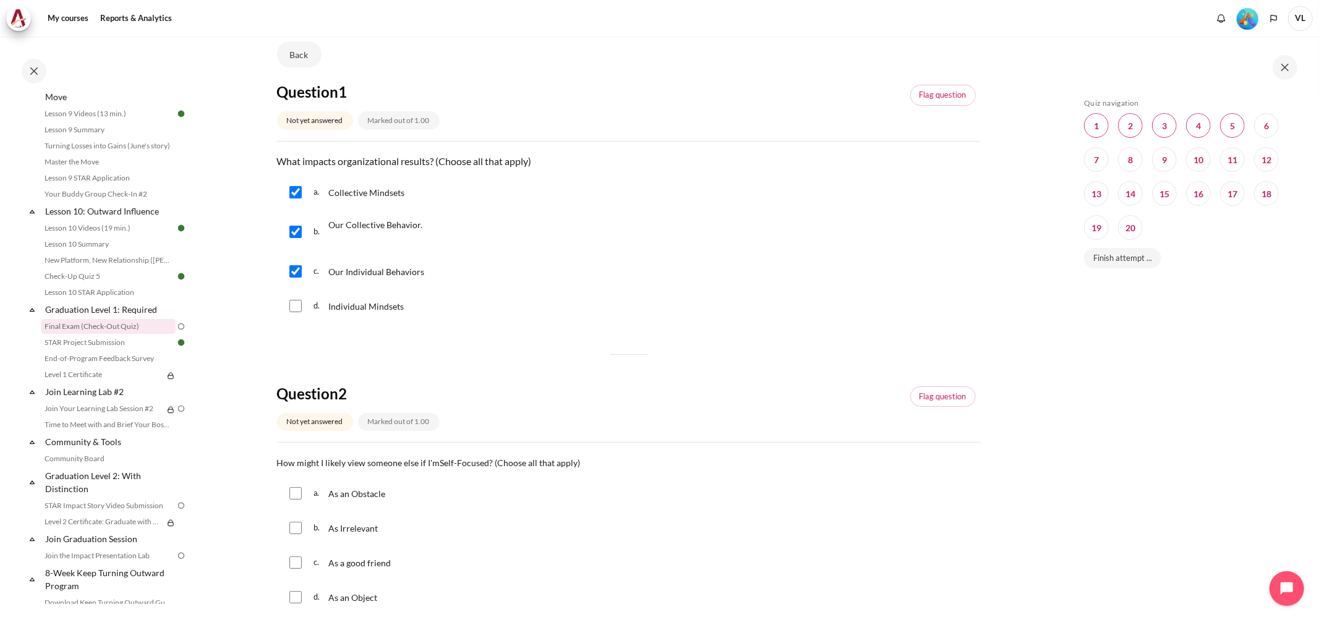
click at [296, 309] on input "Content" at bounding box center [295, 306] width 12 height 12
checkbox input "true"
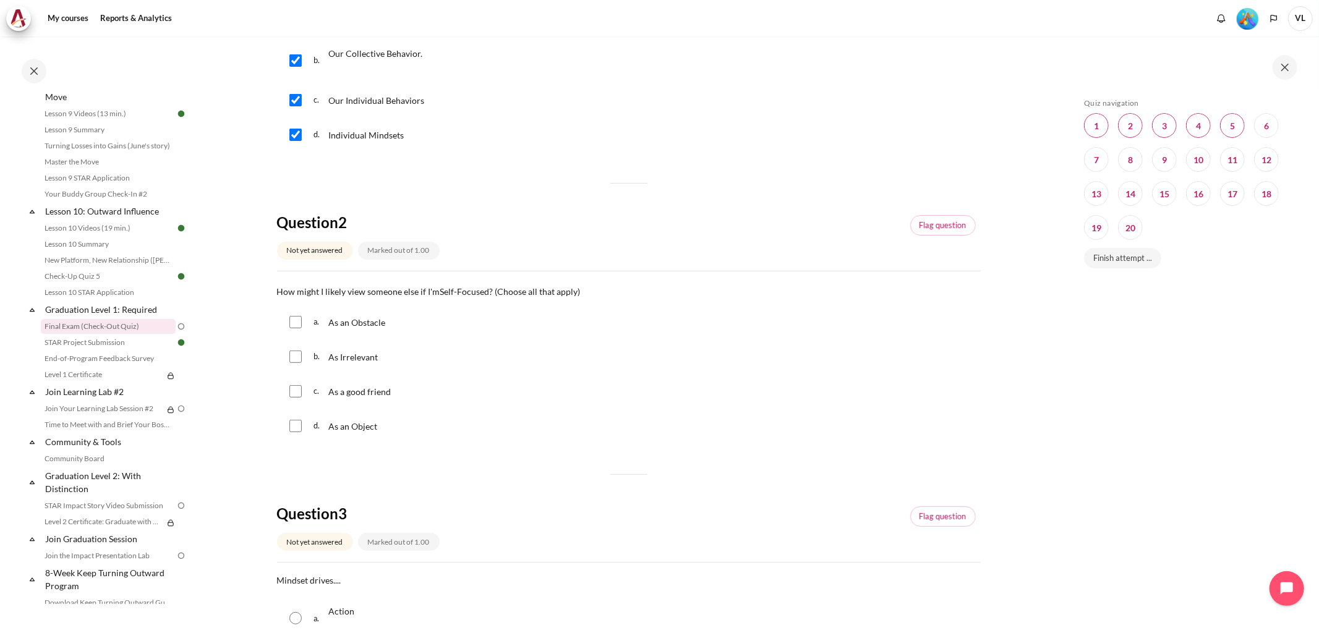
scroll to position [274, 0]
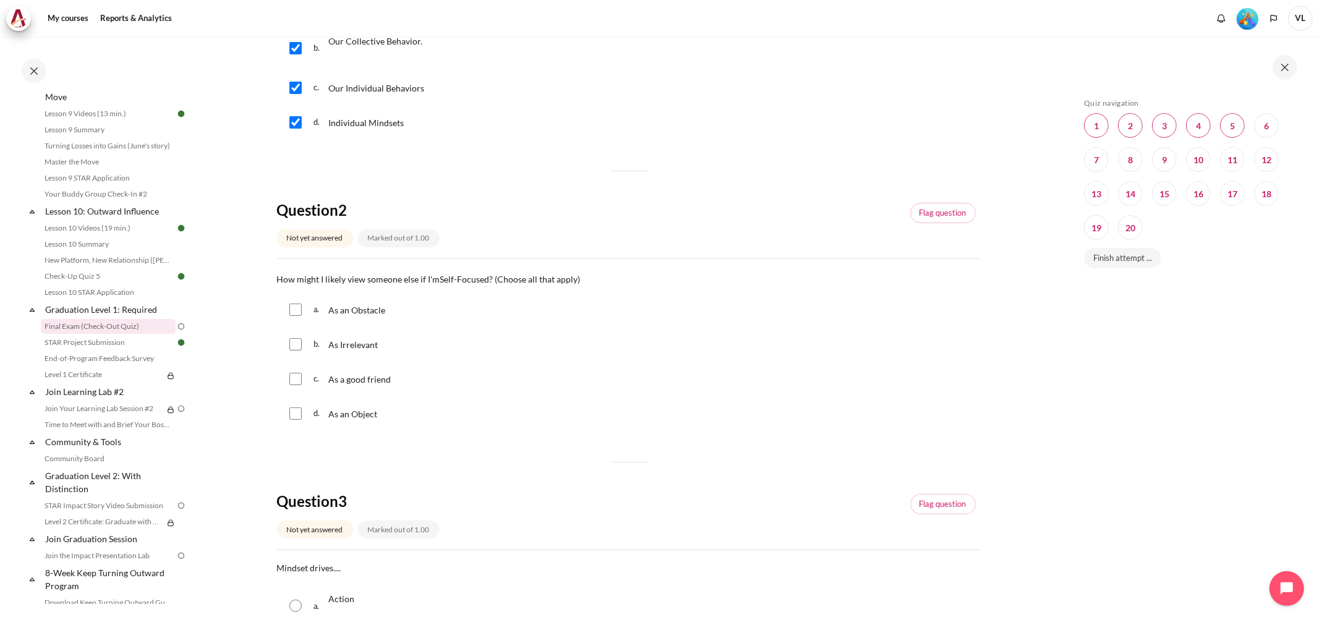
click at [298, 312] on input "Content" at bounding box center [295, 310] width 12 height 12
checkbox input "true"
click at [291, 352] on div "b. As Irrelevant" at bounding box center [629, 344] width 704 height 32
click at [297, 347] on input "Content" at bounding box center [295, 344] width 12 height 12
checkbox input "true"
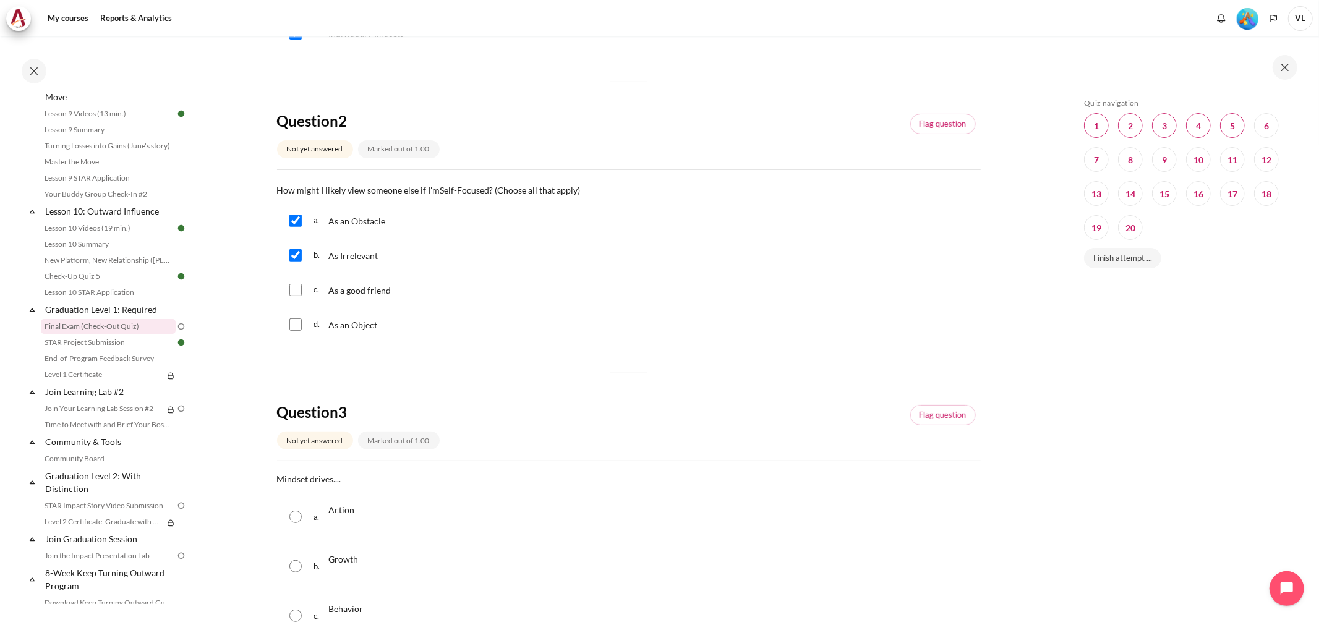
scroll to position [366, 0]
click at [296, 320] on input "Content" at bounding box center [295, 322] width 12 height 12
checkbox input "true"
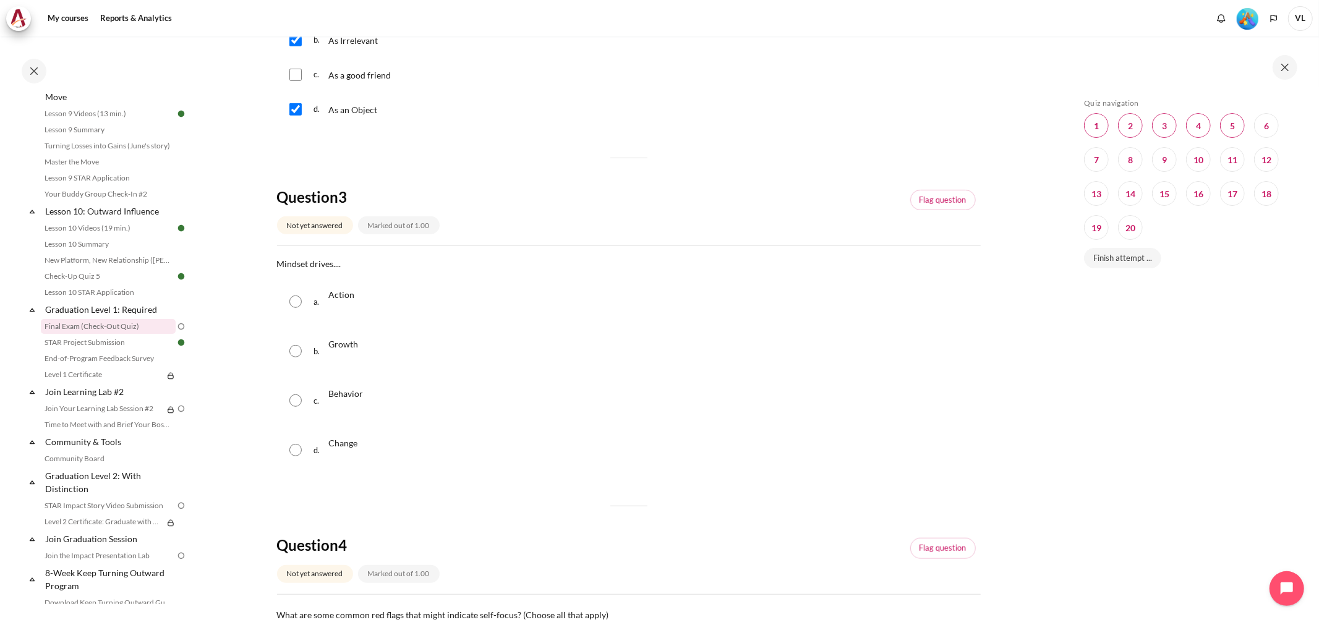
scroll to position [595, 0]
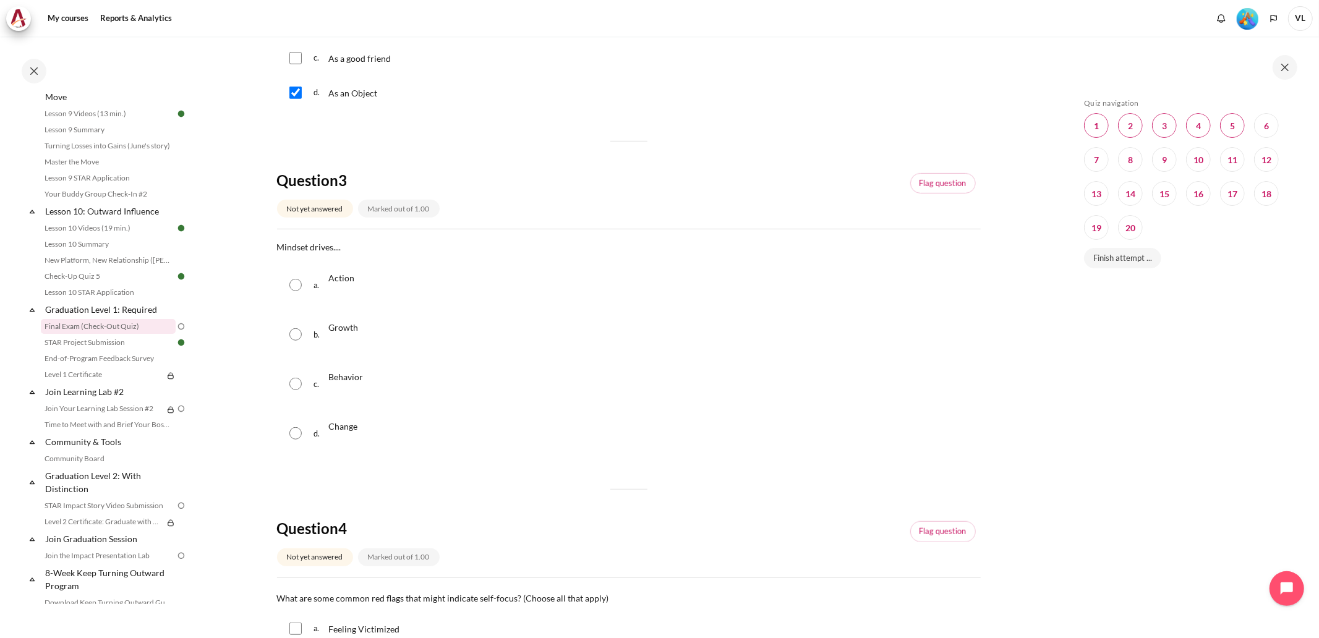
click at [300, 385] on input "Content" at bounding box center [295, 384] width 12 height 12
radio input "true"
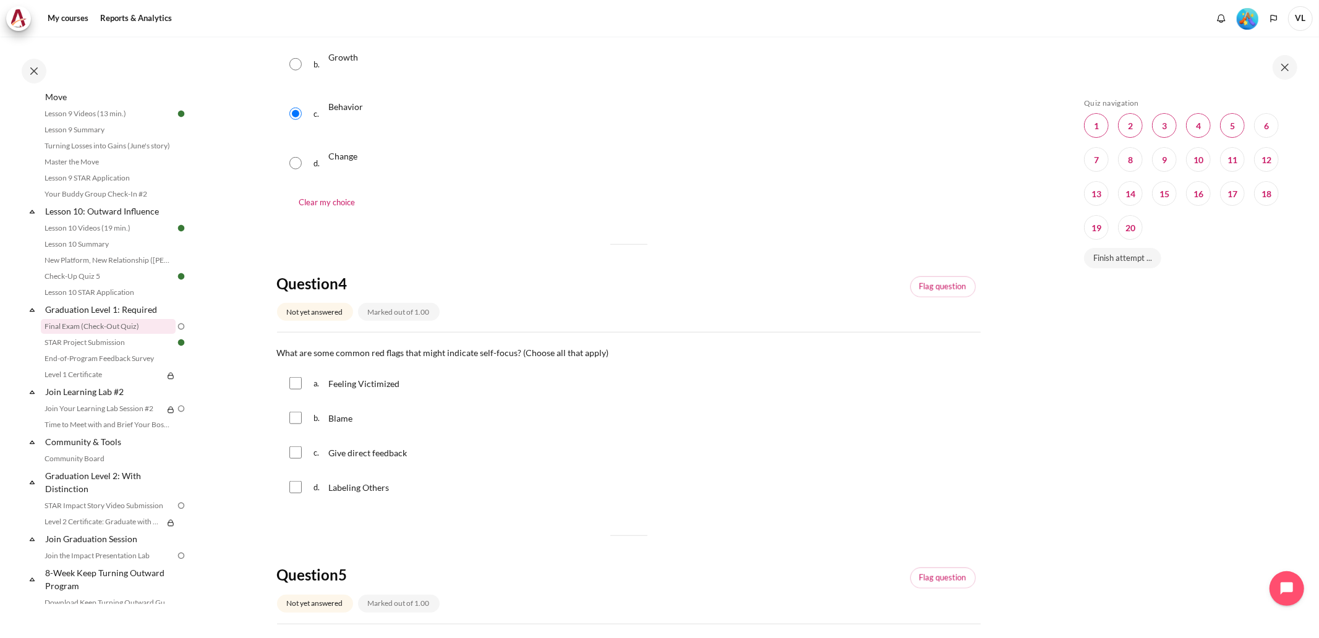
scroll to position [916, 0]
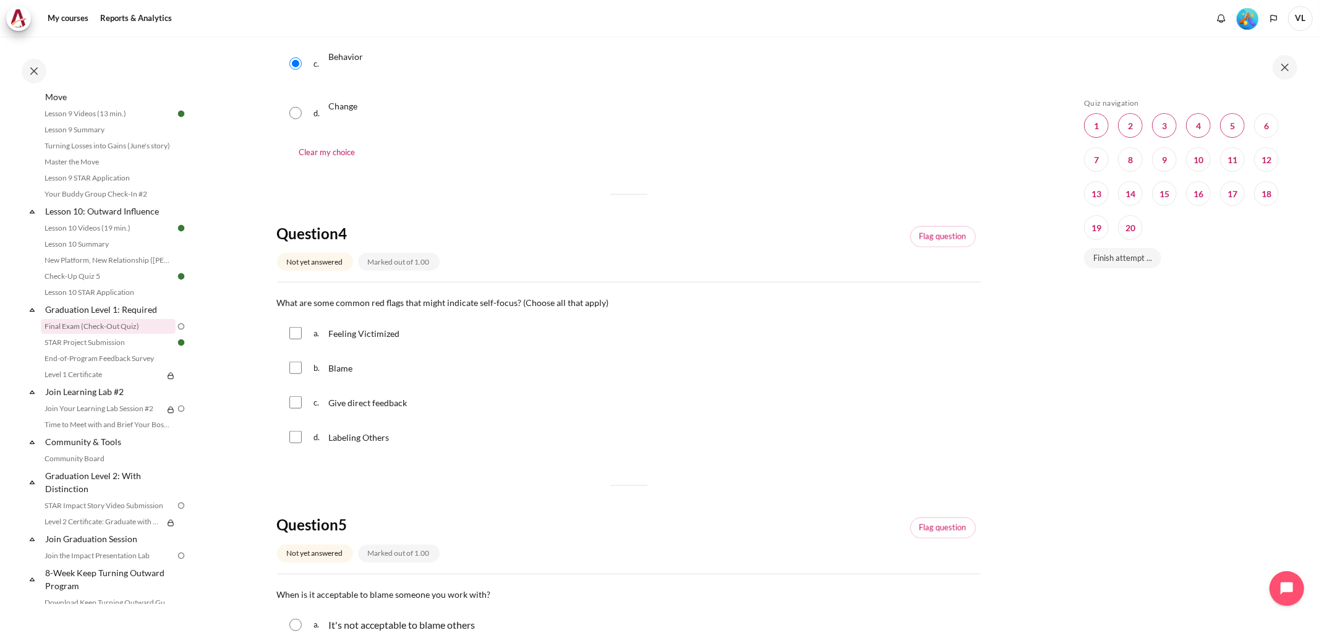
click at [293, 372] on input "Content" at bounding box center [295, 368] width 12 height 12
checkbox input "true"
click at [297, 334] on input "Content" at bounding box center [295, 333] width 12 height 12
checkbox input "true"
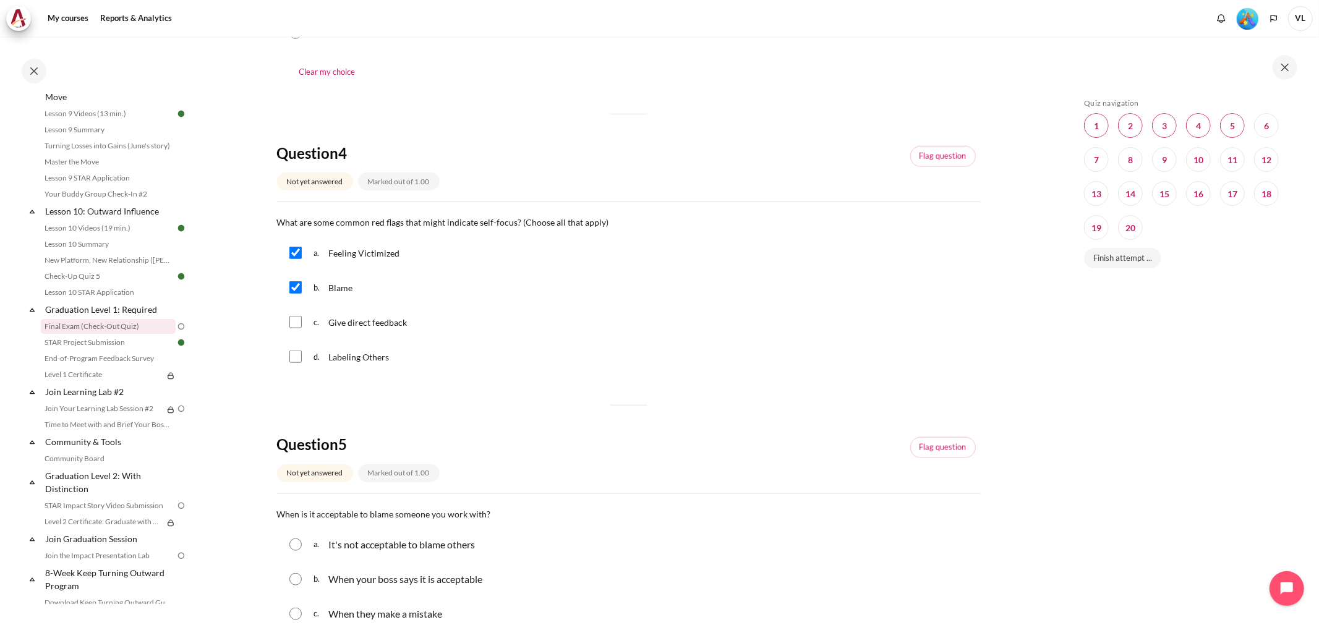
scroll to position [1008, 0]
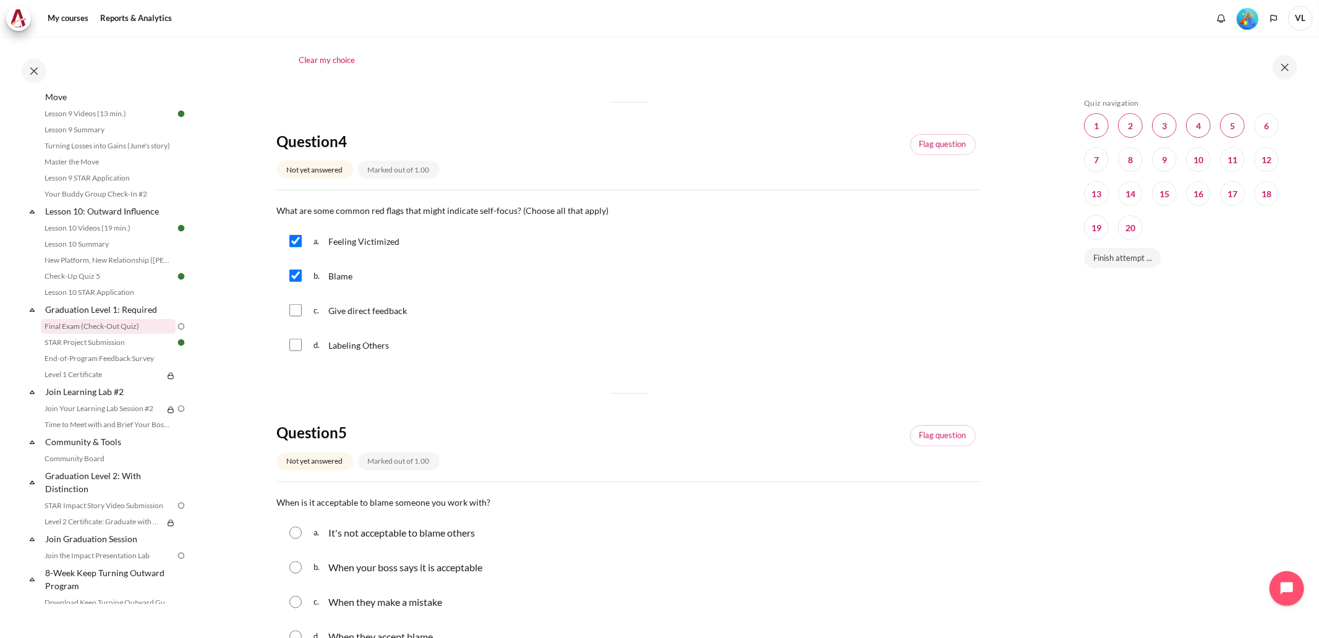
click at [294, 351] on input "Content" at bounding box center [295, 345] width 12 height 12
checkbox input "true"
click at [529, 313] on div "c. Give direct feedback" at bounding box center [629, 310] width 704 height 32
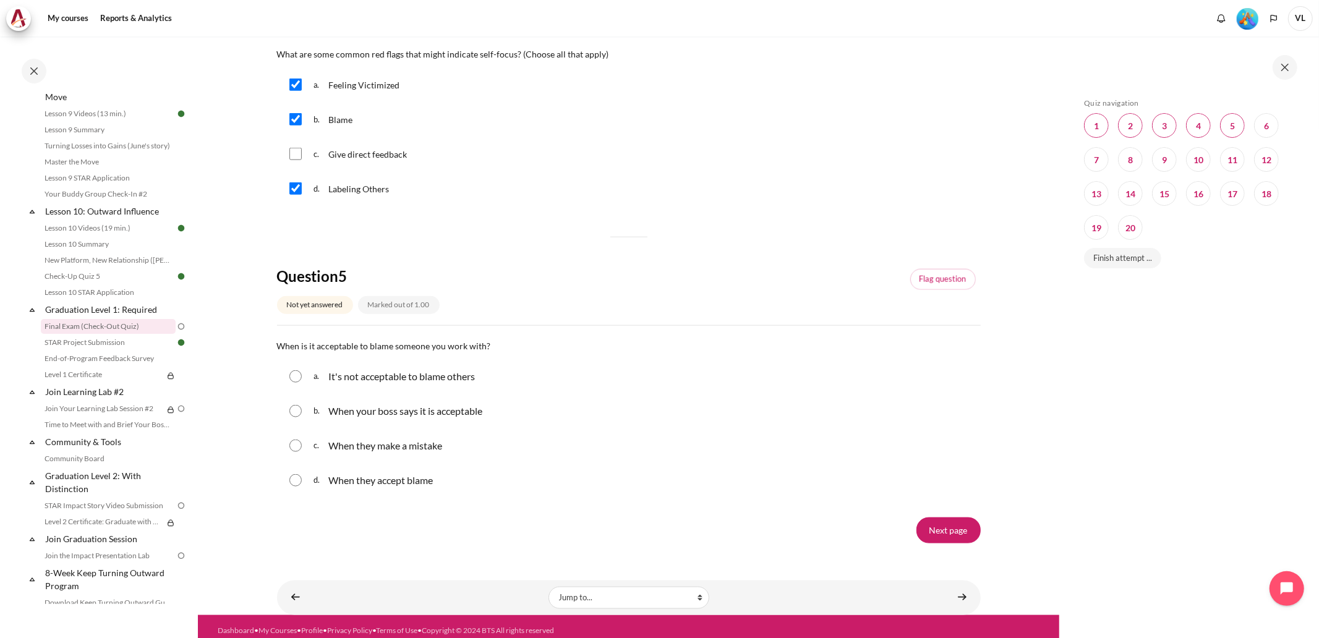
scroll to position [1175, 0]
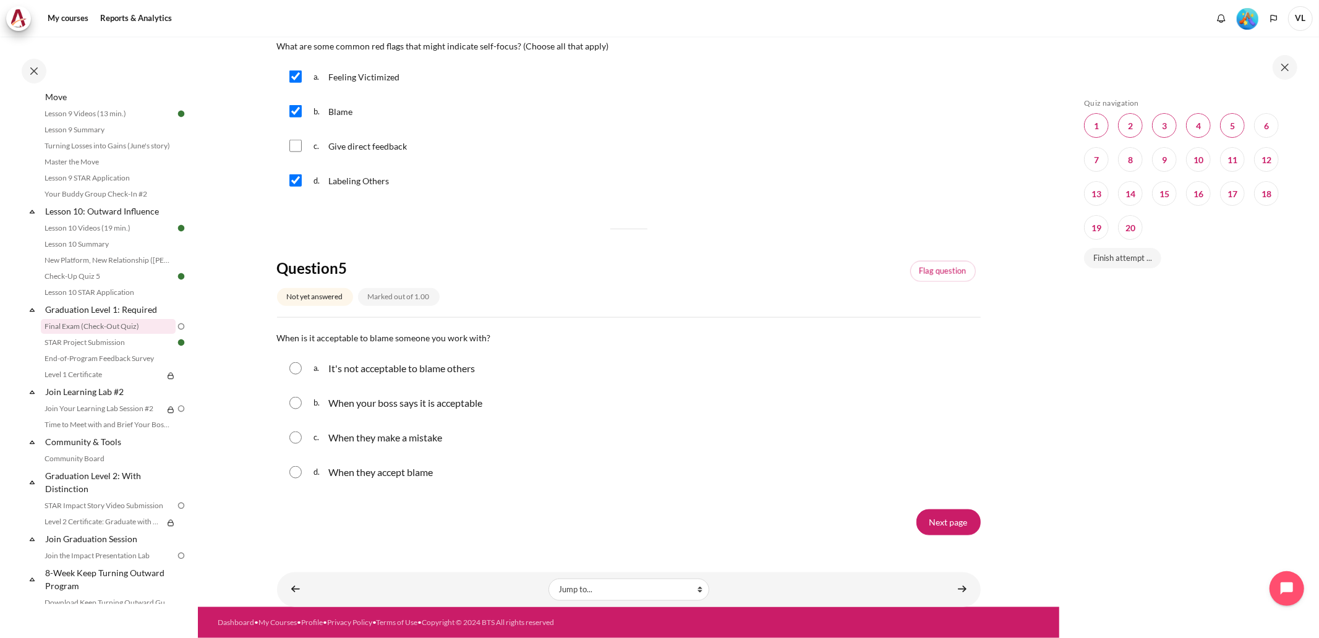
click at [296, 368] on input "Content" at bounding box center [295, 368] width 12 height 12
radio input "true"
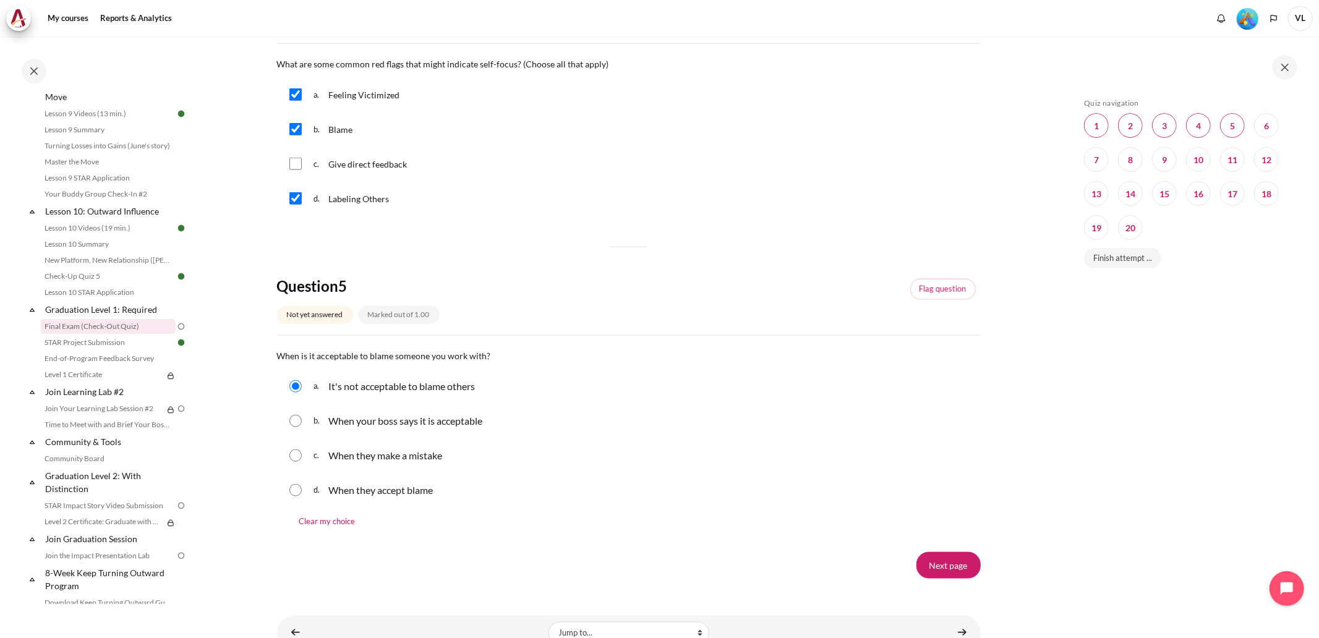
scroll to position [1201, 0]
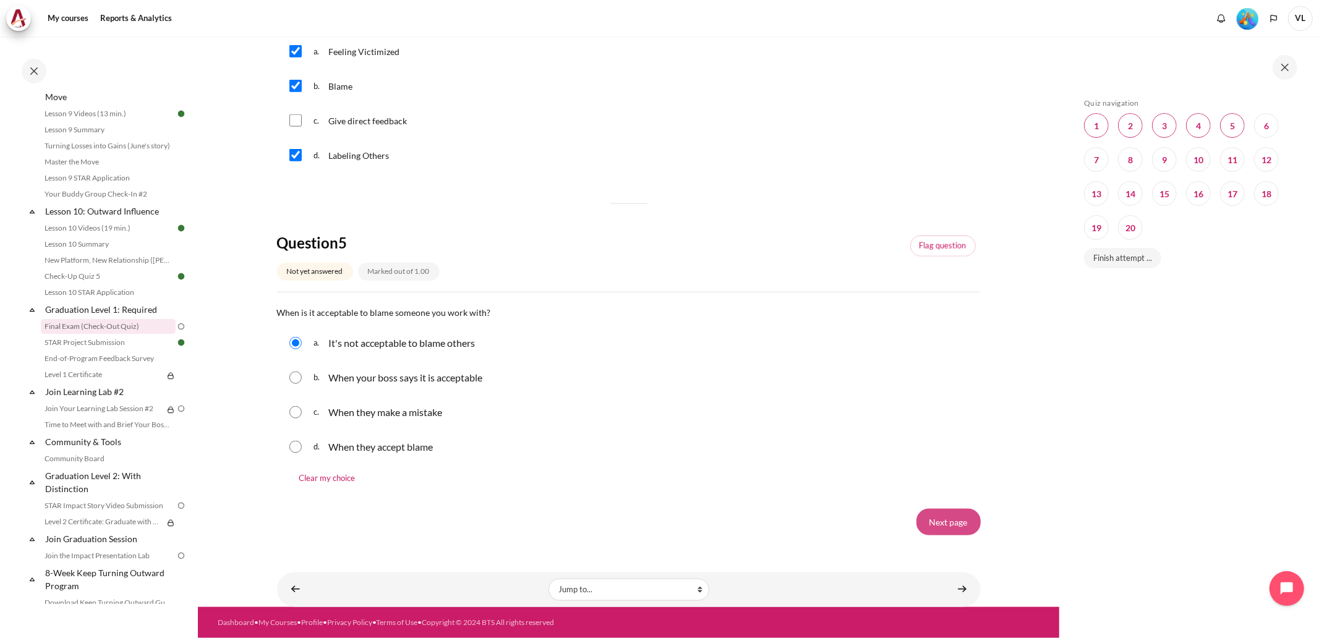
click at [952, 520] on input "Next page" at bounding box center [948, 522] width 64 height 26
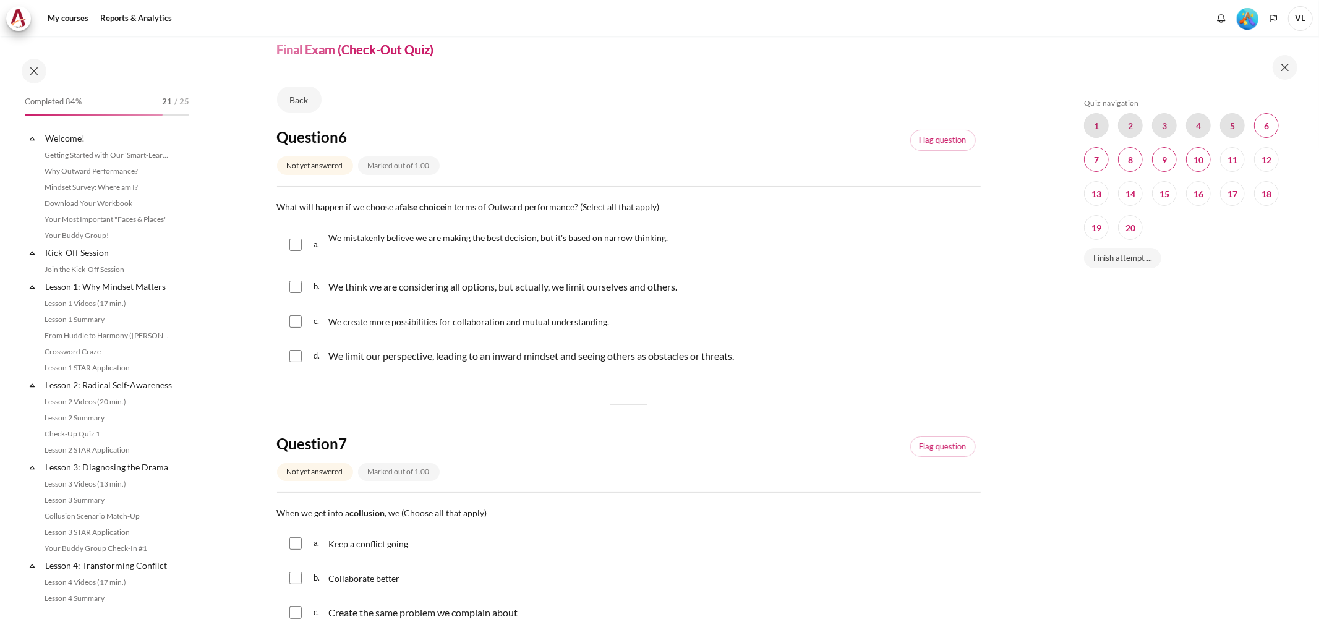
scroll to position [1049, 0]
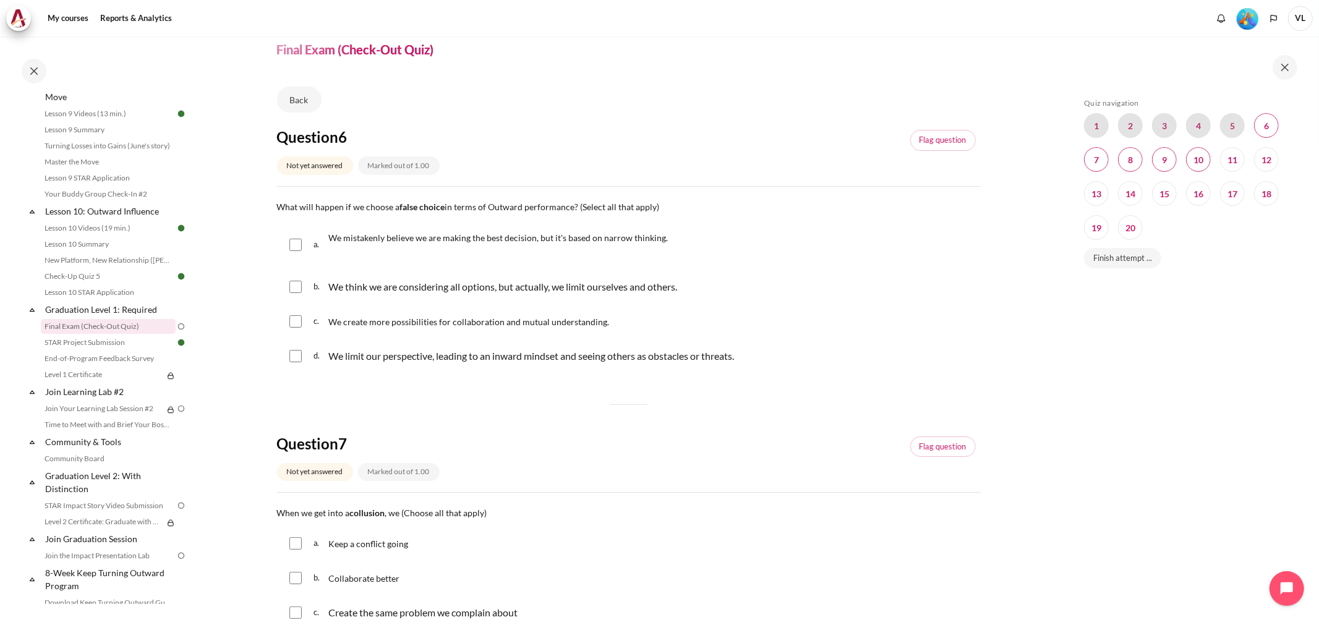
click at [292, 247] on input "Content" at bounding box center [295, 245] width 12 height 12
checkbox input "true"
click at [294, 288] on input "Content" at bounding box center [295, 287] width 12 height 12
checkbox input "true"
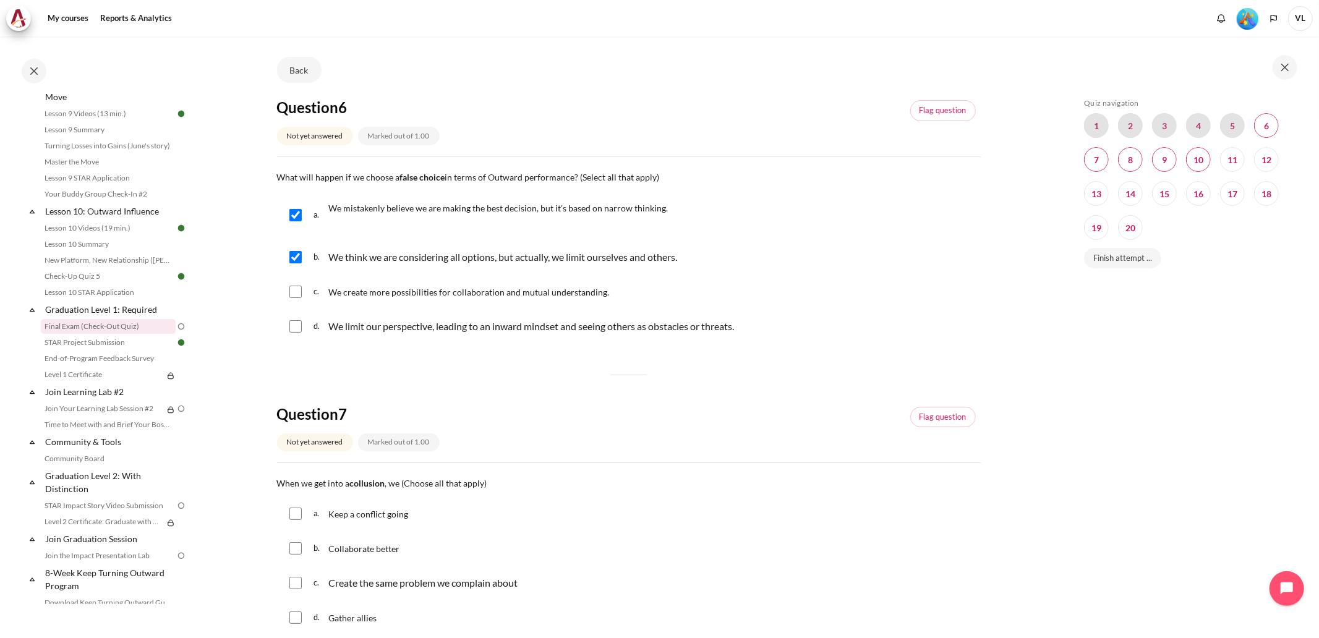
scroll to position [91, 0]
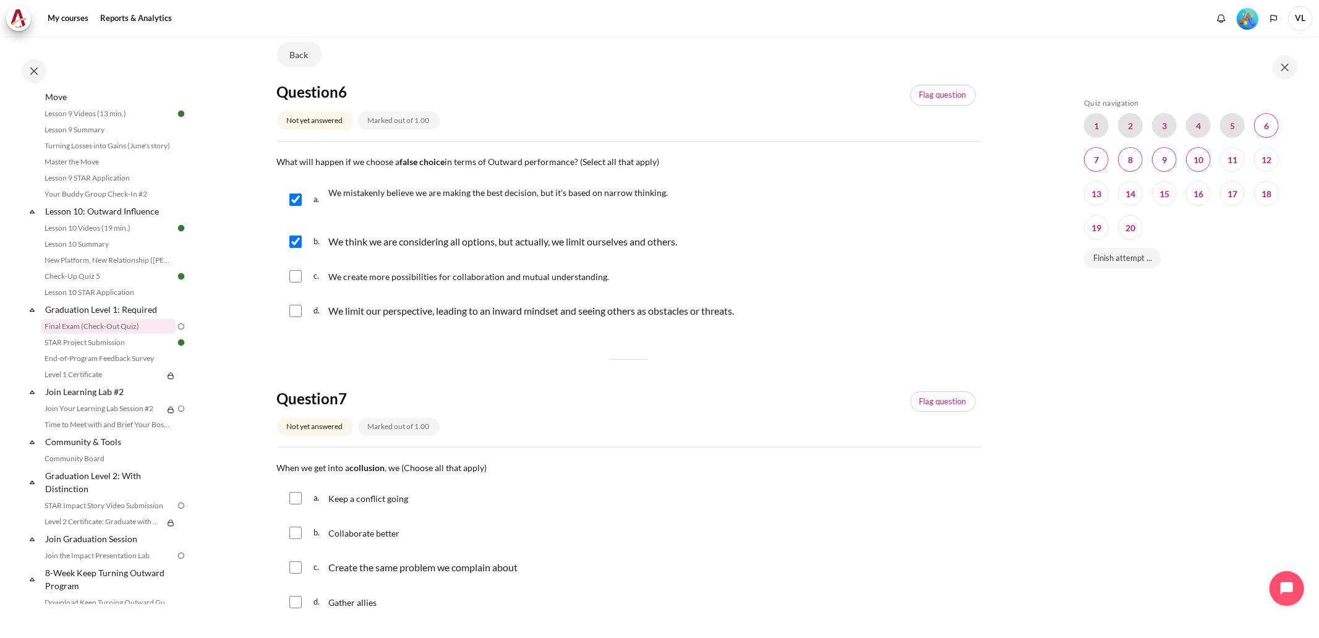
click at [294, 313] on input "Content" at bounding box center [295, 311] width 12 height 12
checkbox input "true"
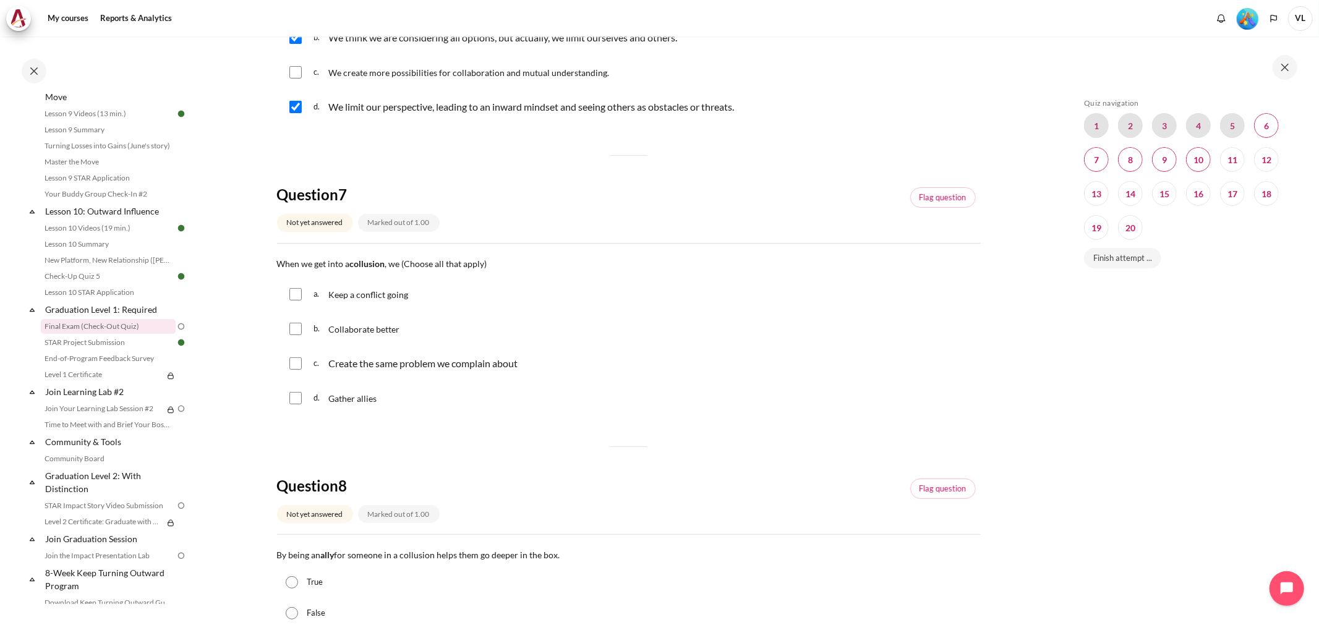
scroll to position [320, 0]
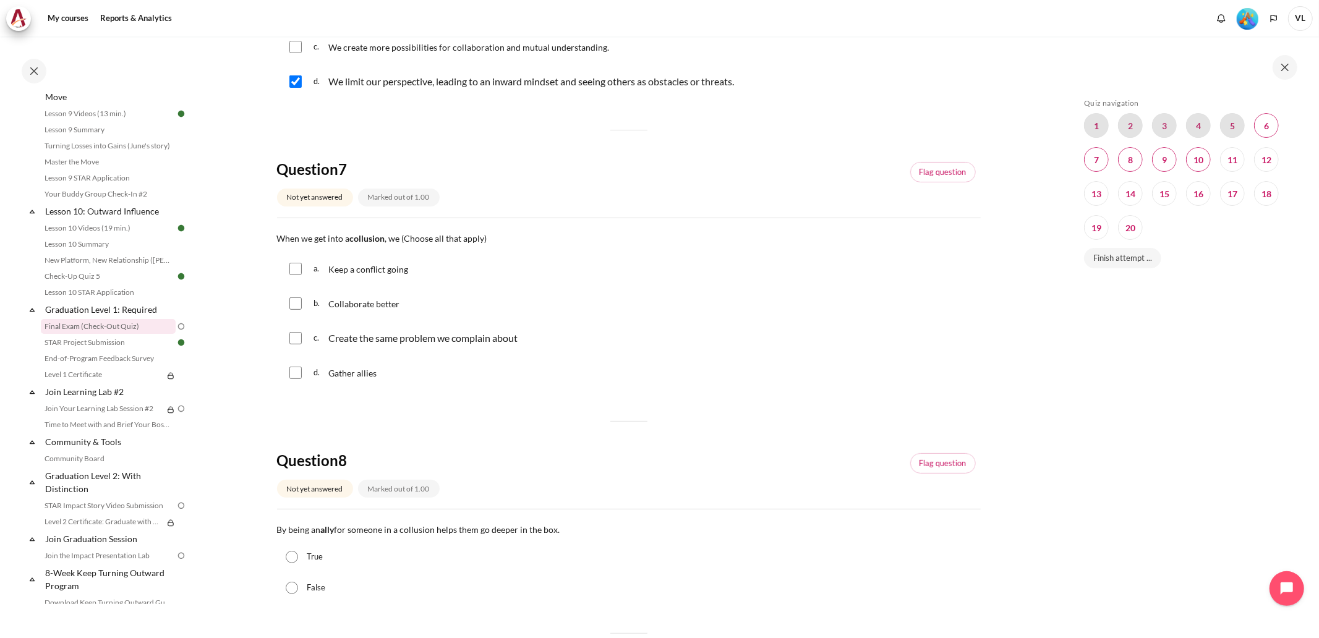
click at [294, 268] on input "Content" at bounding box center [295, 269] width 12 height 12
checkbox input "true"
click at [296, 342] on input "Content" at bounding box center [295, 338] width 12 height 12
checkbox input "true"
click at [297, 375] on input "Content" at bounding box center [295, 373] width 12 height 12
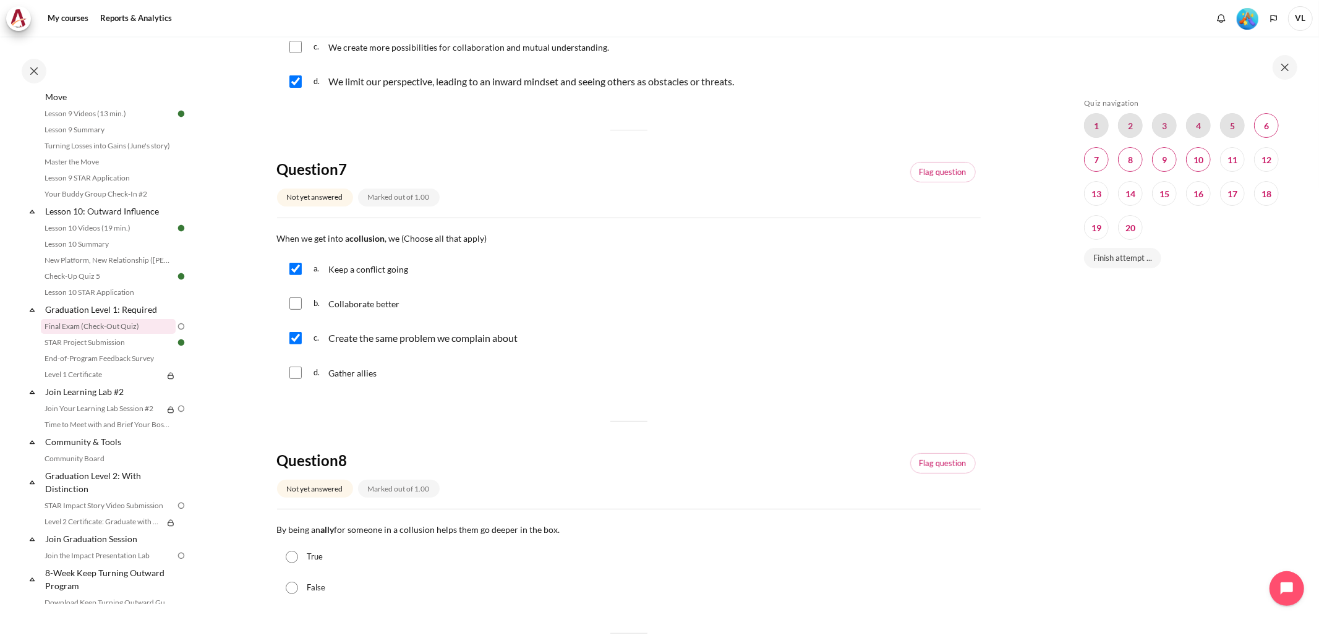
checkbox input "true"
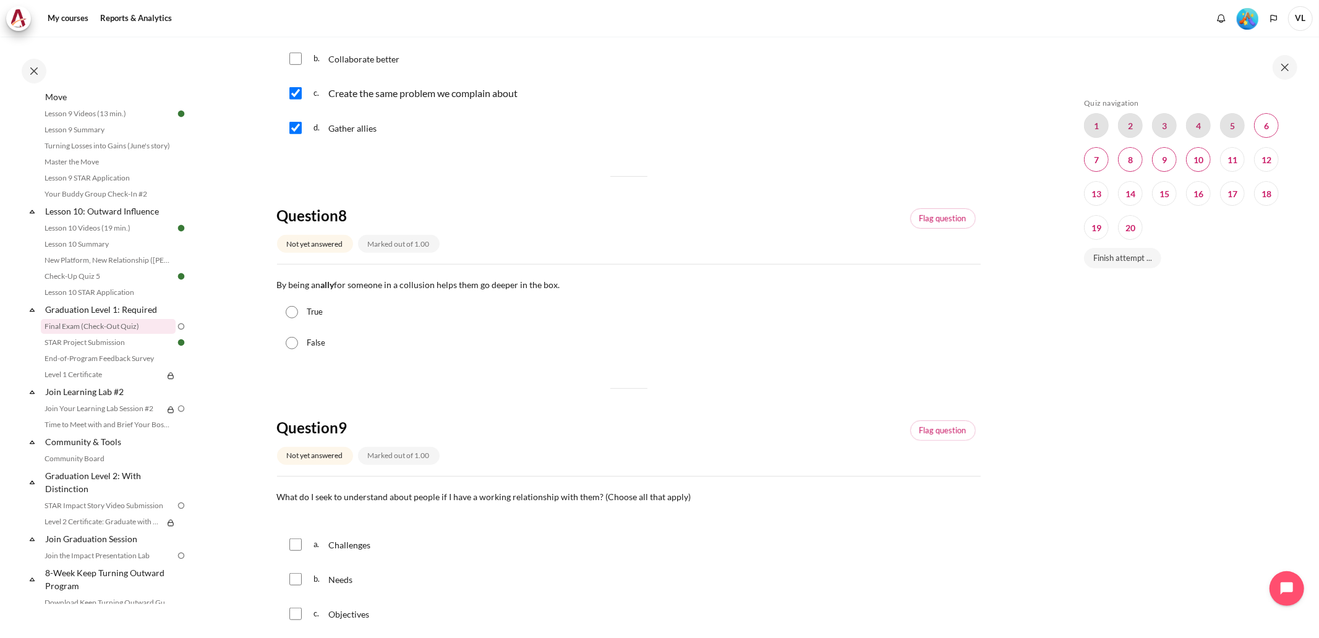
scroll to position [595, 0]
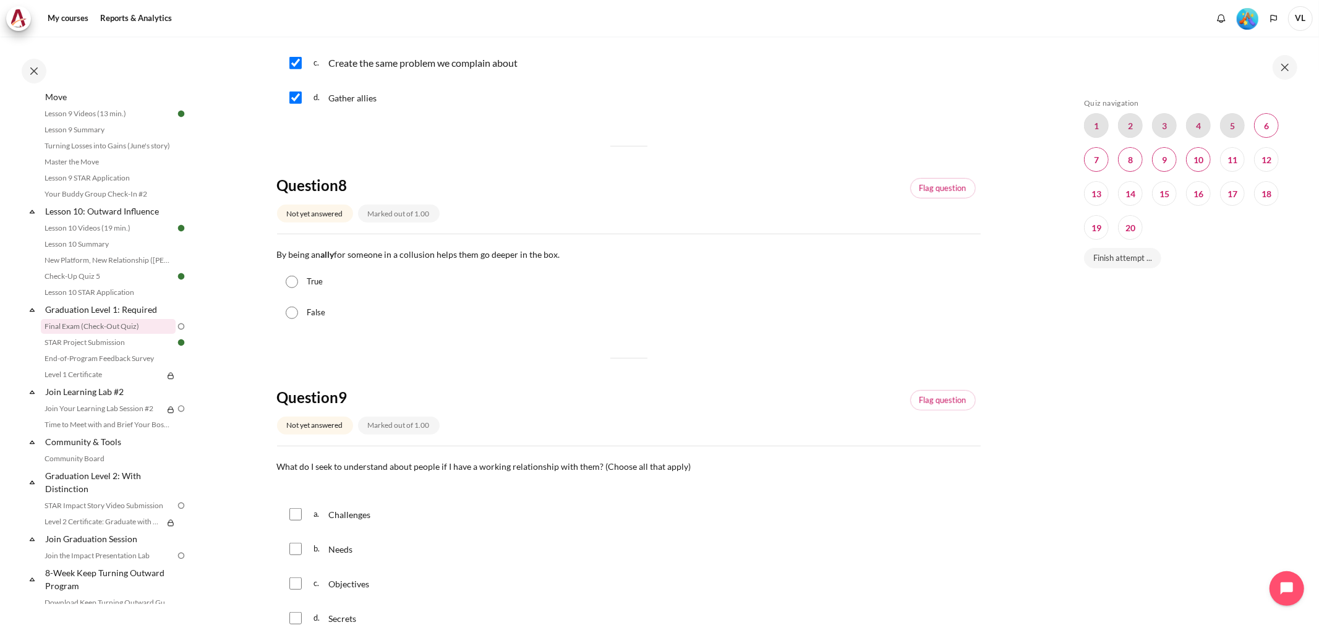
click at [293, 286] on input "True" at bounding box center [292, 282] width 12 height 12
radio input "true"
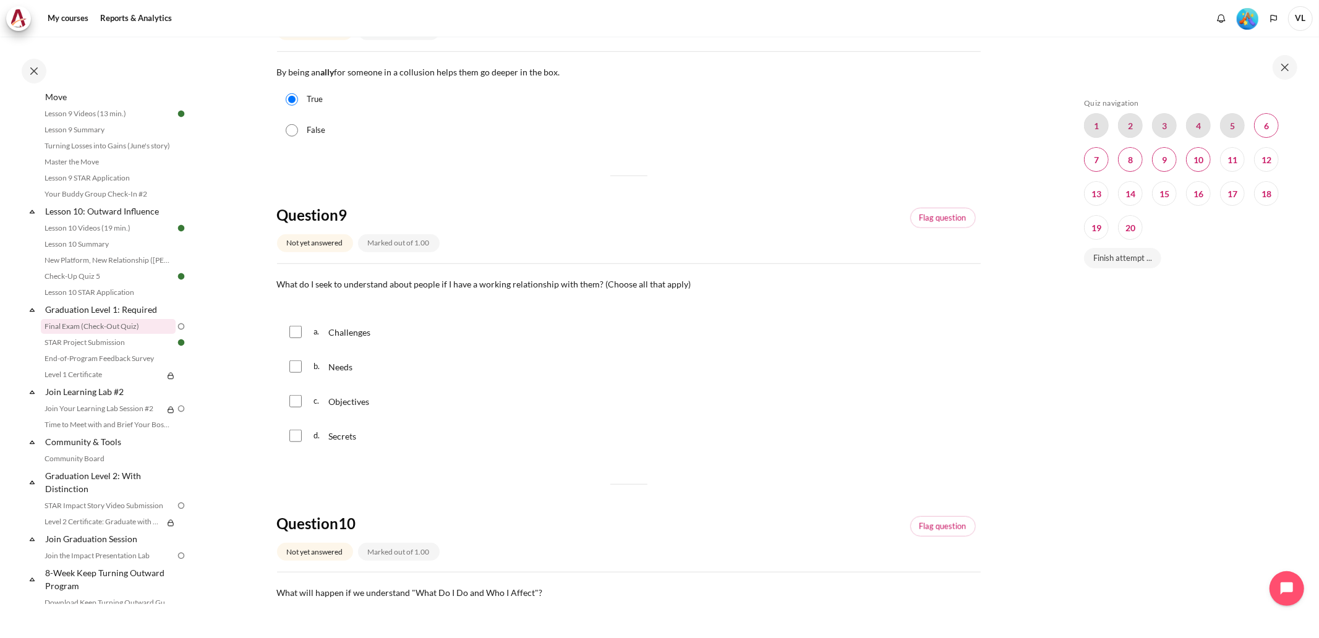
scroll to position [824, 0]
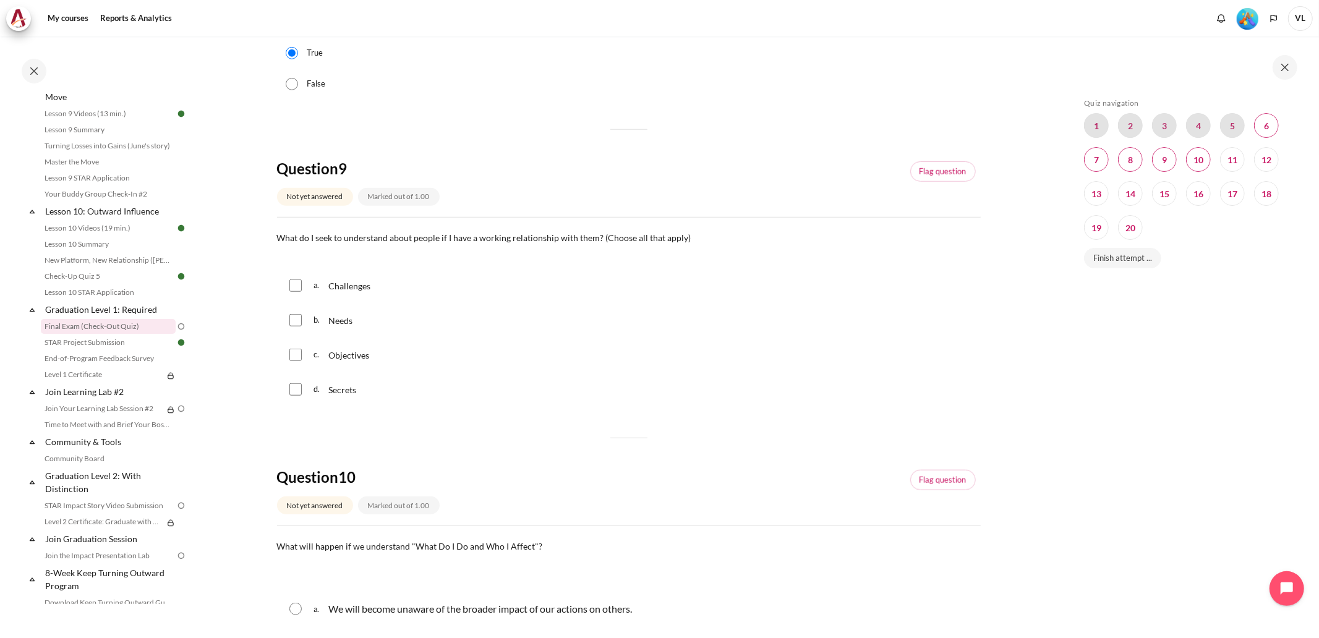
click at [292, 320] on input "Content" at bounding box center [295, 320] width 12 height 12
checkbox input "true"
click at [294, 286] on input "Content" at bounding box center [295, 285] width 12 height 12
checkbox input "true"
click at [297, 360] on input "Content" at bounding box center [295, 355] width 12 height 12
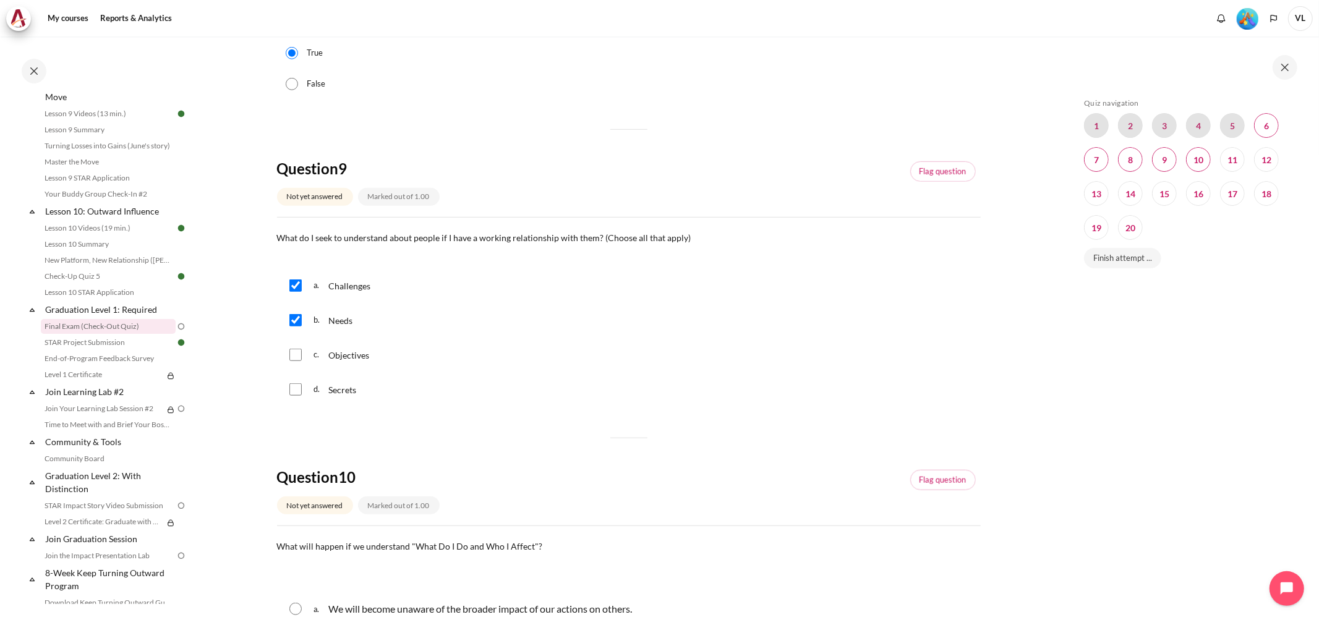
checkbox input "true"
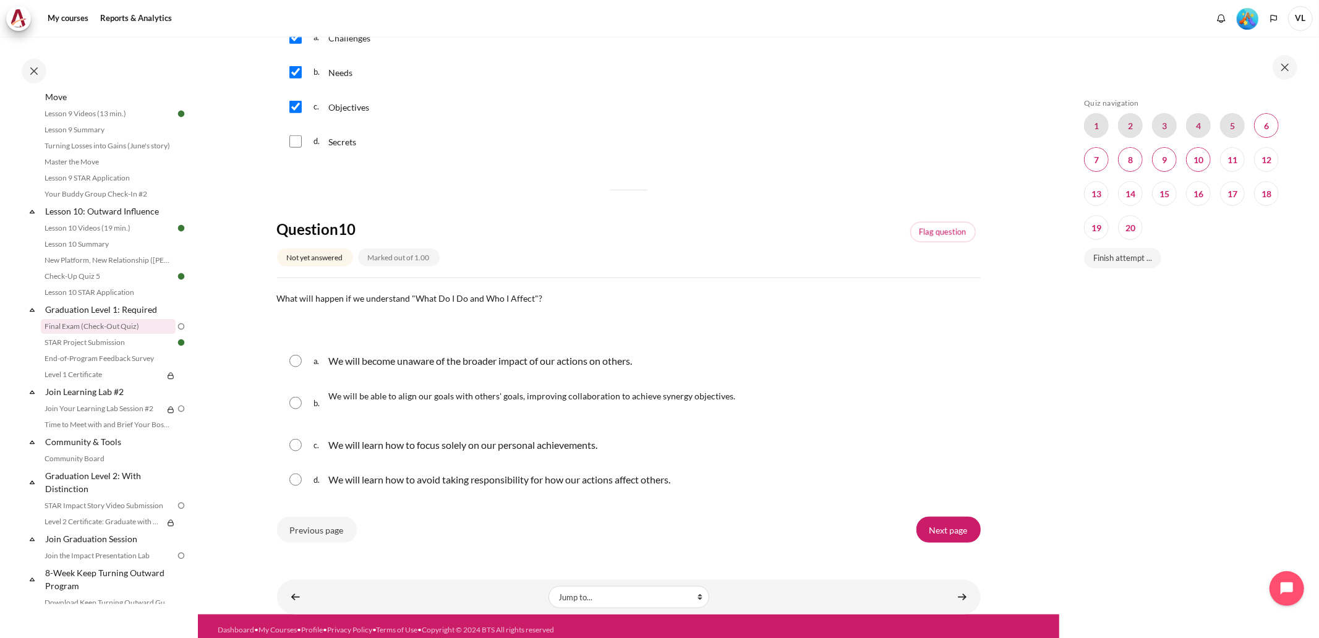
scroll to position [1082, 0]
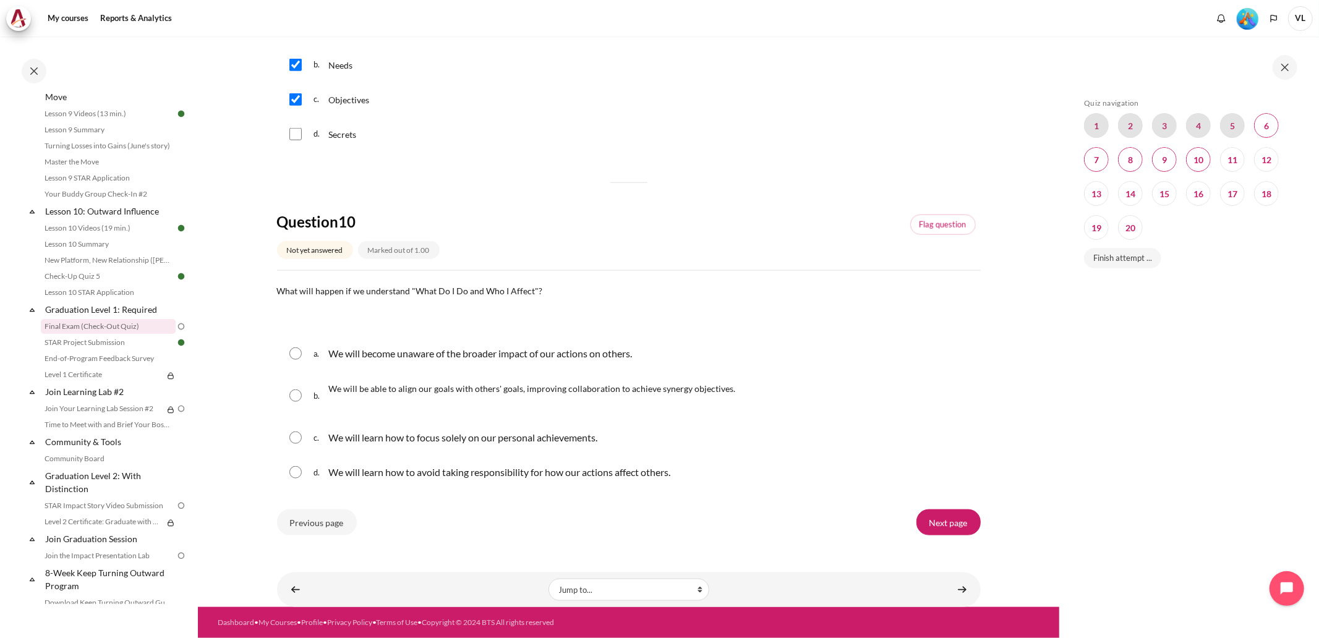
click at [299, 401] on input "Content" at bounding box center [295, 395] width 12 height 12
radio input "true"
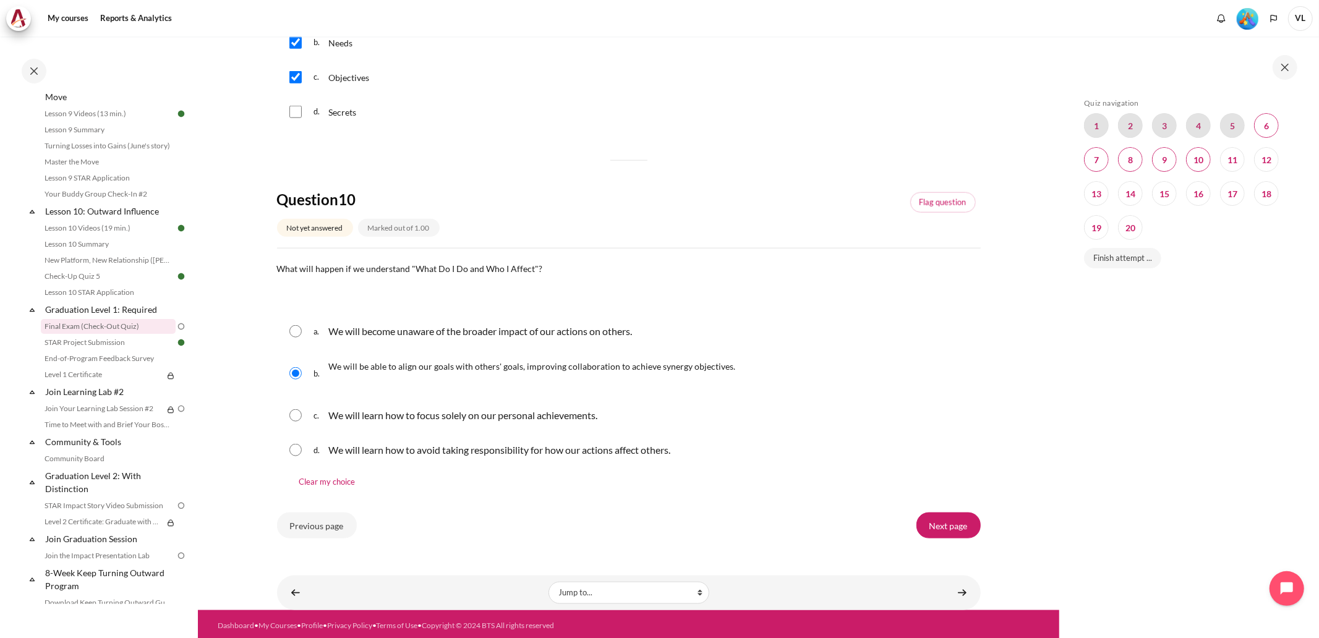
scroll to position [1107, 0]
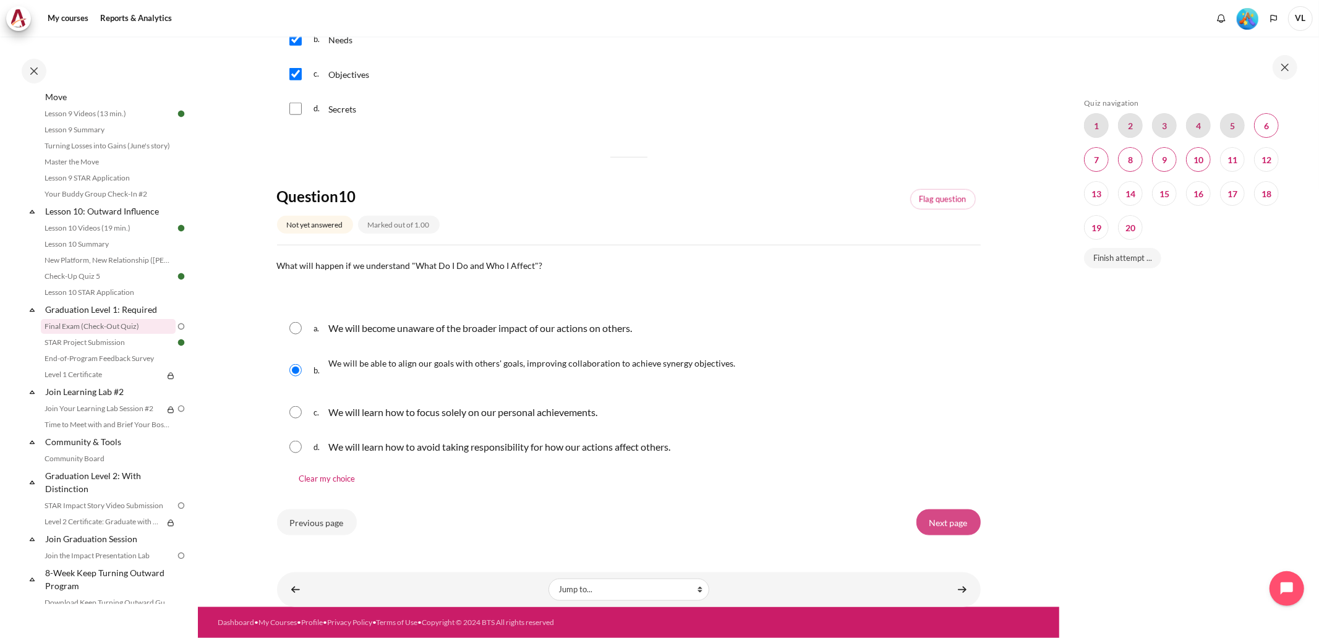
click at [921, 521] on input "Next page" at bounding box center [948, 522] width 64 height 26
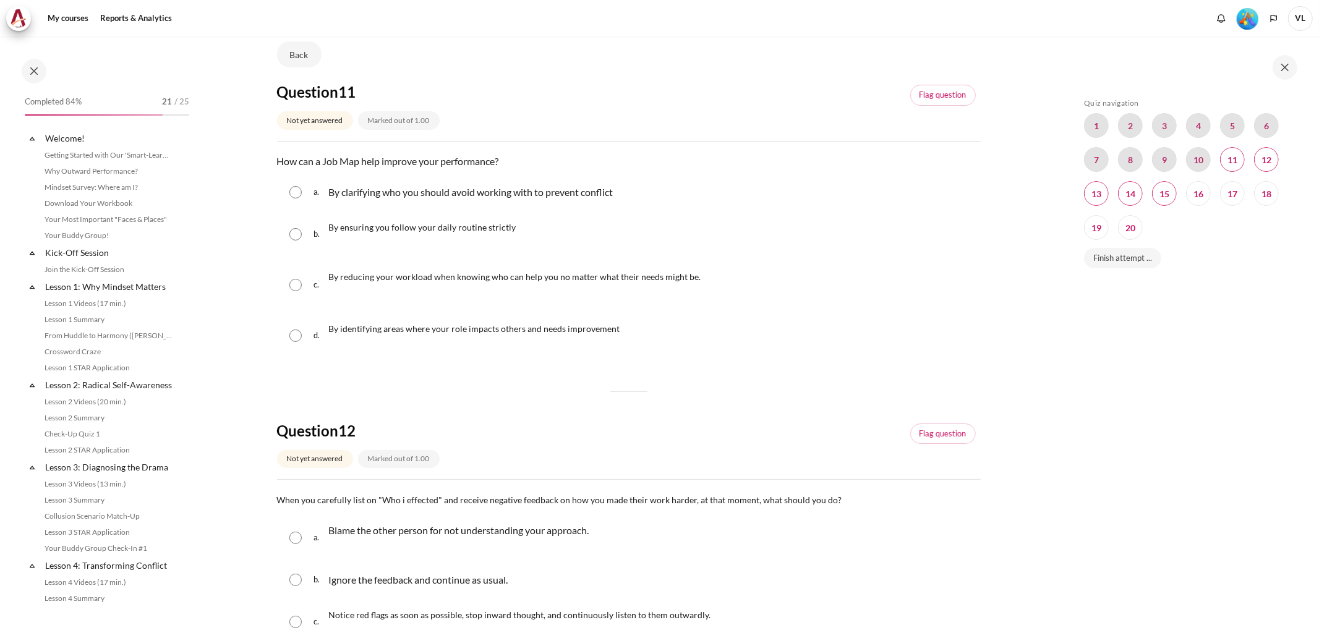
scroll to position [1049, 0]
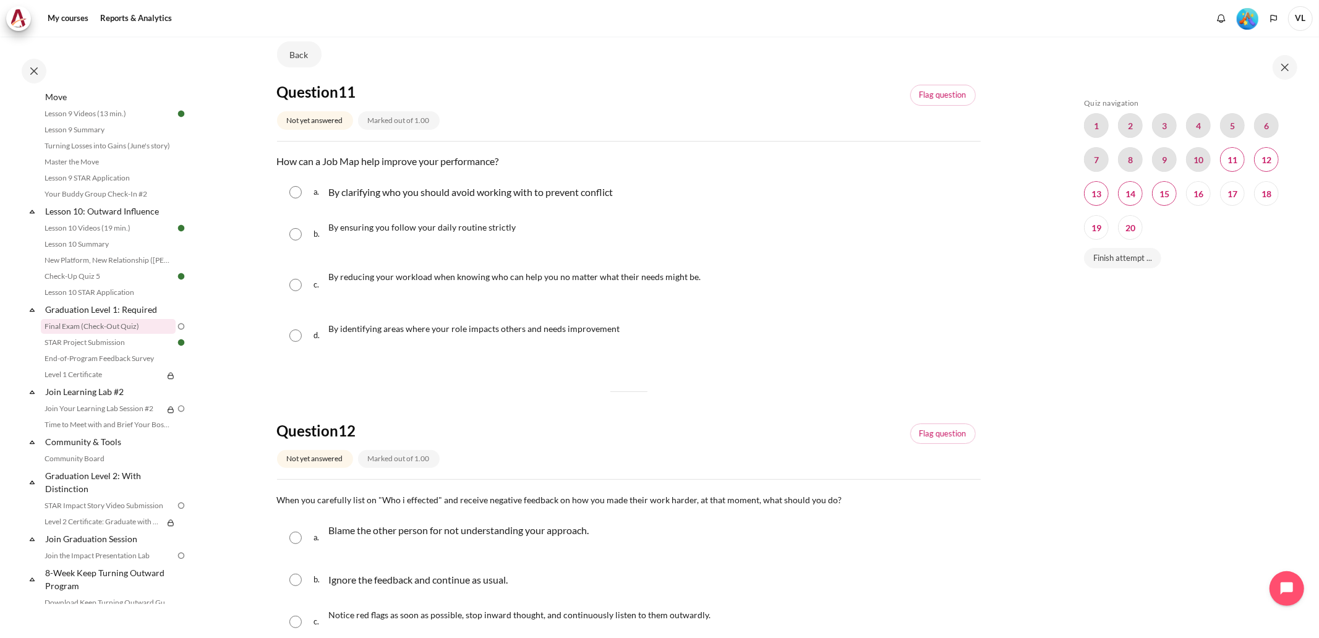
click at [297, 334] on input "Content" at bounding box center [295, 336] width 12 height 12
radio input "true"
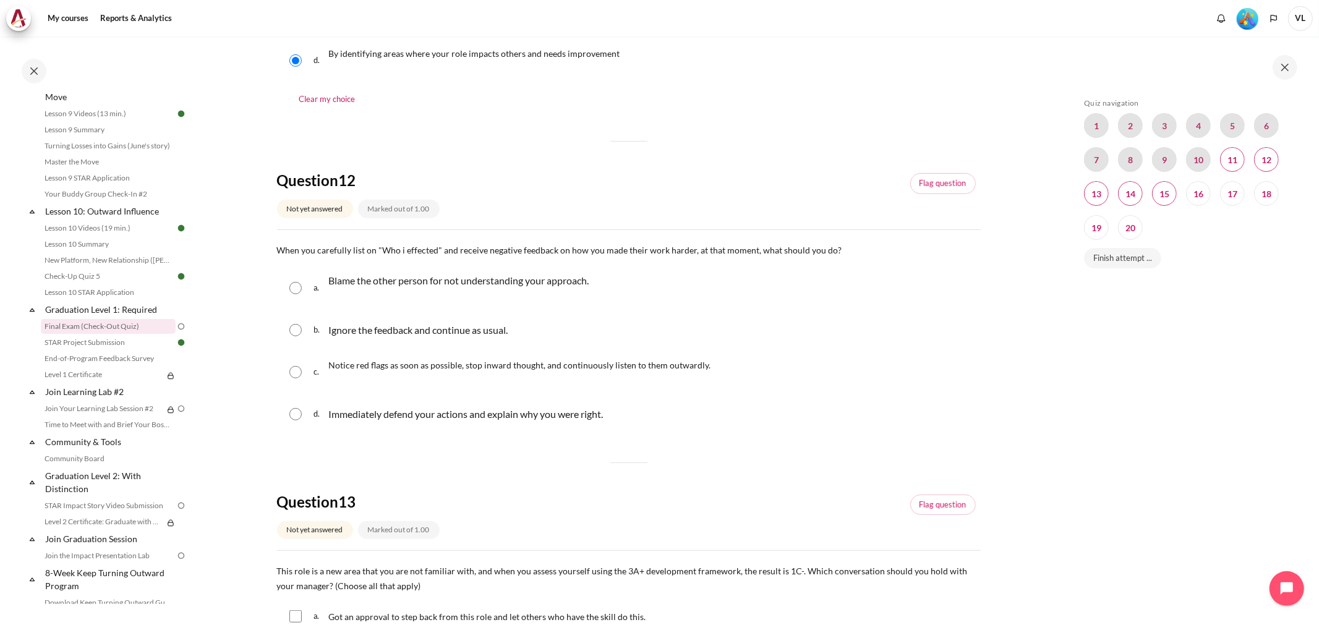
scroll to position [412, 0]
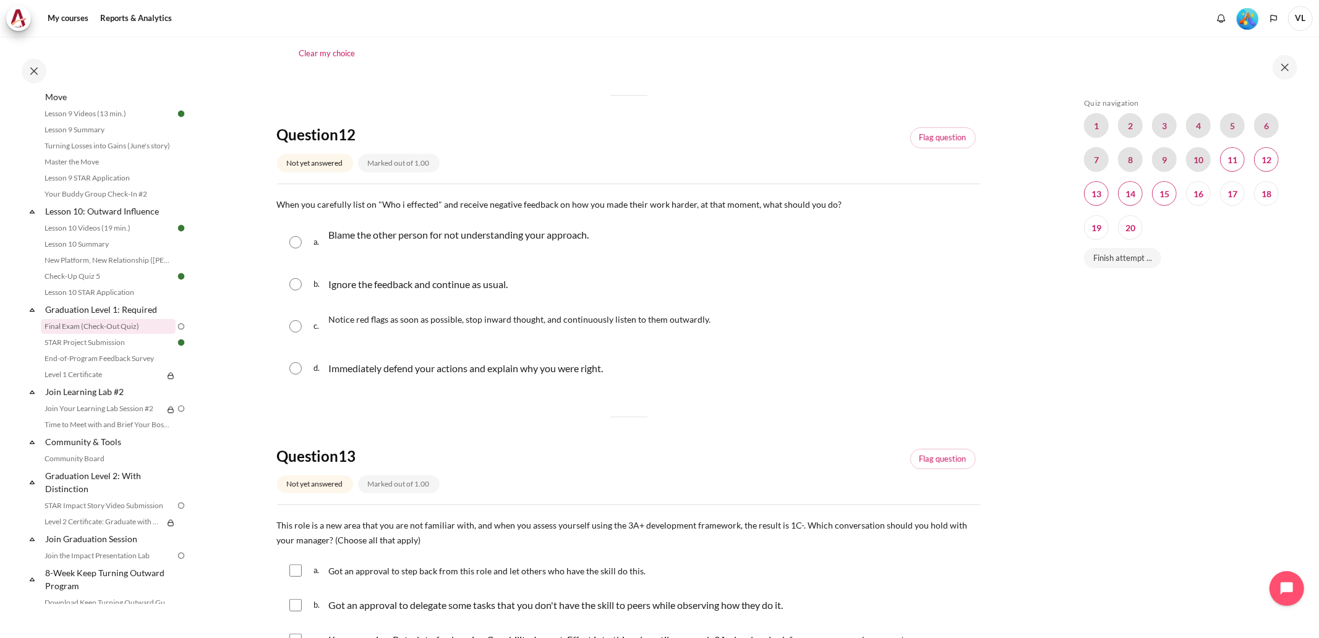
click at [293, 328] on input "Content" at bounding box center [295, 326] width 12 height 12
radio input "true"
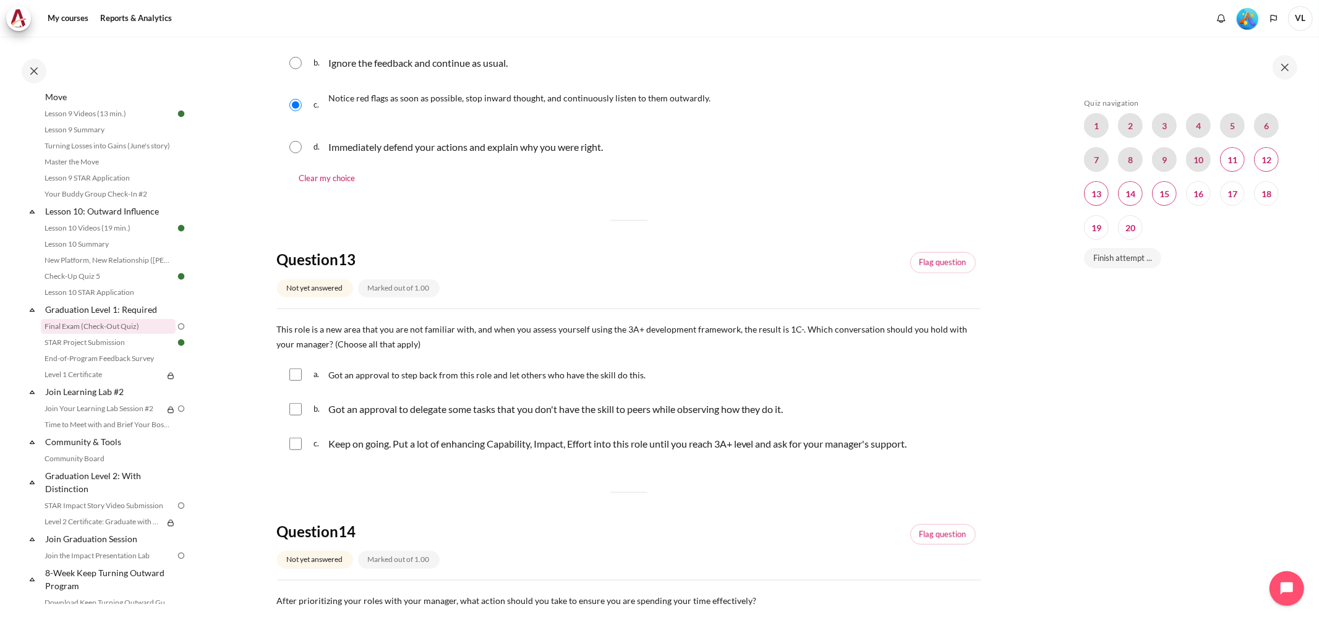
scroll to position [687, 0]
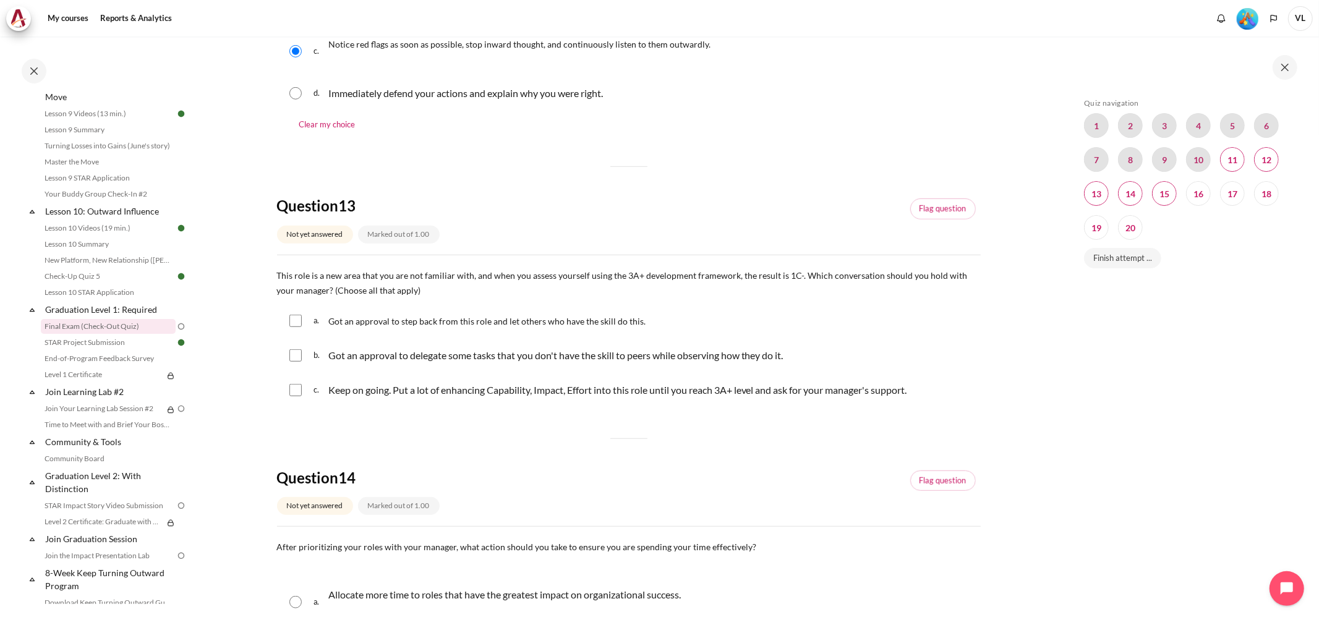
click at [297, 393] on input "Content" at bounding box center [295, 390] width 12 height 12
checkbox input "true"
click at [295, 326] on input "Content" at bounding box center [295, 321] width 12 height 12
checkbox input "true"
click at [295, 360] on input "Content" at bounding box center [295, 355] width 12 height 12
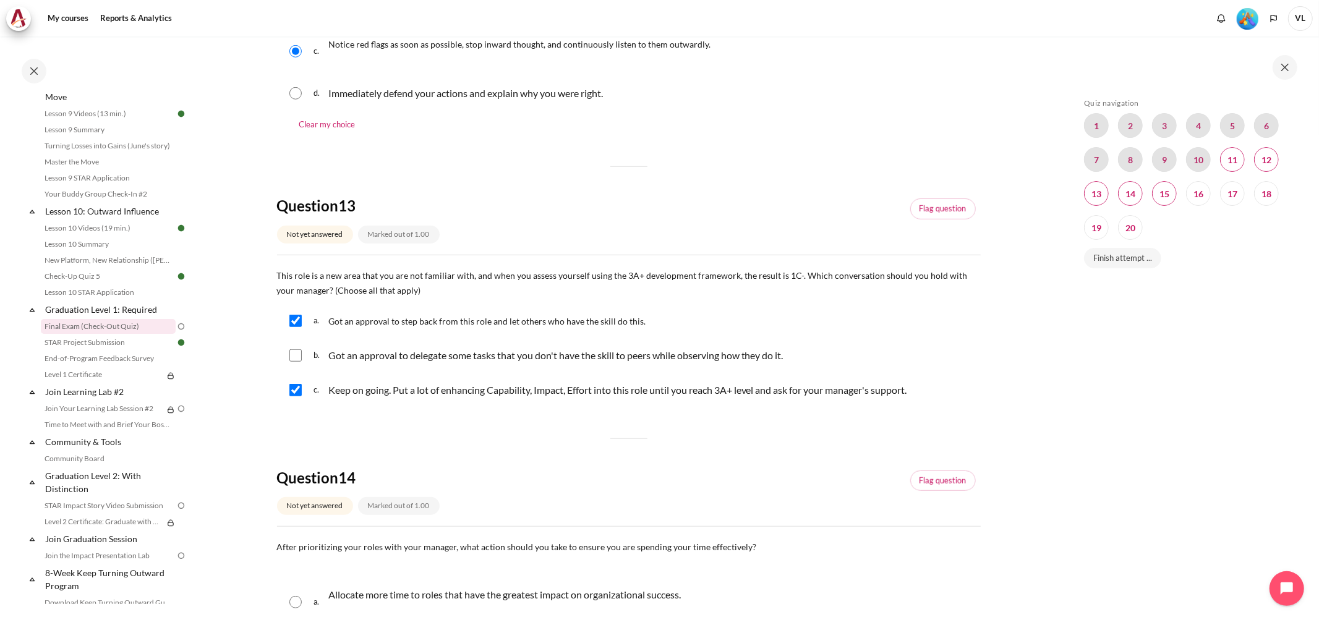
checkbox input "true"
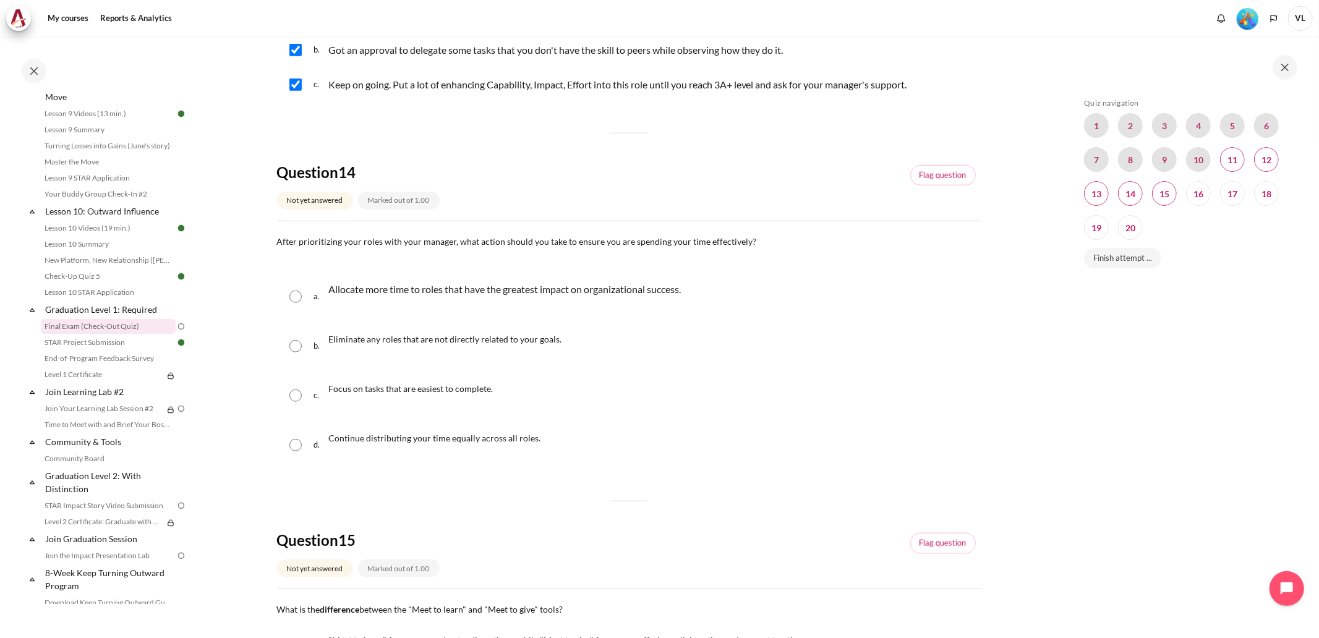
scroll to position [1008, 0]
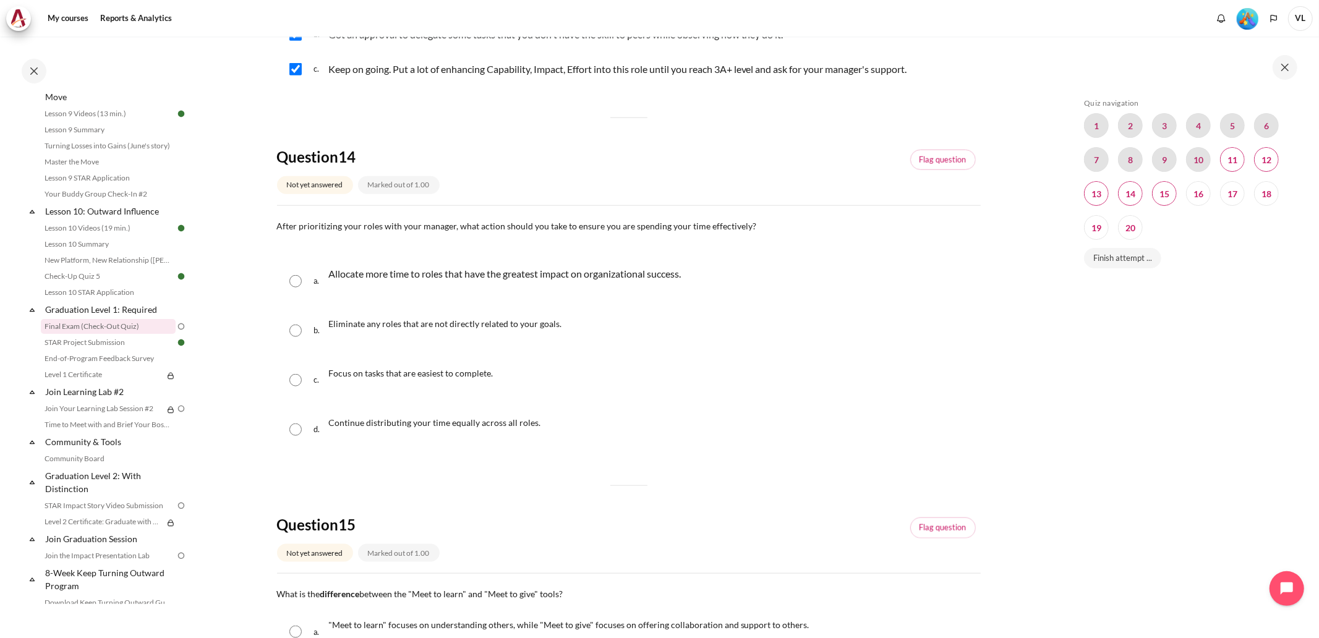
click at [292, 287] on input "Content" at bounding box center [295, 281] width 12 height 12
radio input "true"
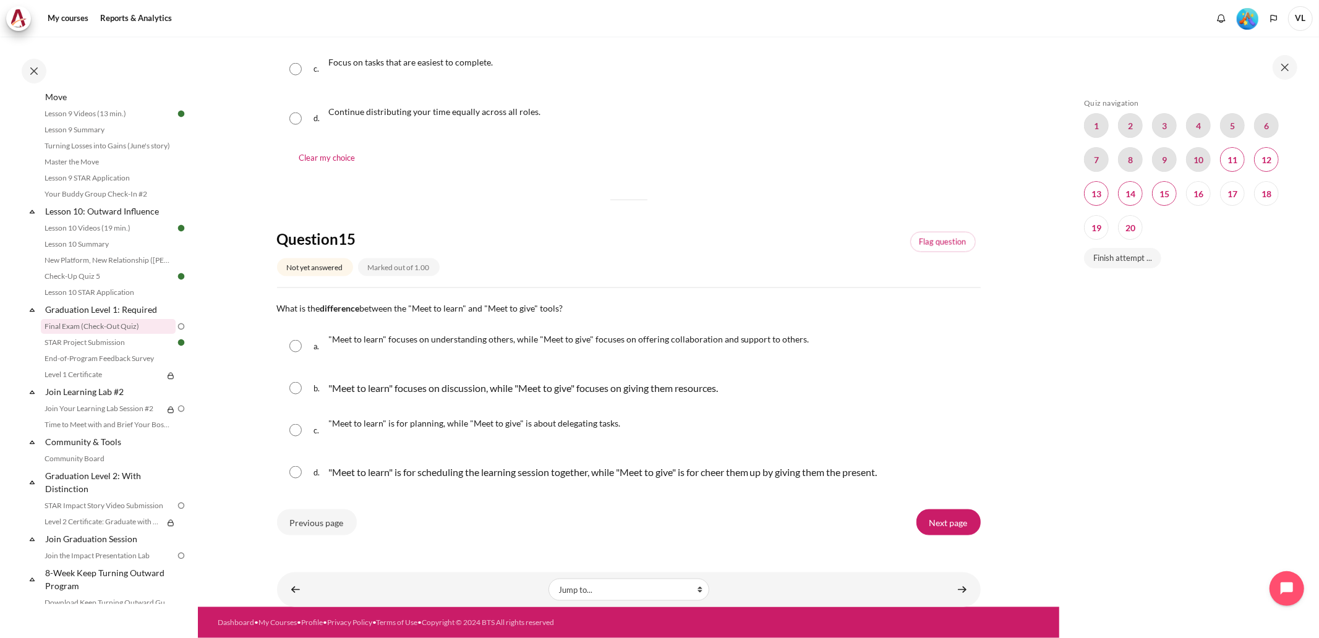
scroll to position [1324, 0]
click at [289, 345] on input "Content" at bounding box center [295, 346] width 12 height 12
radio input "true"
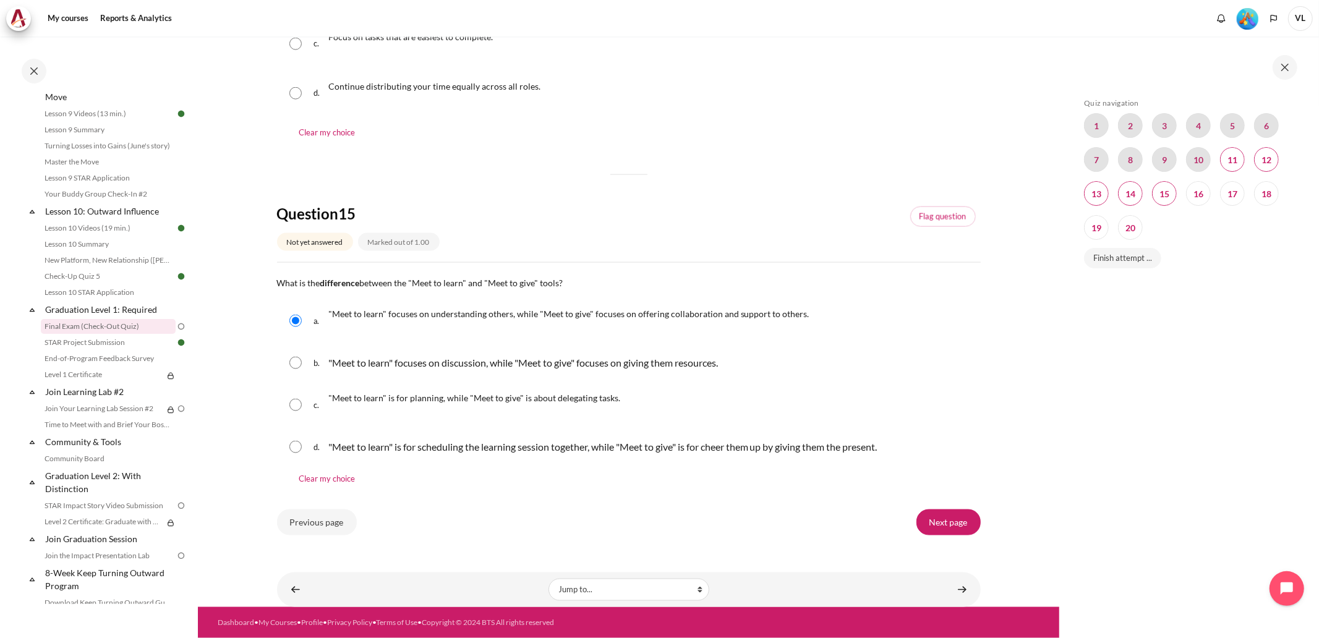
scroll to position [1349, 0]
click at [930, 522] on input "Next page" at bounding box center [948, 522] width 64 height 26
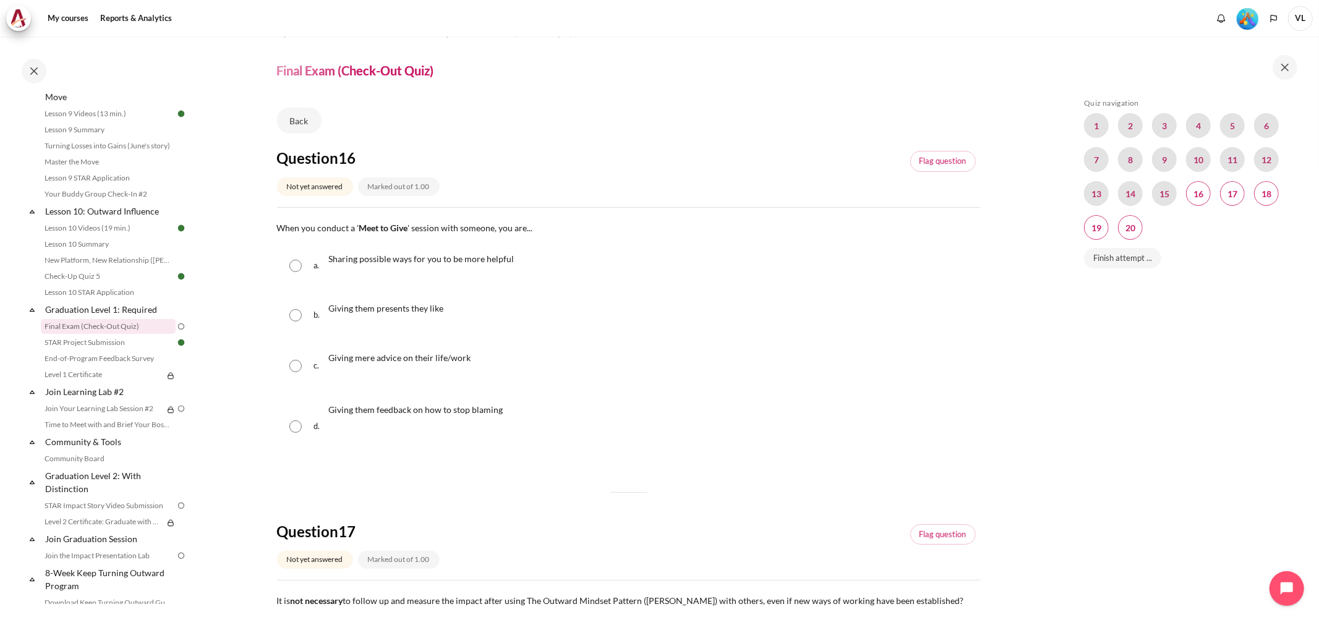
scroll to position [91, 0]
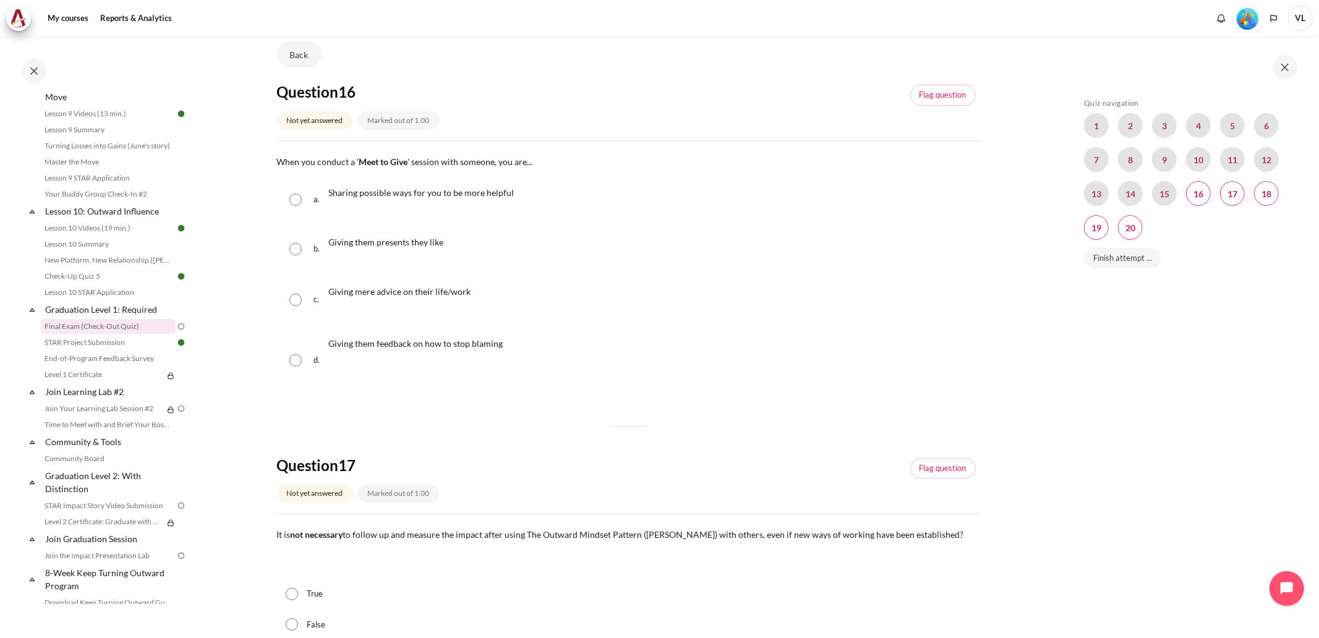
click at [297, 204] on input "Content" at bounding box center [295, 199] width 12 height 12
radio input "true"
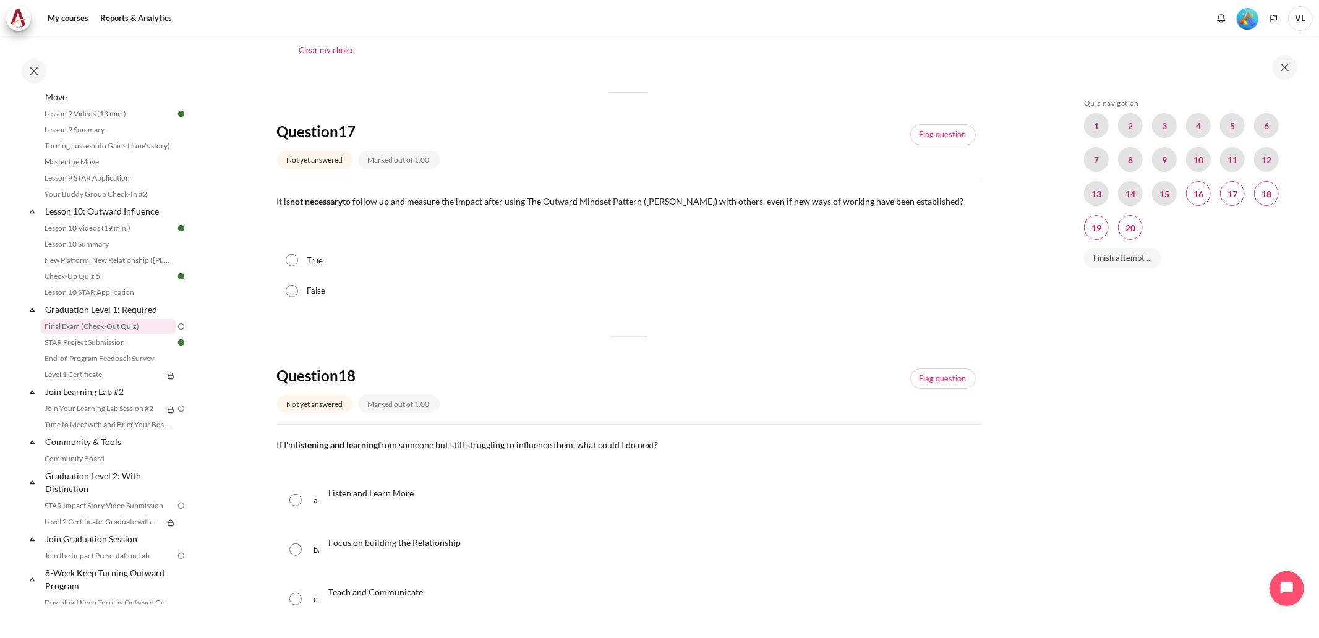
scroll to position [458, 0]
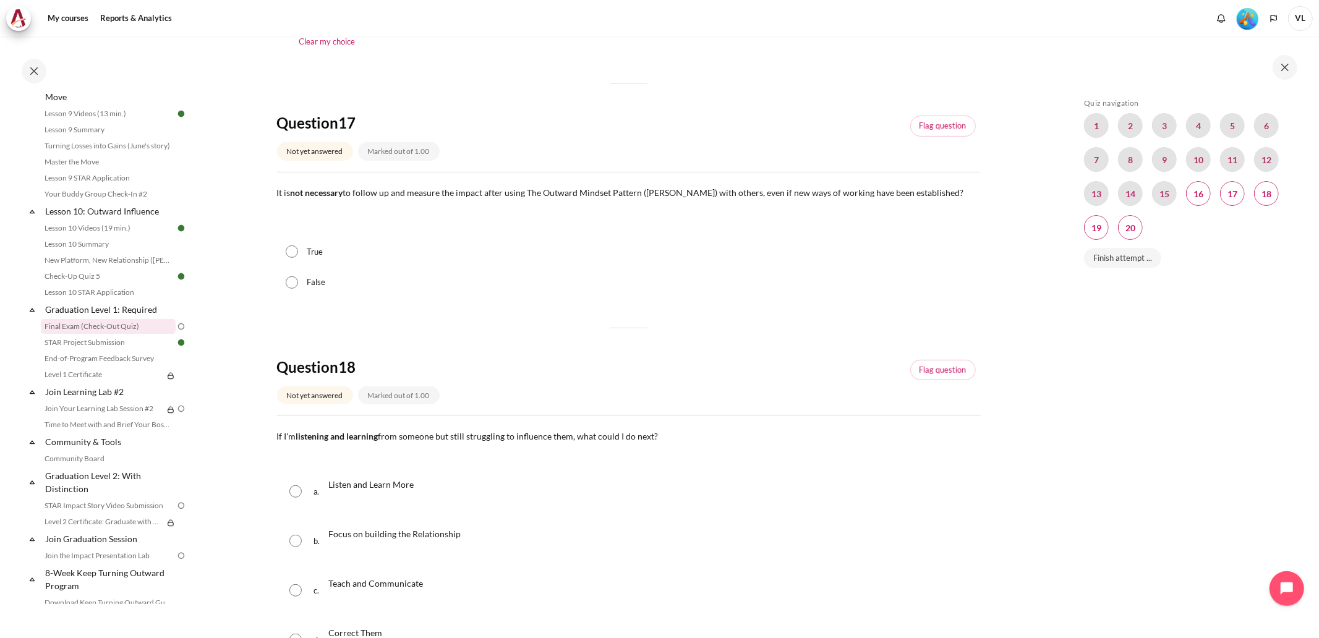
click at [294, 284] on input "False" at bounding box center [292, 282] width 12 height 12
radio input "true"
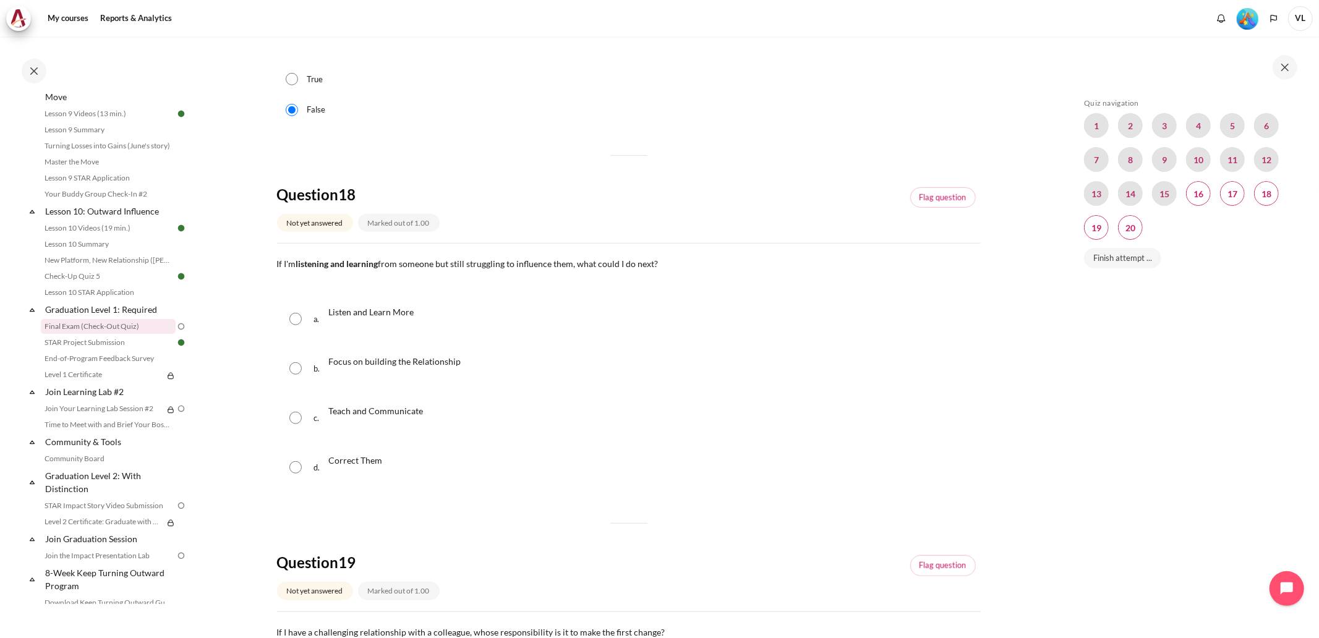
scroll to position [687, 0]
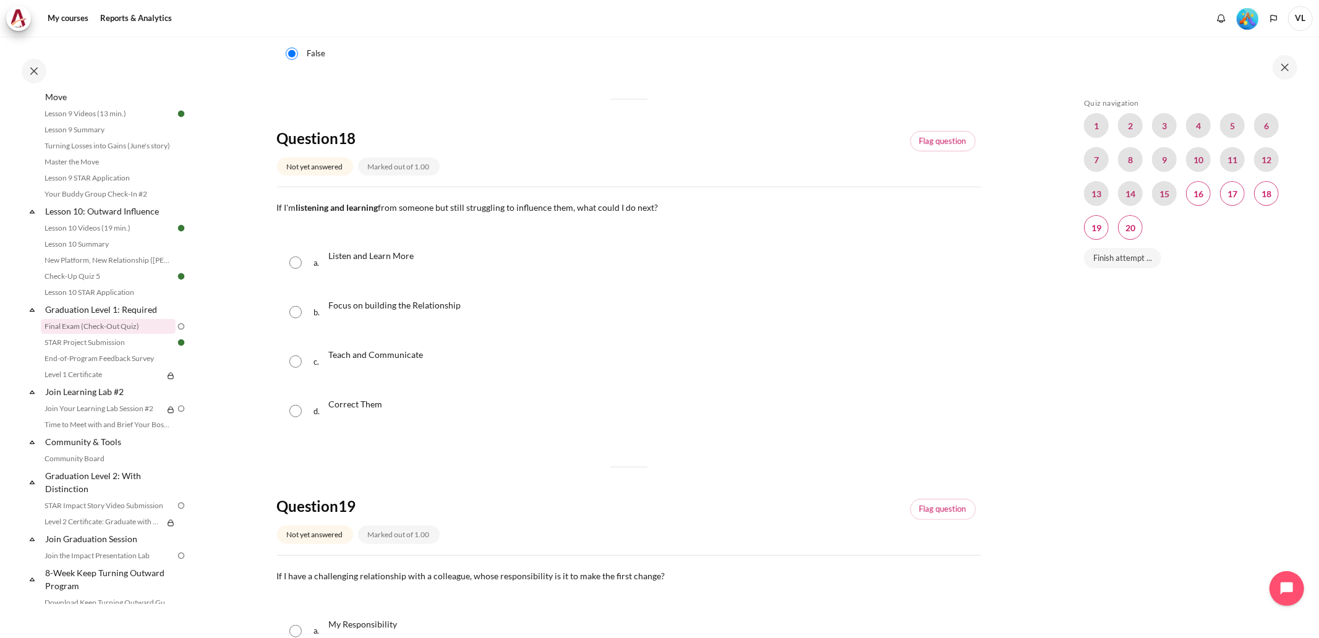
click at [297, 313] on input "Content" at bounding box center [295, 312] width 12 height 12
radio input "true"
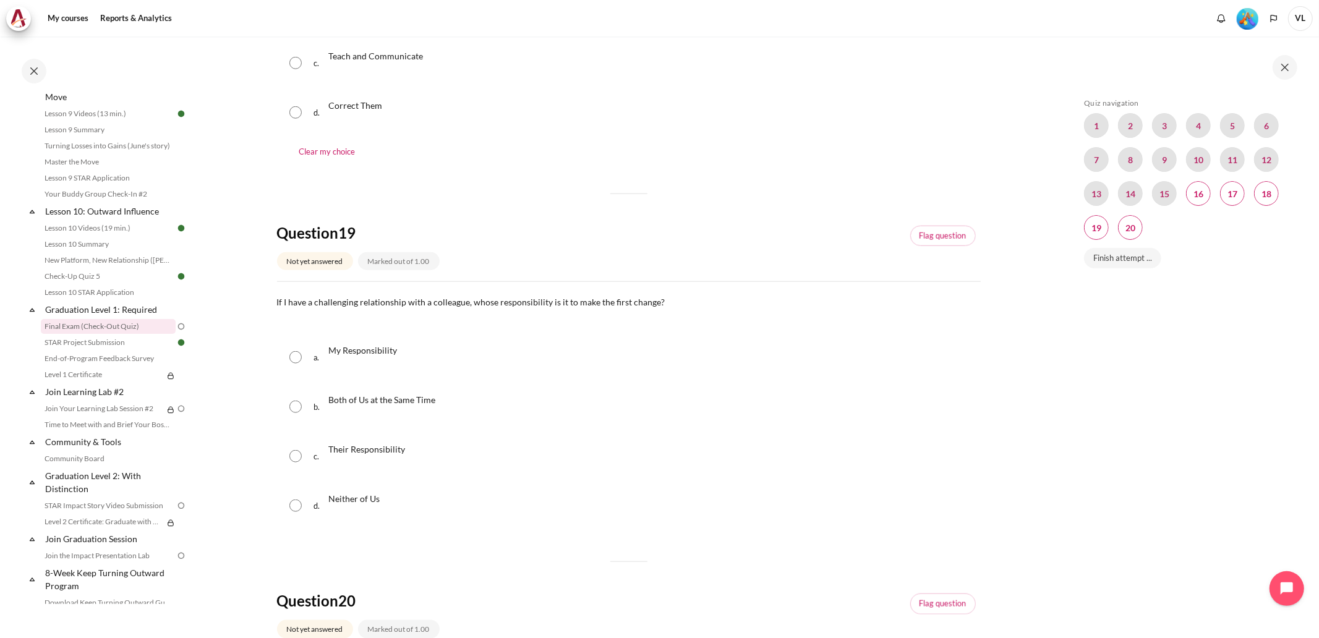
scroll to position [1008, 0]
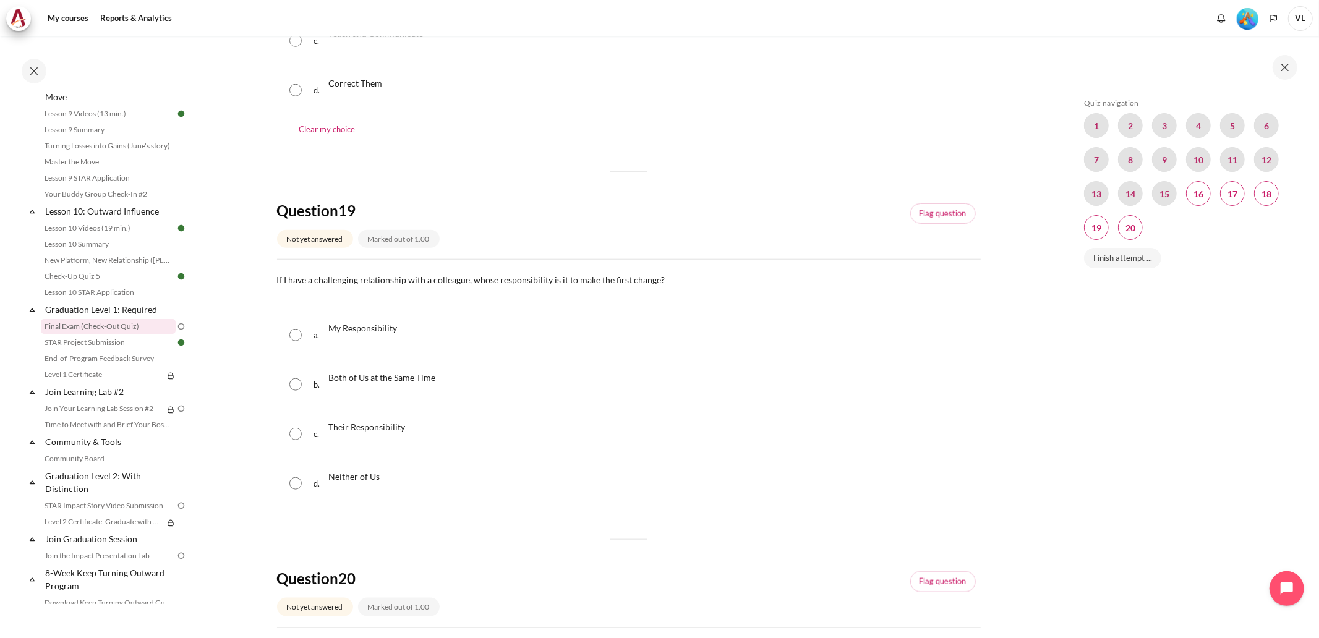
click at [294, 339] on input "Content" at bounding box center [295, 335] width 12 height 12
radio input "true"
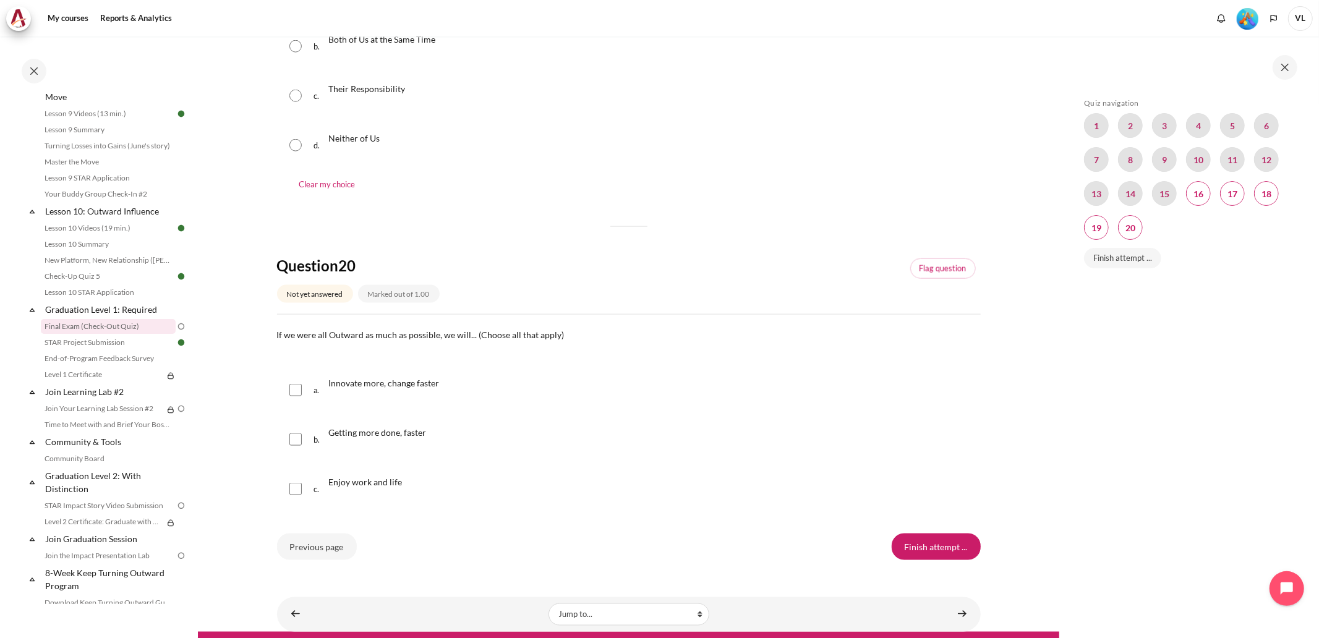
scroll to position [1374, 0]
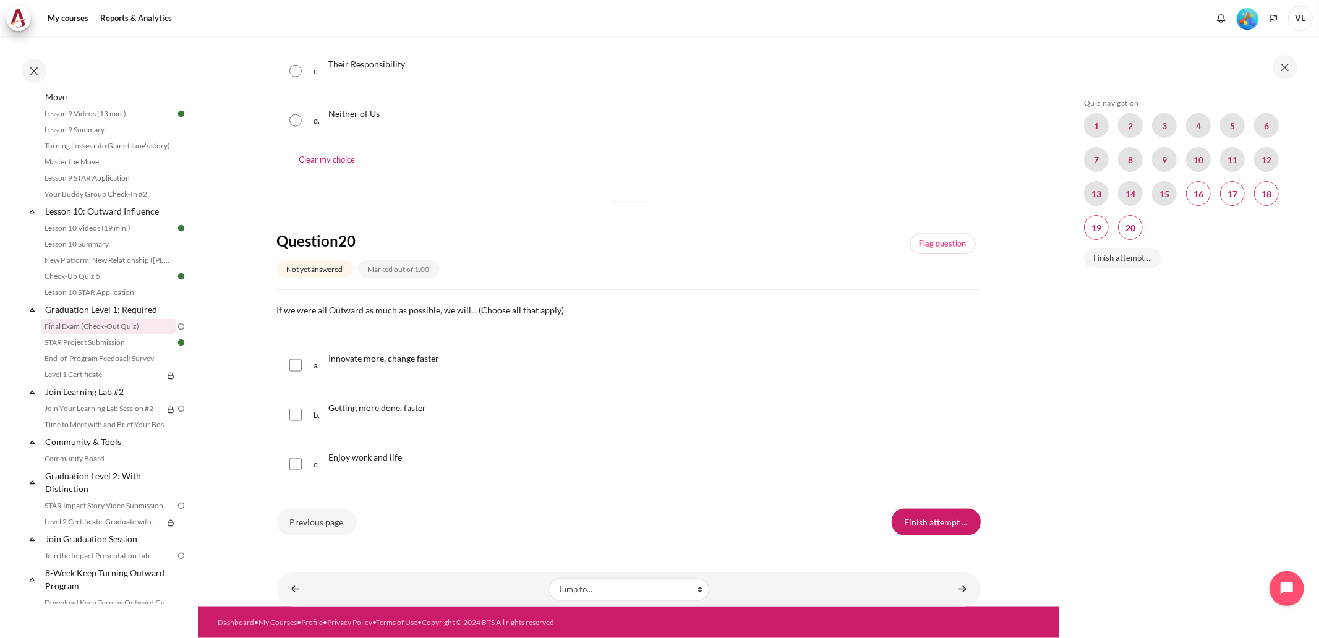
click at [295, 420] on input "Content" at bounding box center [295, 415] width 12 height 12
checkbox input "true"
click at [297, 368] on input "Content" at bounding box center [295, 365] width 12 height 12
checkbox input "true"
click at [299, 470] on input "Content" at bounding box center [295, 464] width 12 height 12
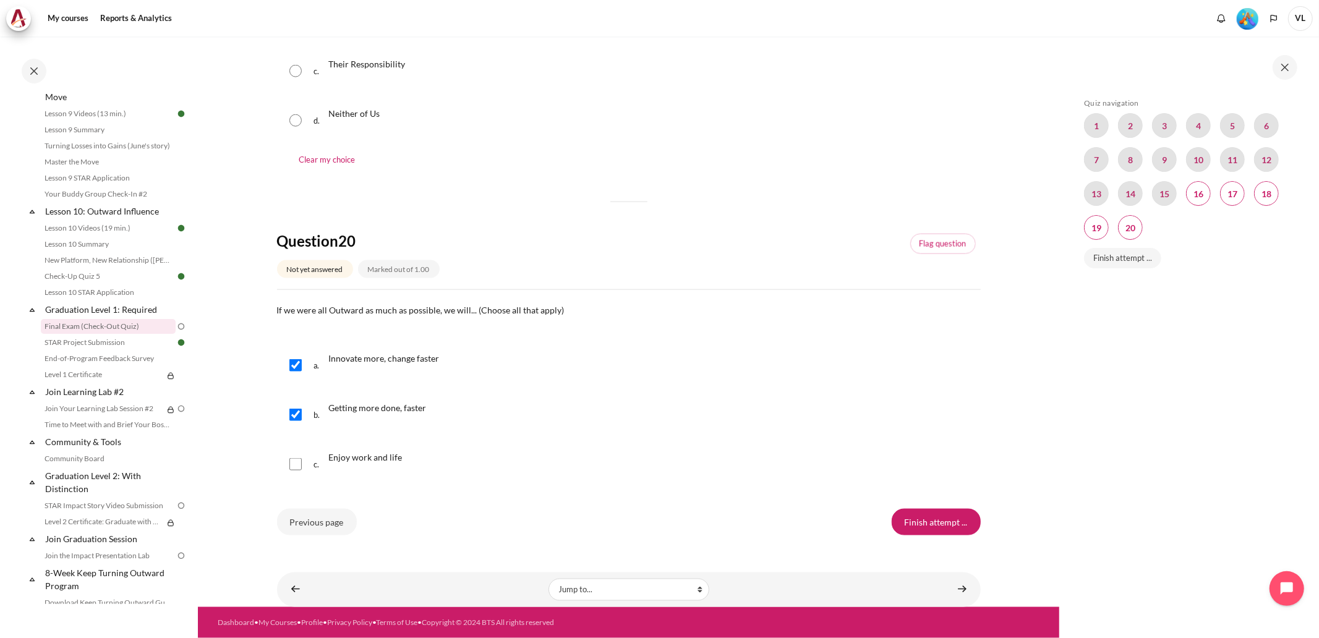
checkbox input "true"
click at [946, 520] on input "Finish attempt ..." at bounding box center [935, 522] width 89 height 26
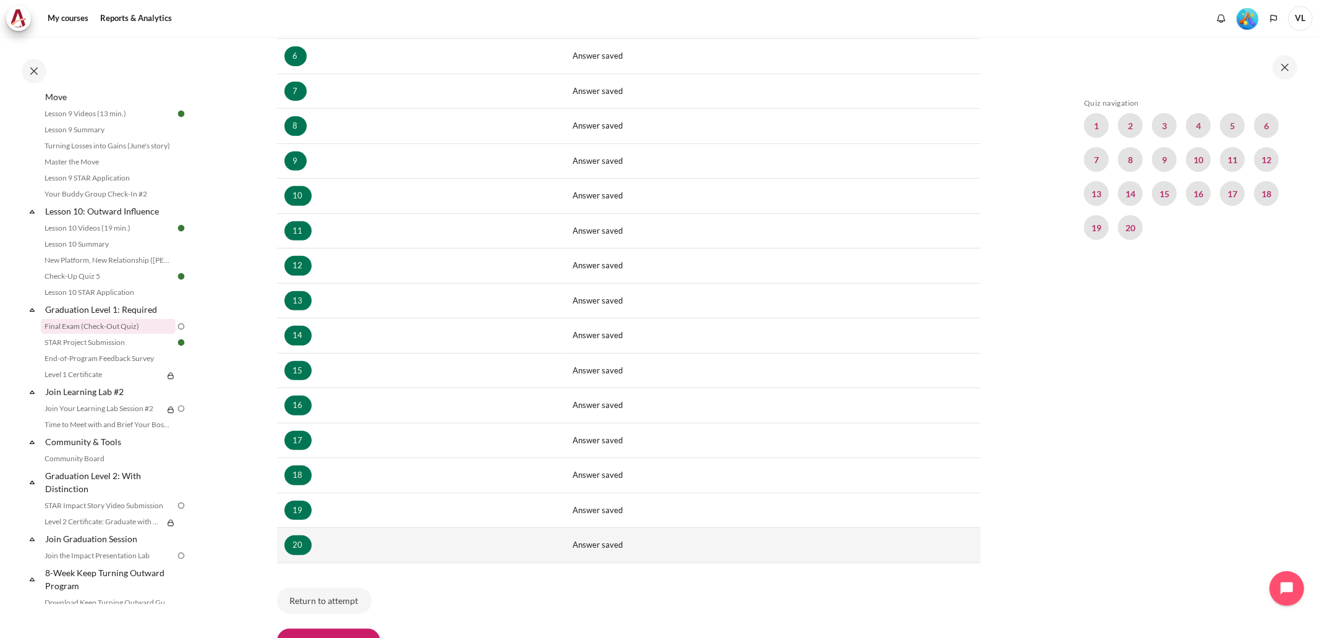
scroll to position [522, 0]
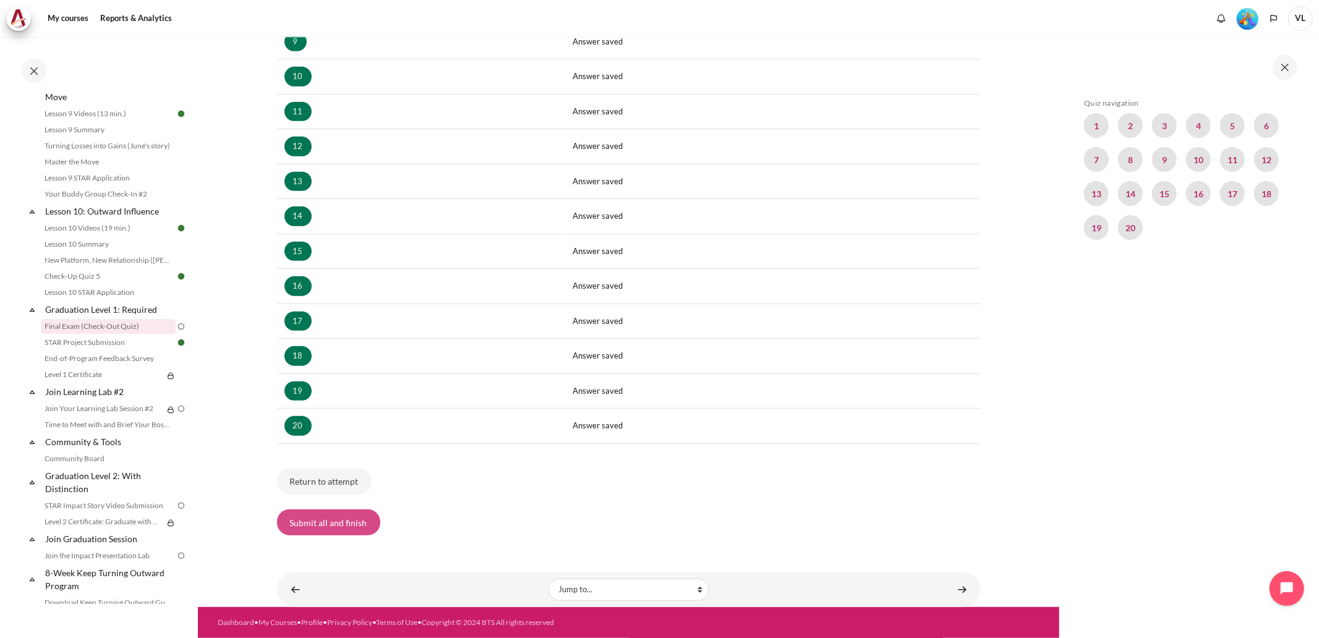
click at [355, 528] on button "Submit all and finish" at bounding box center [328, 522] width 103 height 26
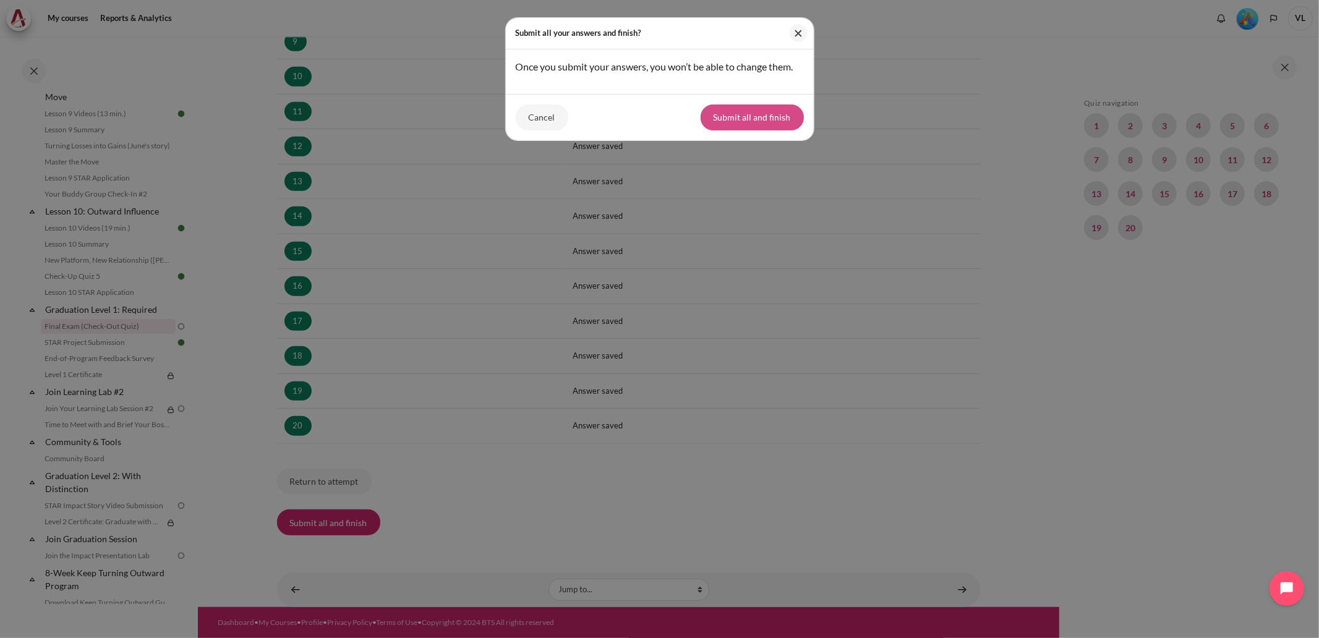
click at [763, 129] on button "Submit all and finish" at bounding box center [751, 117] width 103 height 26
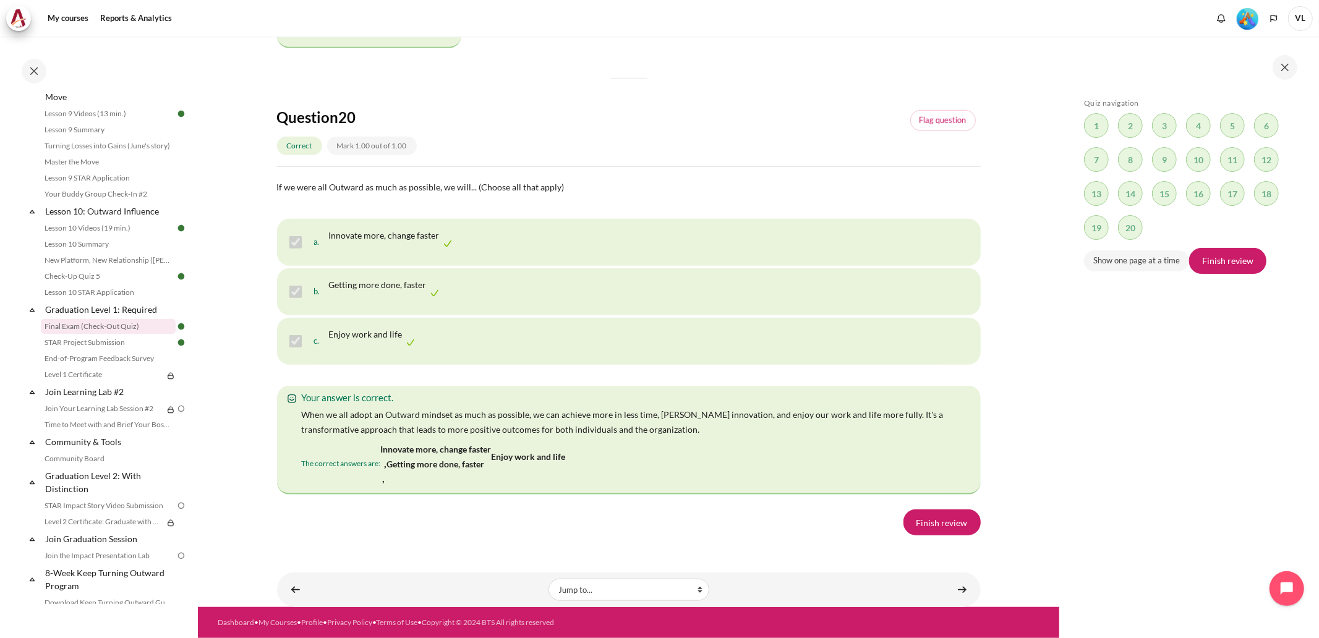
scroll to position [9336, 0]
click at [948, 517] on link "Finish review" at bounding box center [941, 522] width 77 height 26
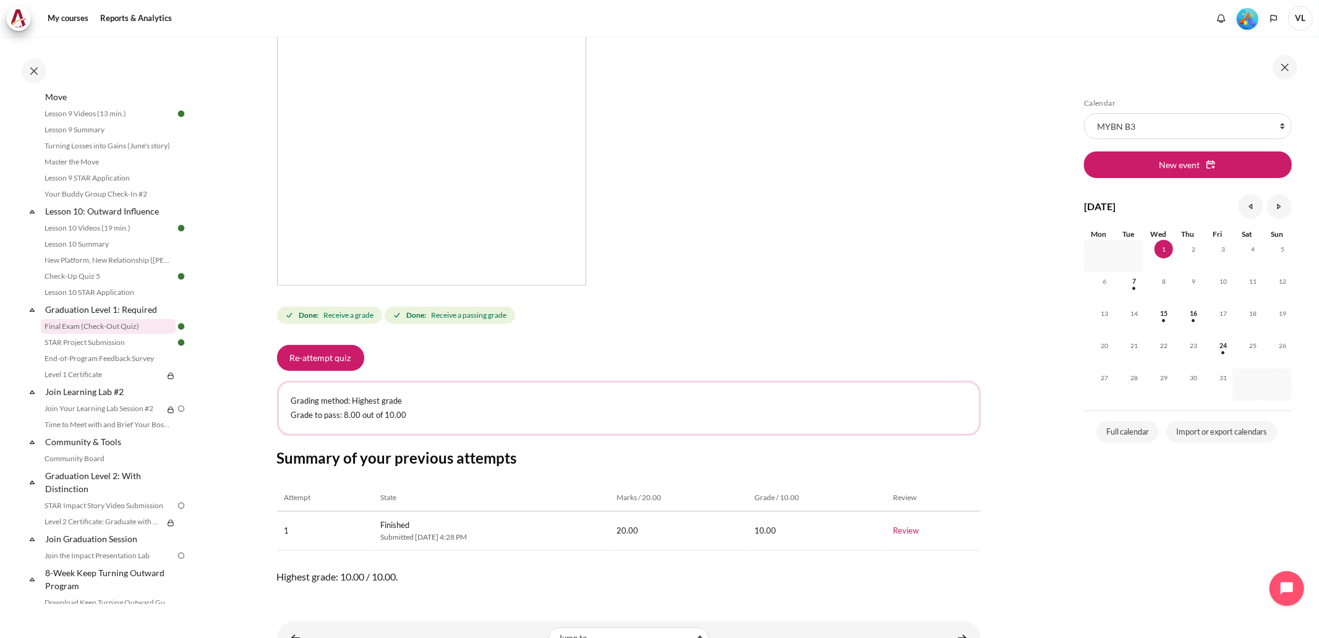
scroll to position [321, 0]
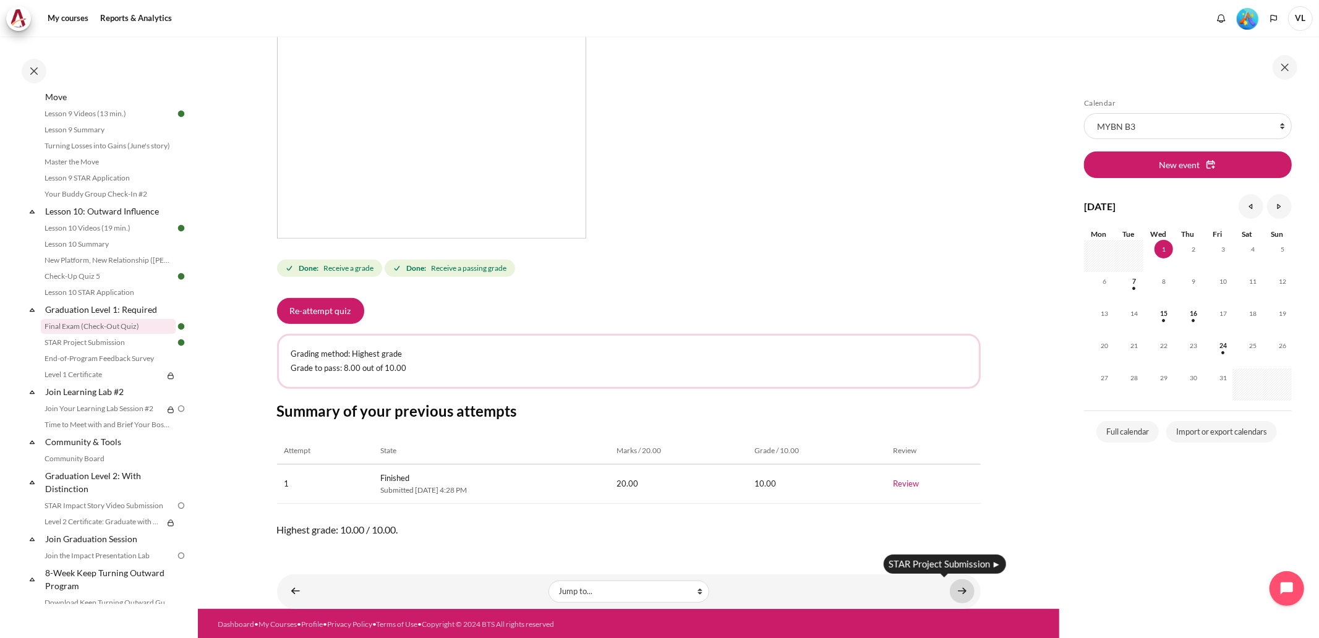
click at [957, 589] on link "Content" at bounding box center [962, 591] width 25 height 24
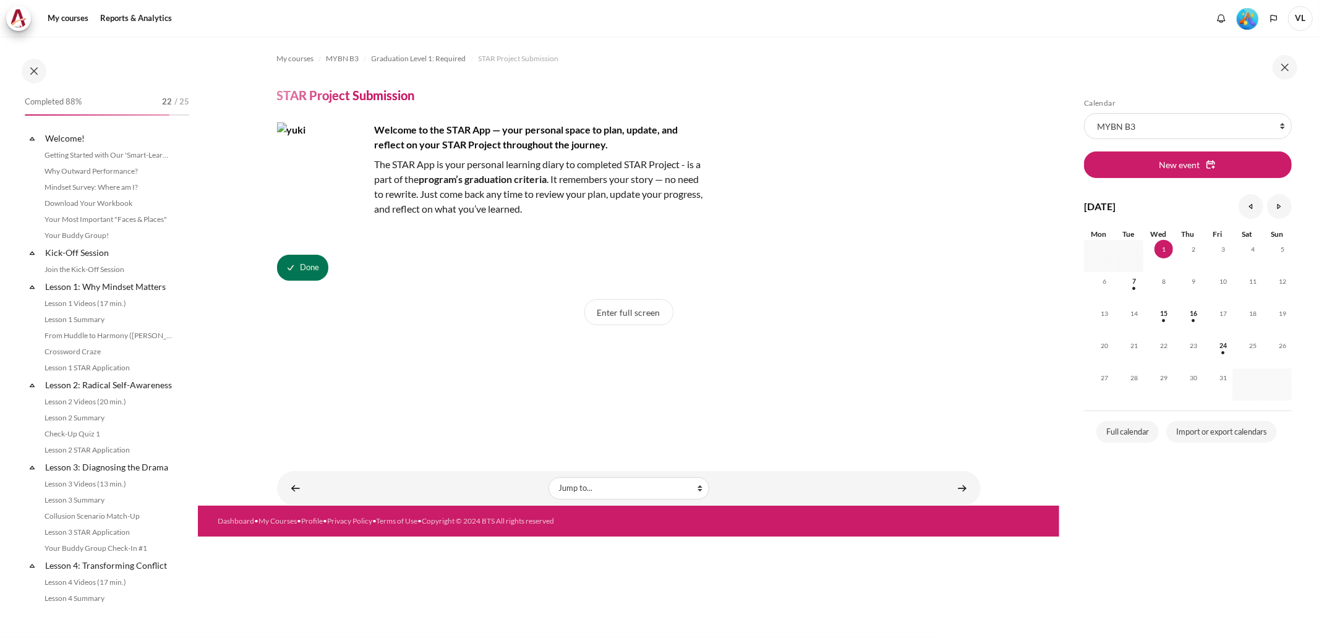
scroll to position [1066, 0]
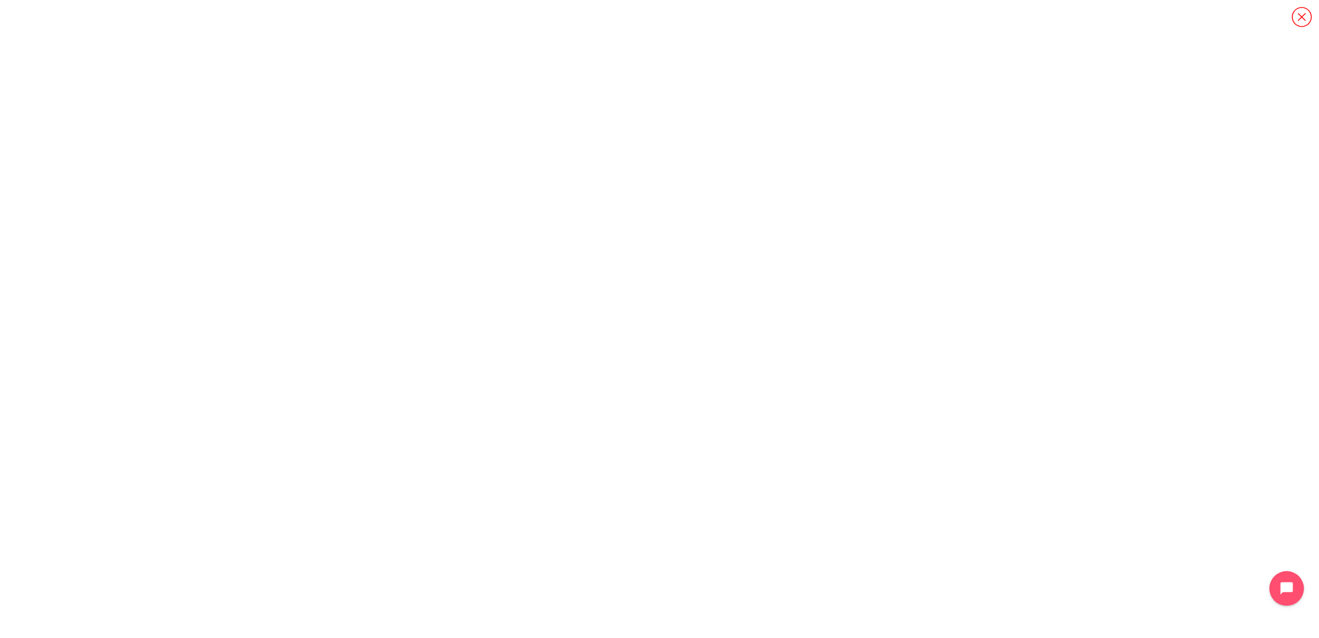
click at [1304, 17] on icon "Content" at bounding box center [1302, 17] width 22 height 22
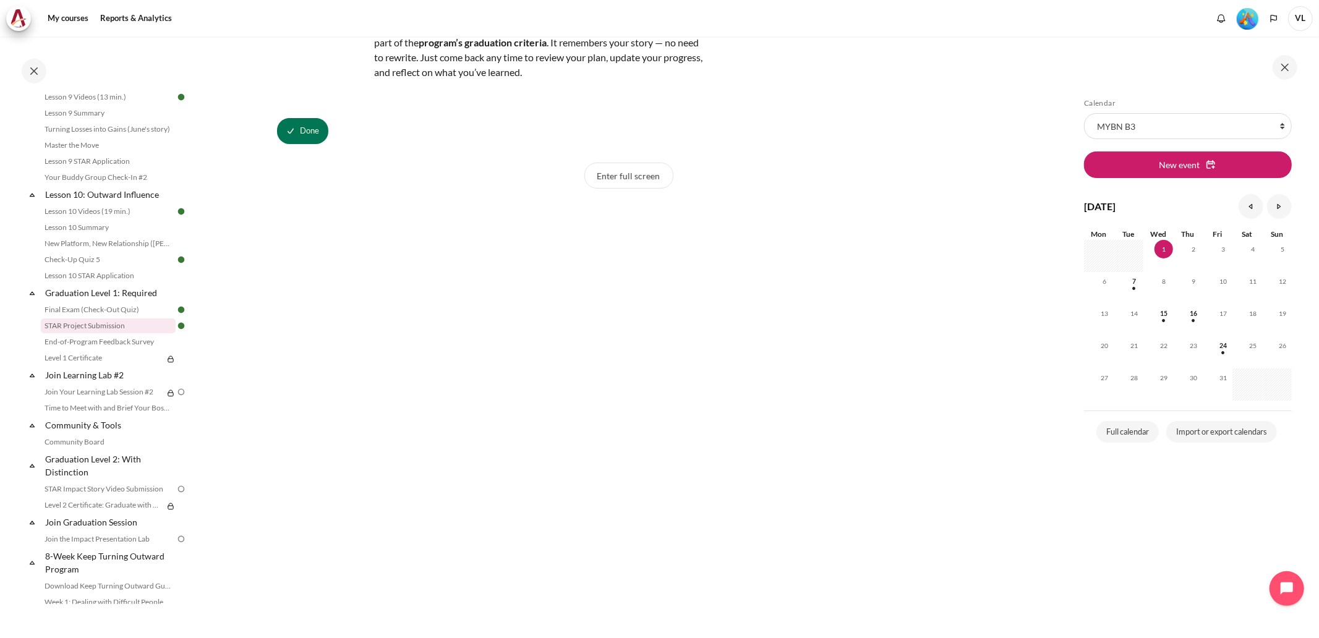
scroll to position [183, 0]
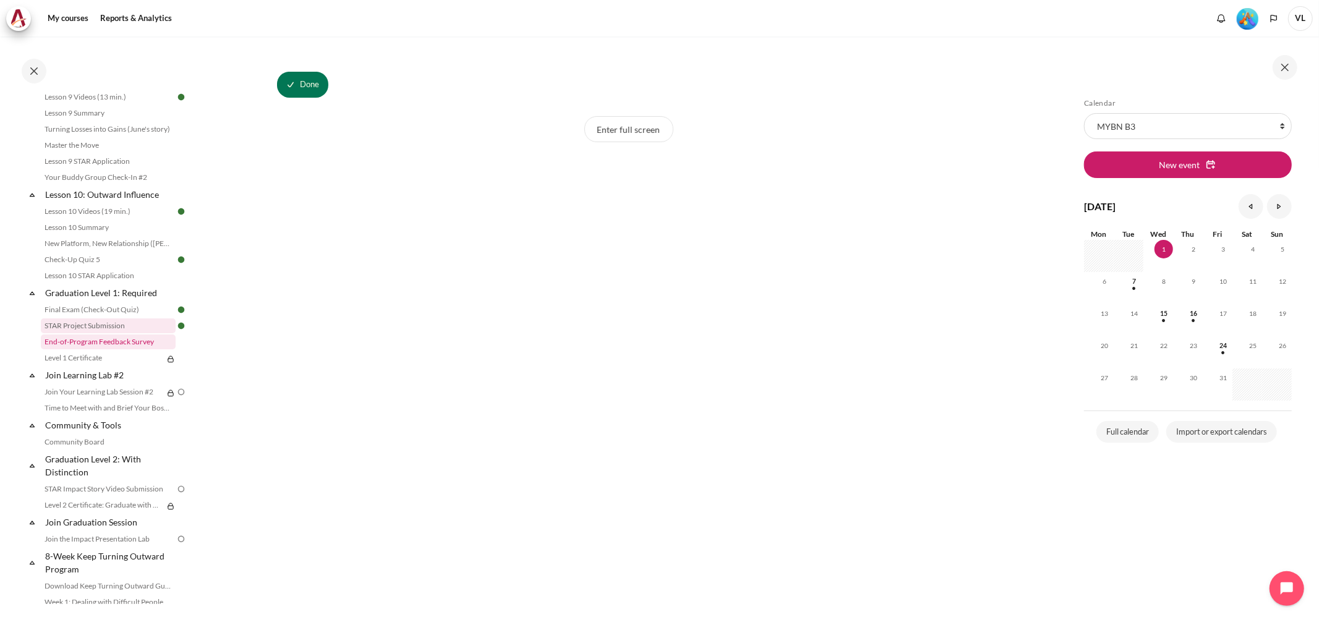
click at [147, 349] on link "End-of-Program Feedback Survey" at bounding box center [108, 341] width 135 height 15
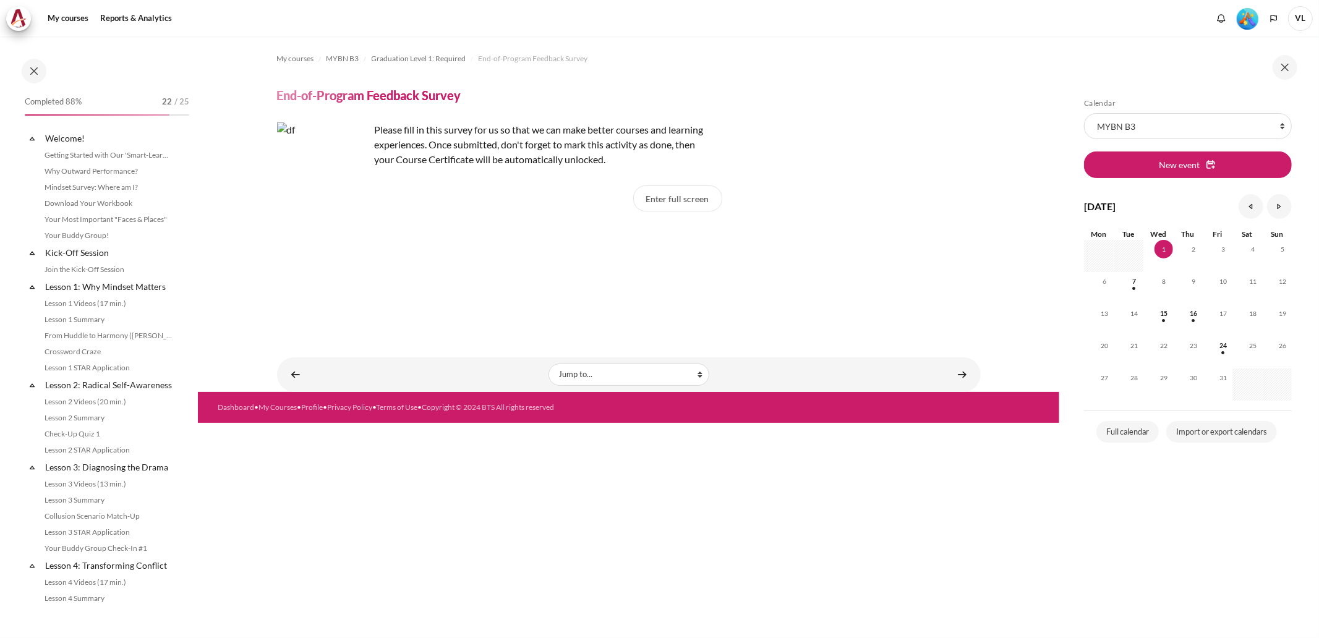
scroll to position [1082, 0]
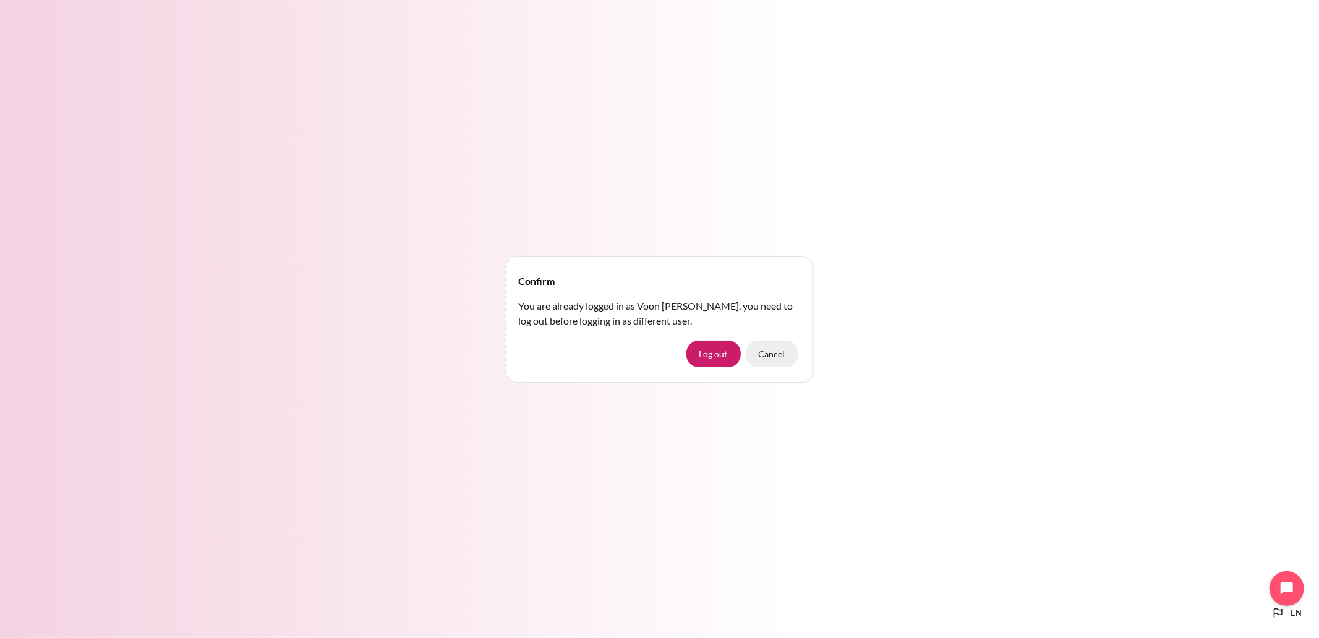
click at [785, 351] on button "Cancel" at bounding box center [772, 354] width 53 height 26
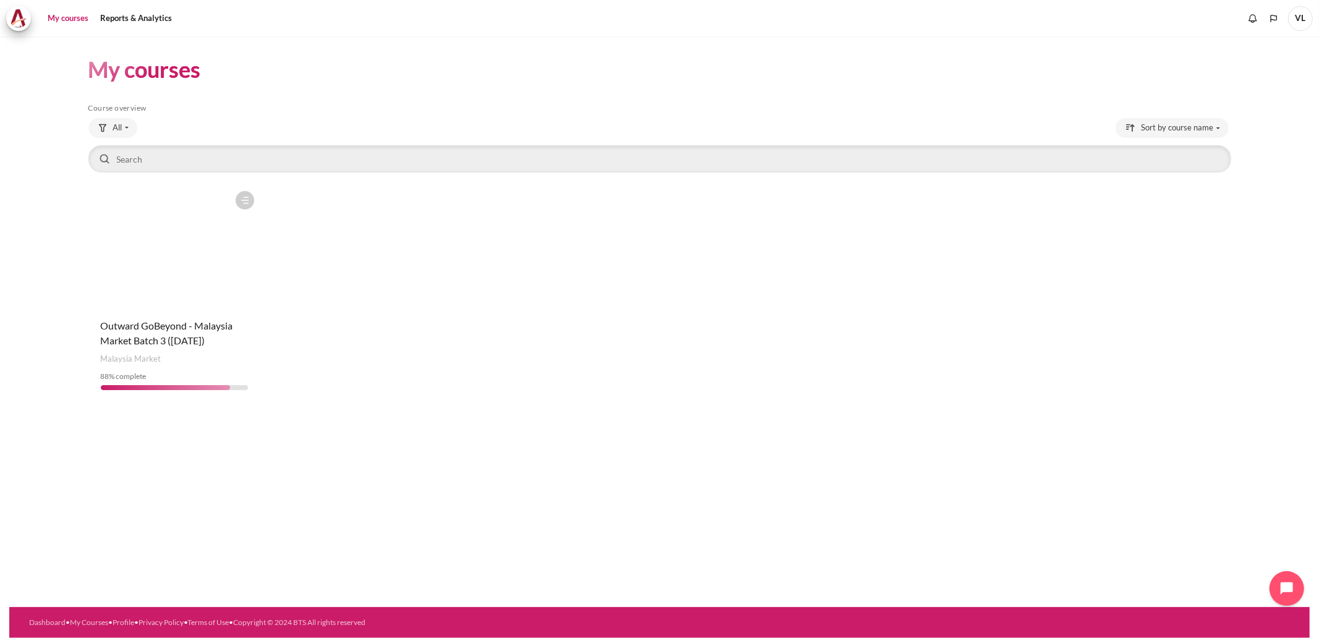
click at [192, 299] on figure "Content" at bounding box center [174, 247] width 172 height 124
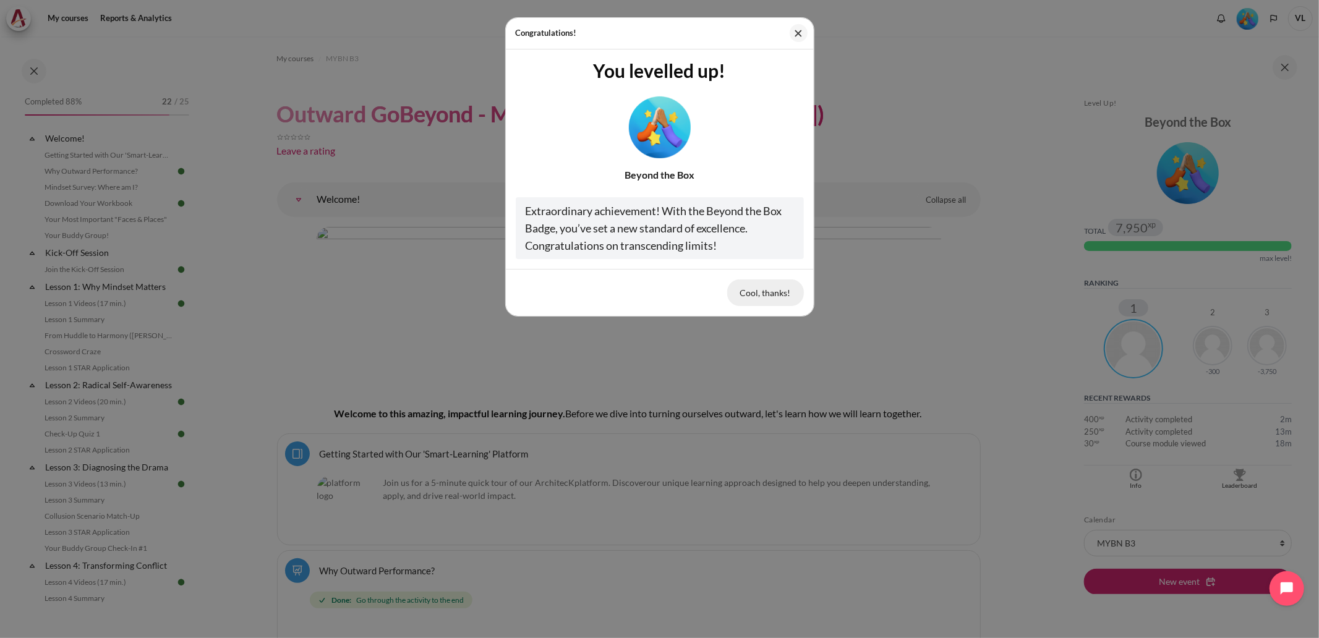
click at [768, 294] on button "Cool, thanks!" at bounding box center [765, 292] width 77 height 26
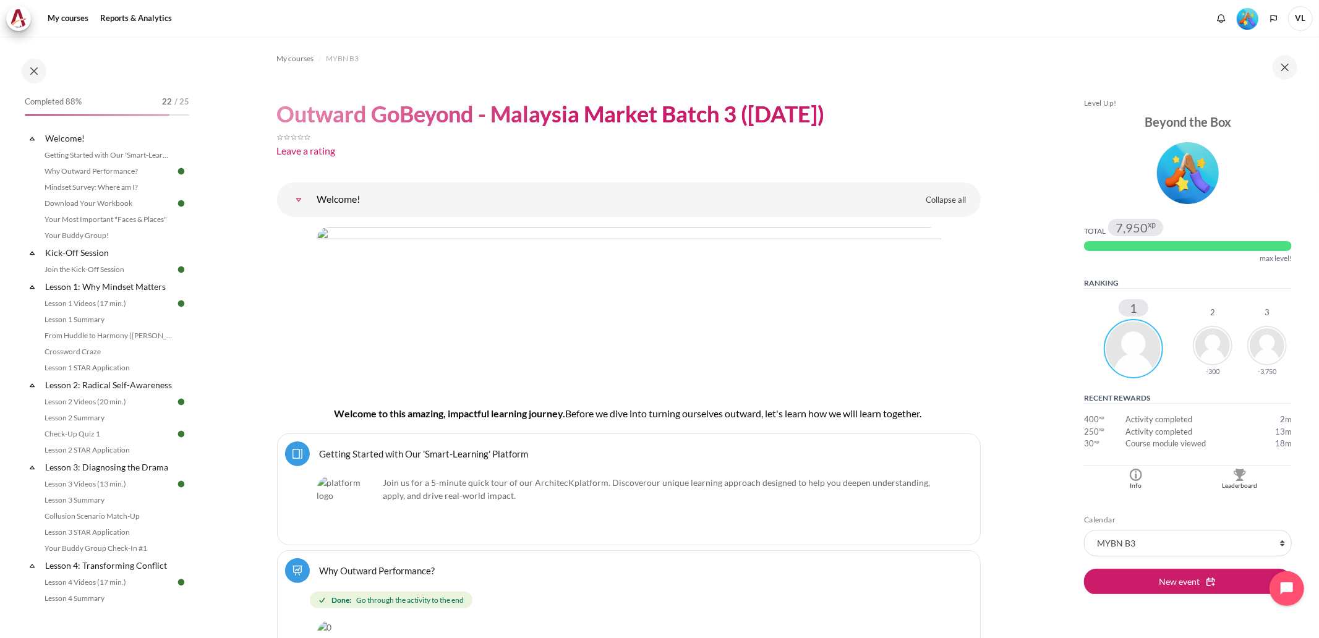
click at [1127, 369] on img "Blocks" at bounding box center [1133, 348] width 59 height 59
click at [1300, 22] on span "VL" at bounding box center [1300, 18] width 25 height 25
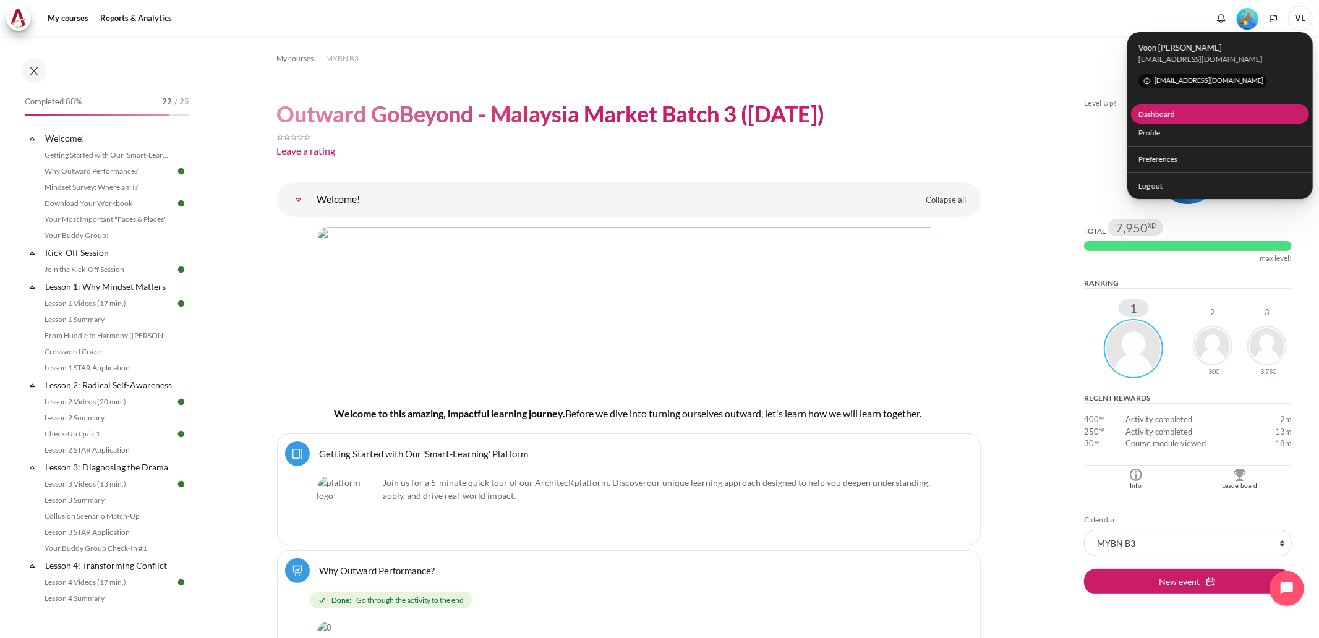
click at [1171, 114] on link "Dashboard" at bounding box center [1220, 113] width 179 height 19
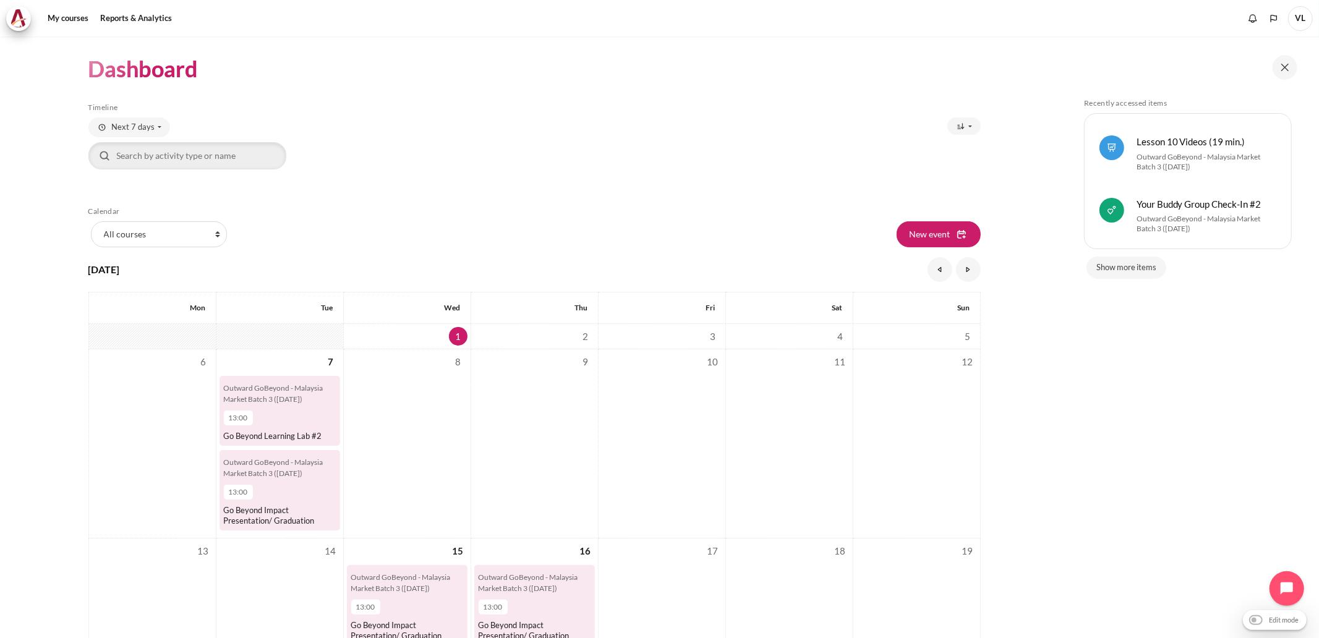
scroll to position [445, 0]
click at [1197, 211] on h4 "Your Buddy Group Check-In #2" at bounding box center [1206, 204] width 140 height 13
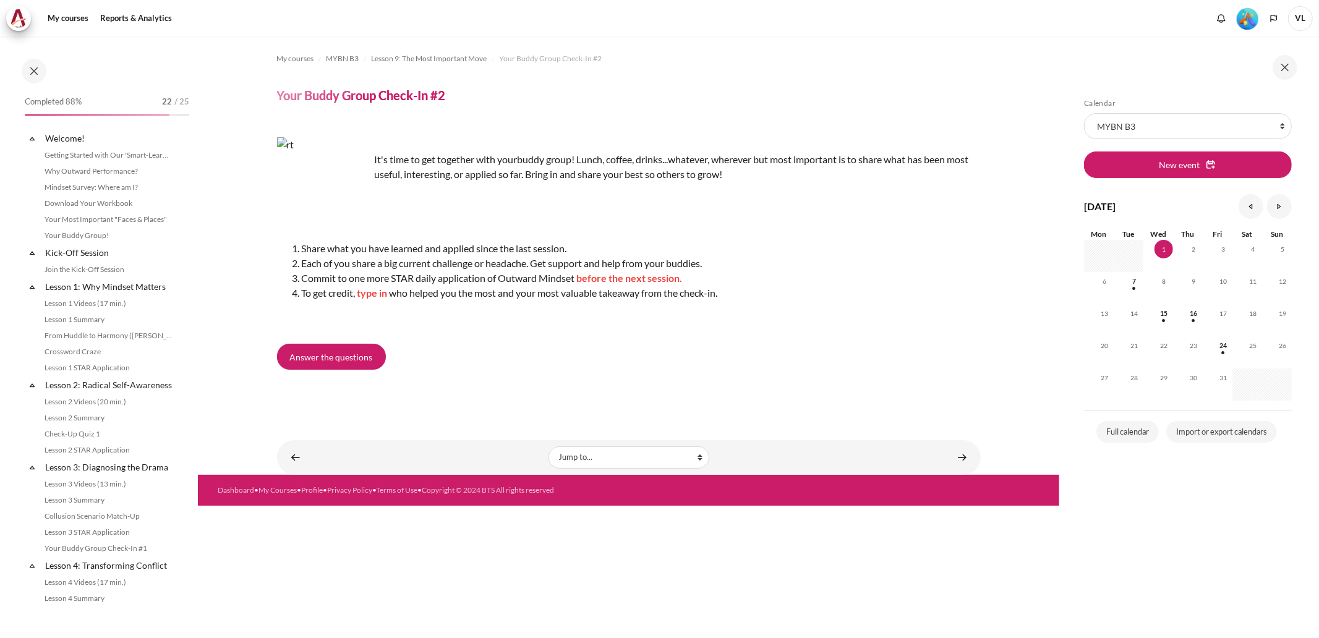
scroll to position [917, 0]
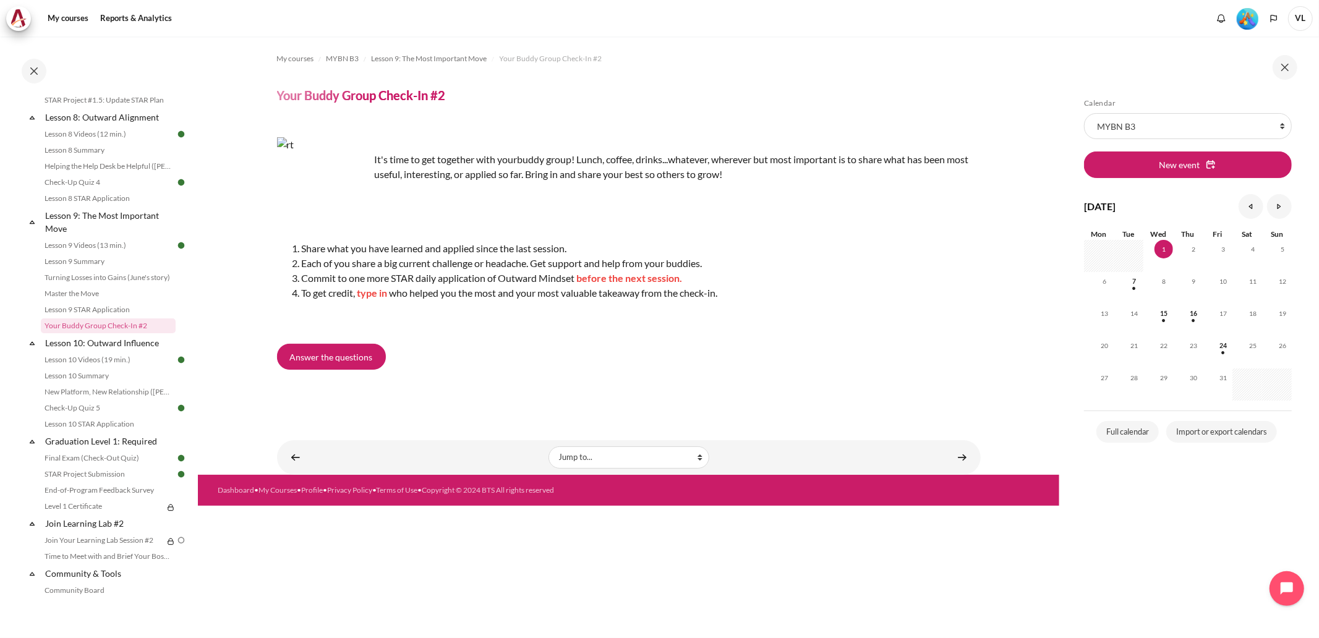
click at [1254, 22] on img "Level #5" at bounding box center [1247, 19] width 22 height 22
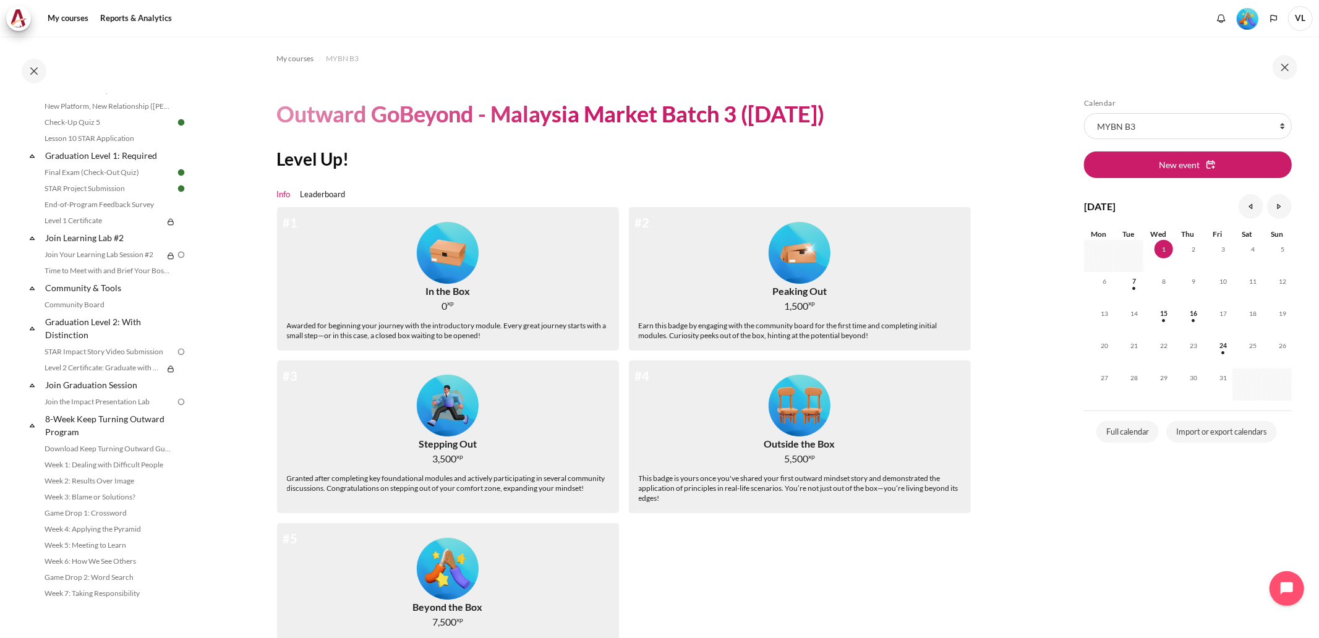
scroll to position [1240, 0]
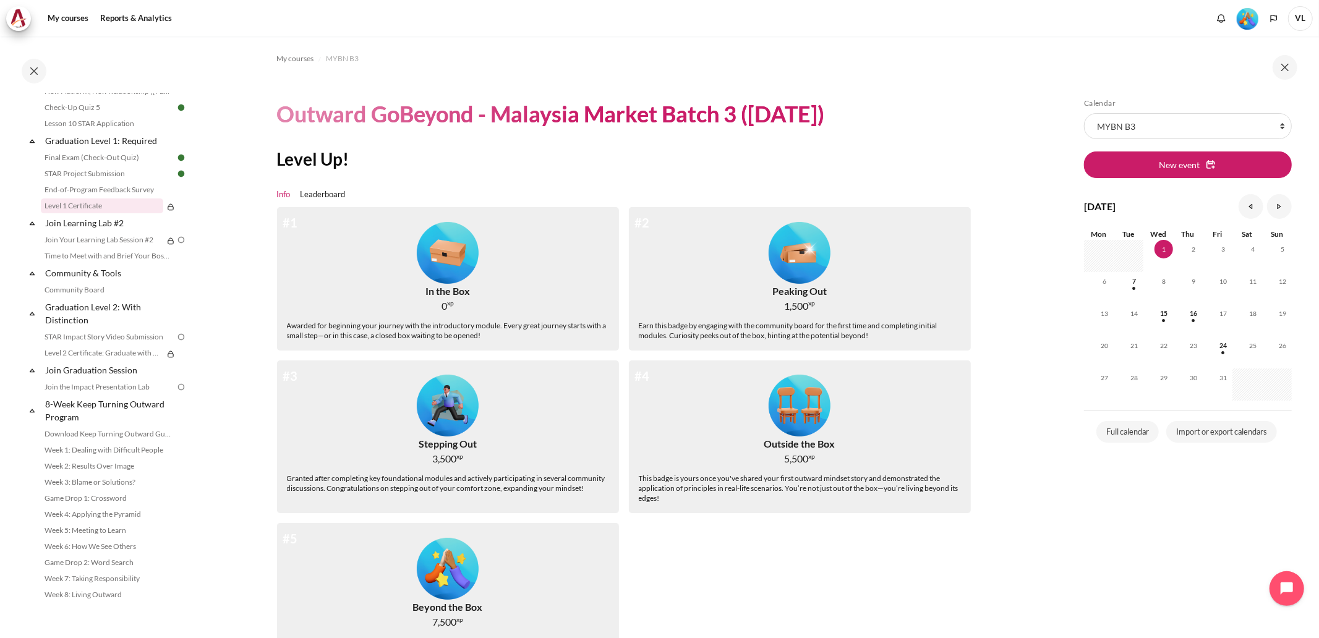
click at [101, 202] on link "Level 1 Certificate" at bounding box center [102, 205] width 122 height 15
